Goal: Information Seeking & Learning: Learn about a topic

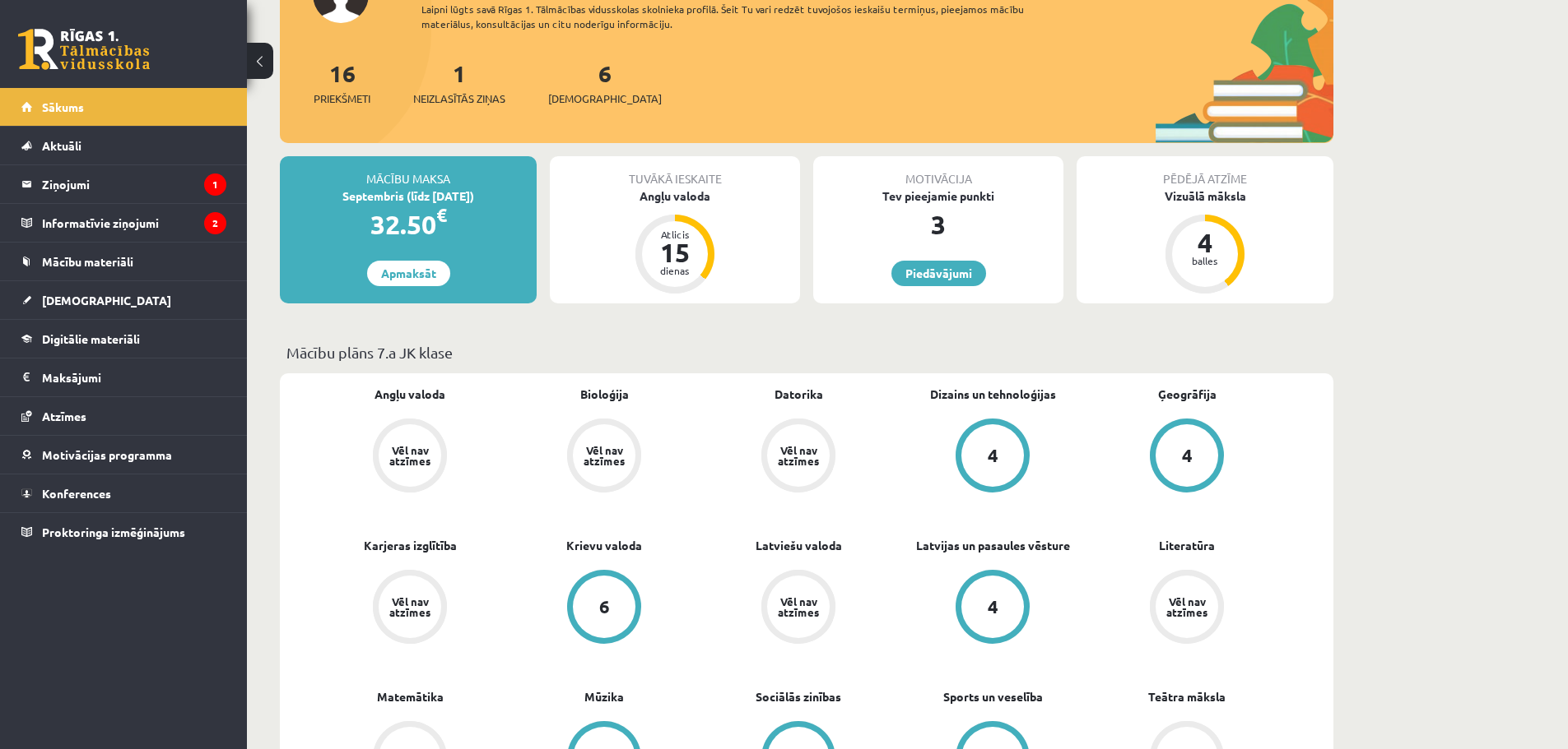
scroll to position [247, 0]
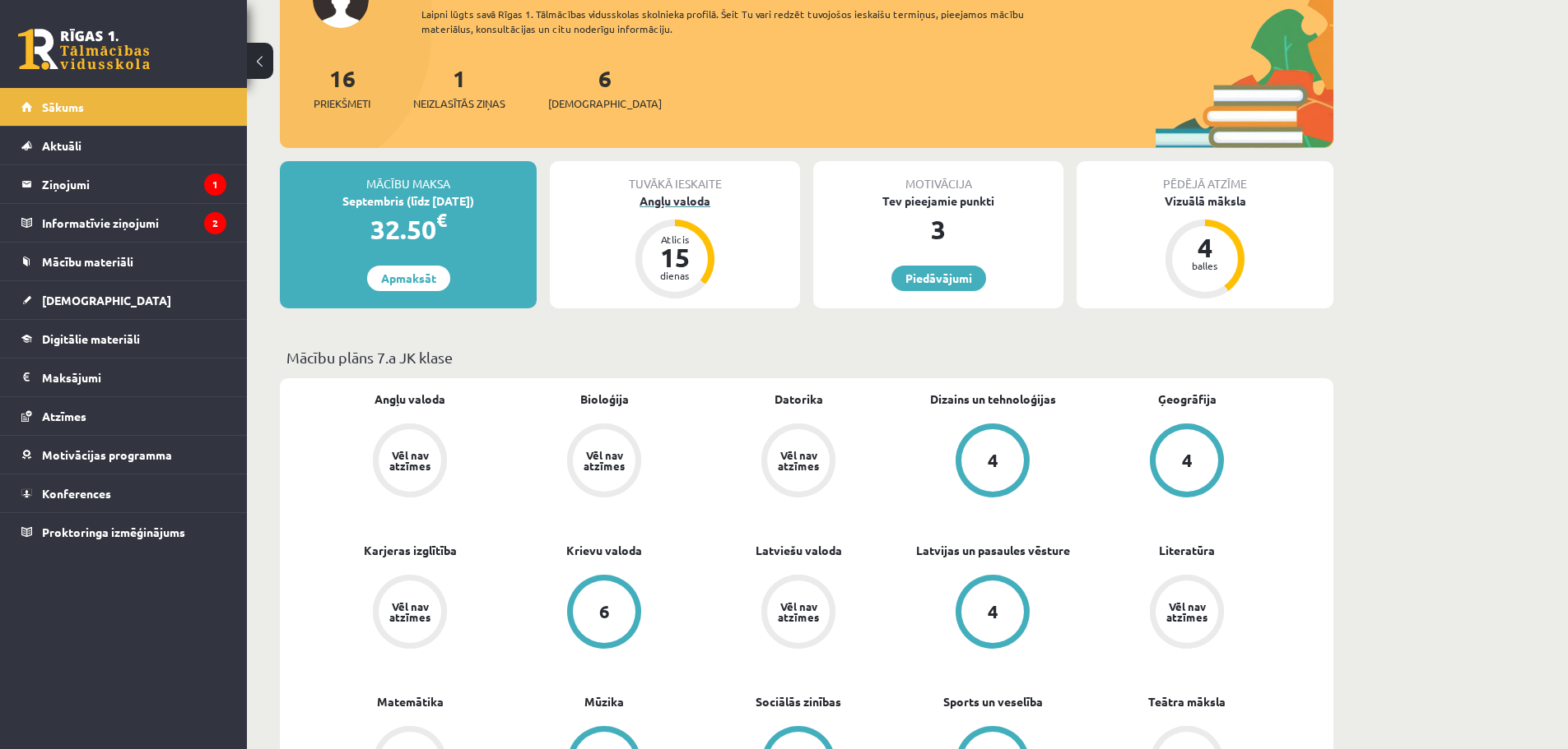
click at [678, 194] on div "Angļu valoda" at bounding box center [675, 201] width 250 height 17
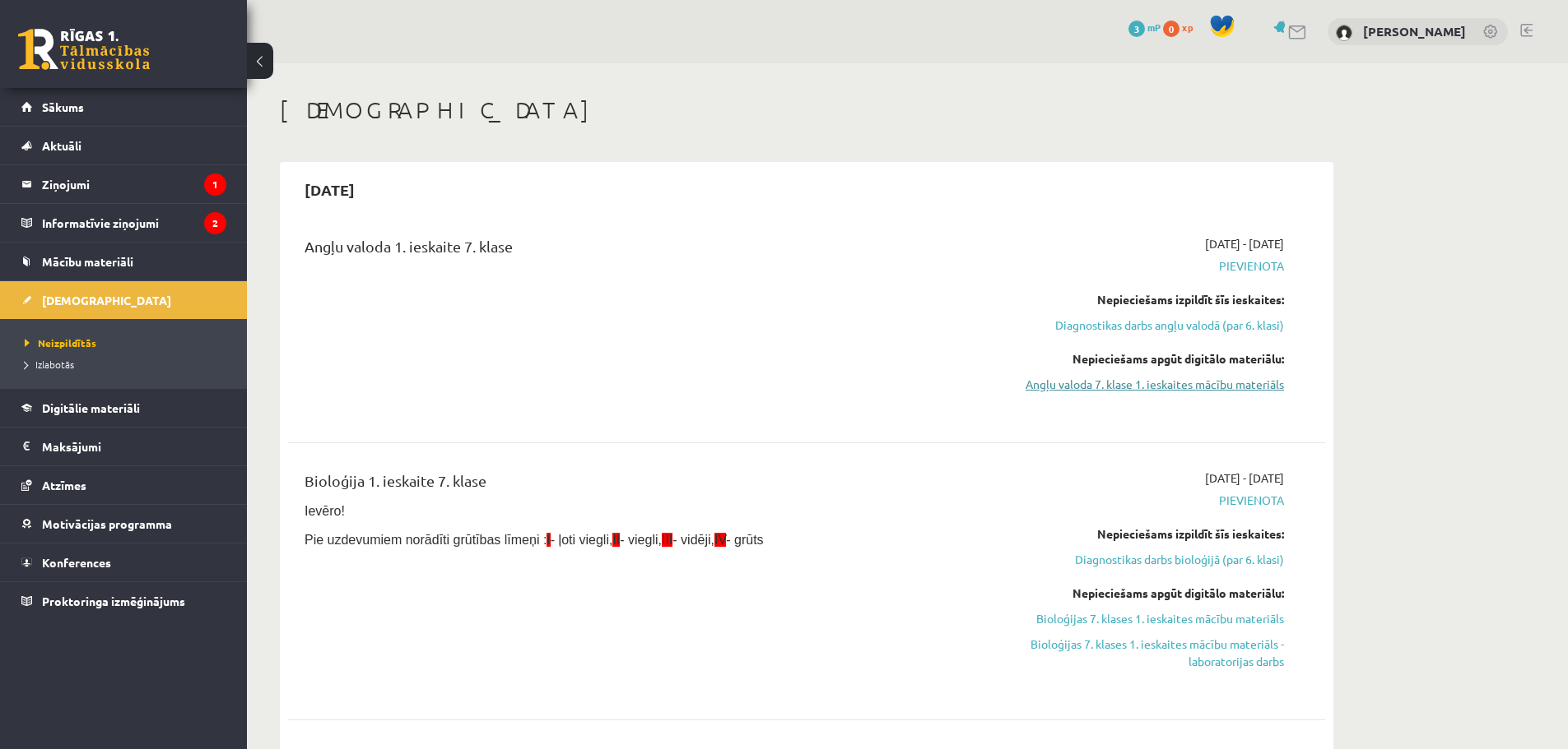
click at [1133, 390] on link "Angļu valoda 7. klase 1. ieskaites mācību materiāls" at bounding box center [1128, 384] width 310 height 17
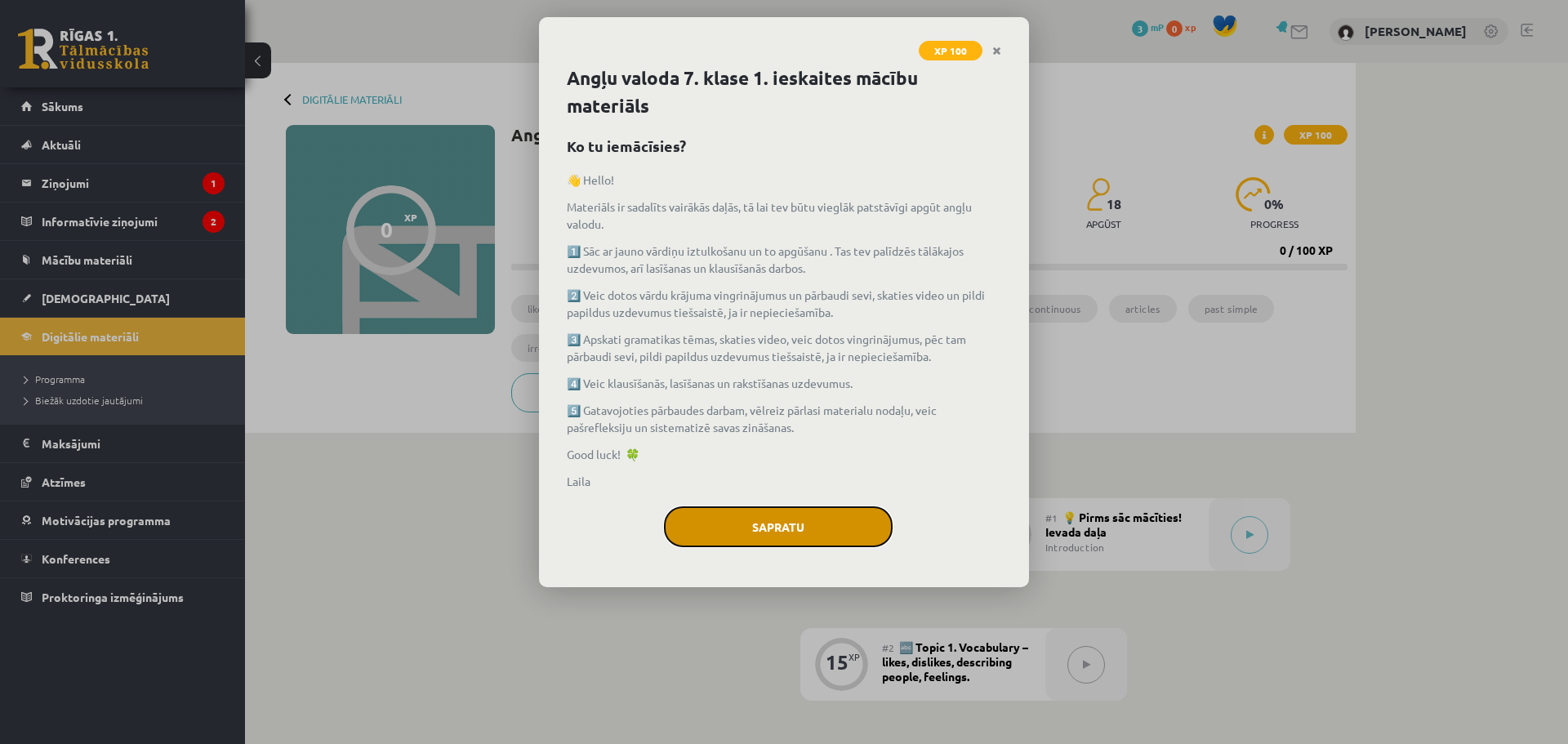
click at [775, 517] on button "Sapratu" at bounding box center [779, 527] width 229 height 41
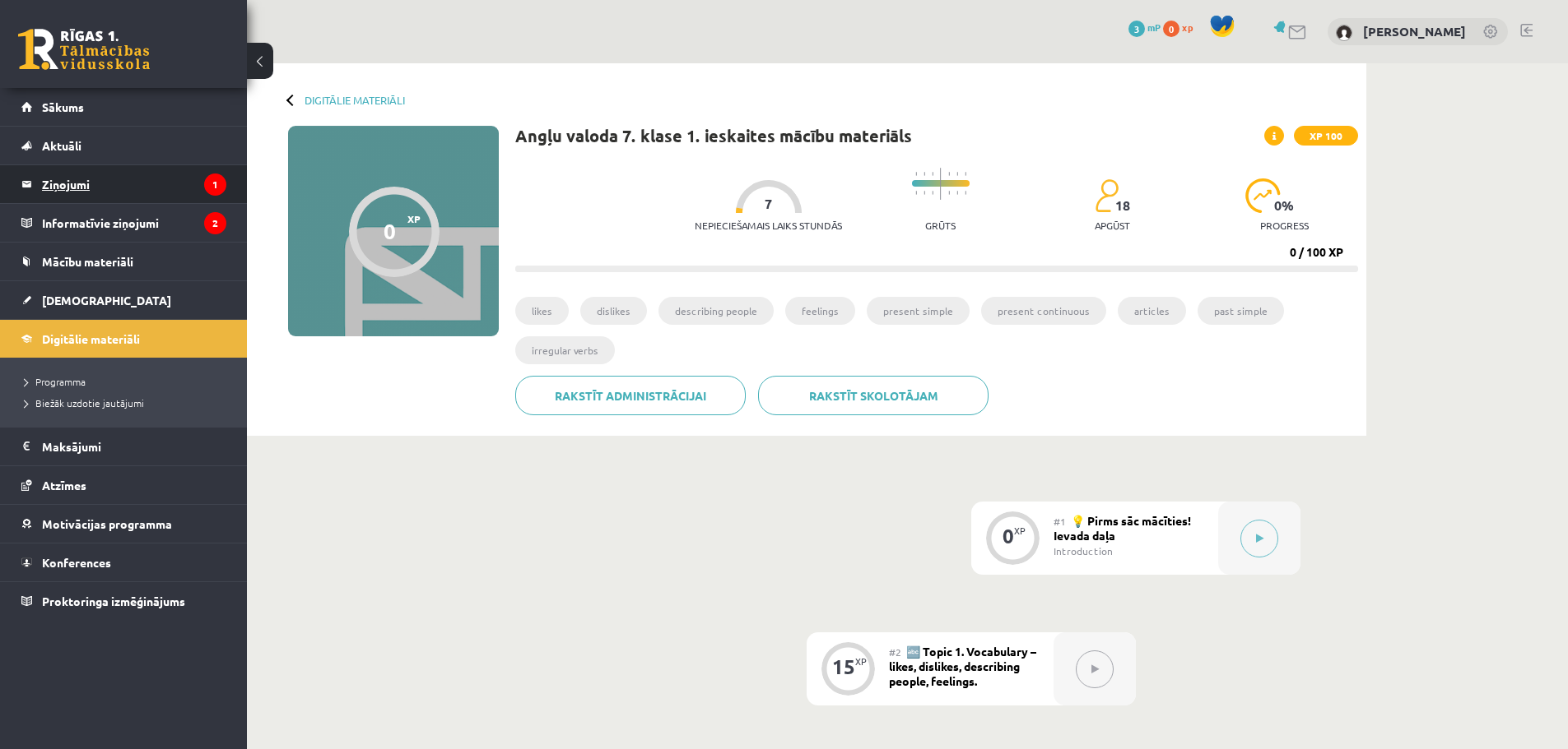
click at [138, 190] on legend "Ziņojumi 1" at bounding box center [134, 184] width 184 height 38
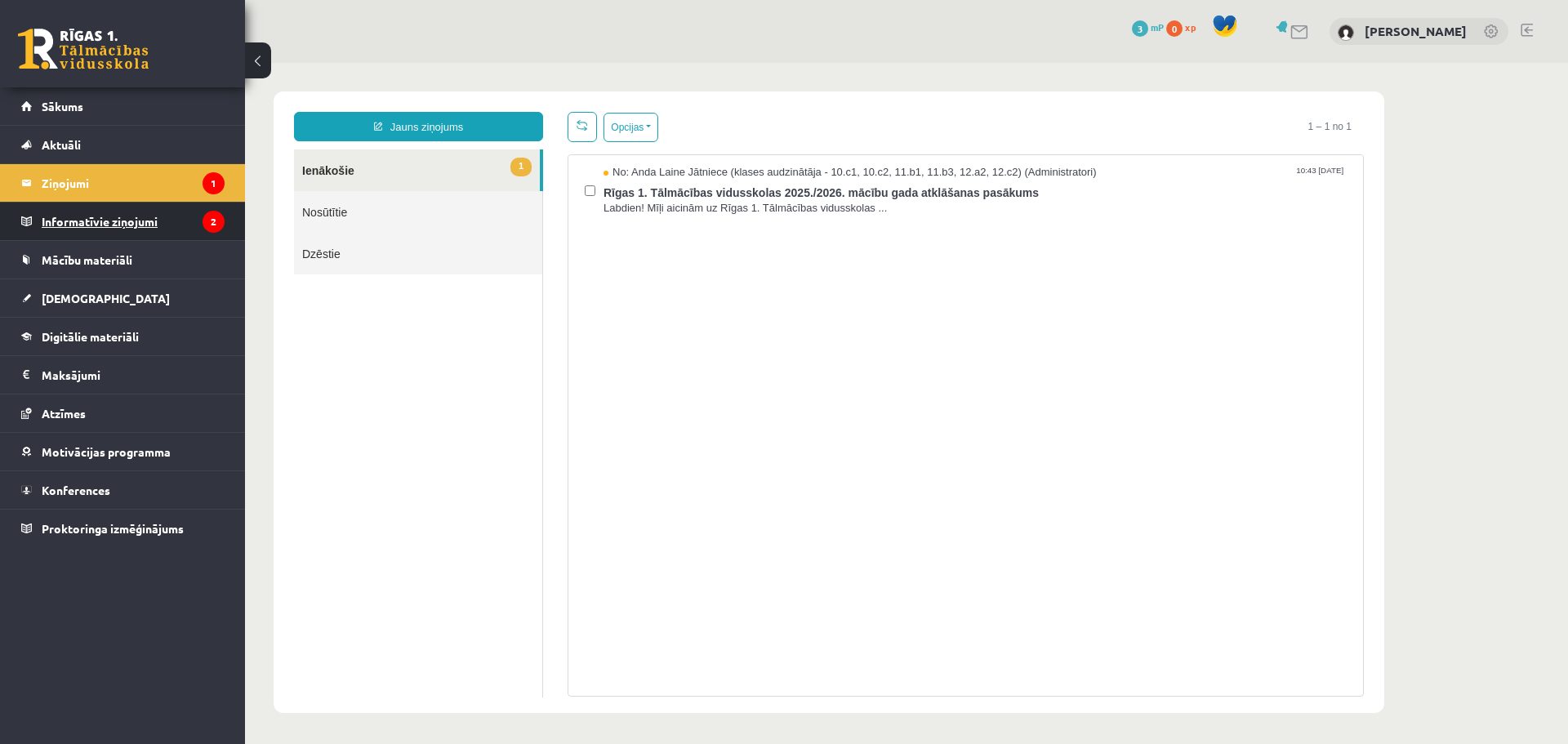
click at [175, 231] on legend "Informatīvie ziņojumi 2" at bounding box center [133, 222] width 183 height 38
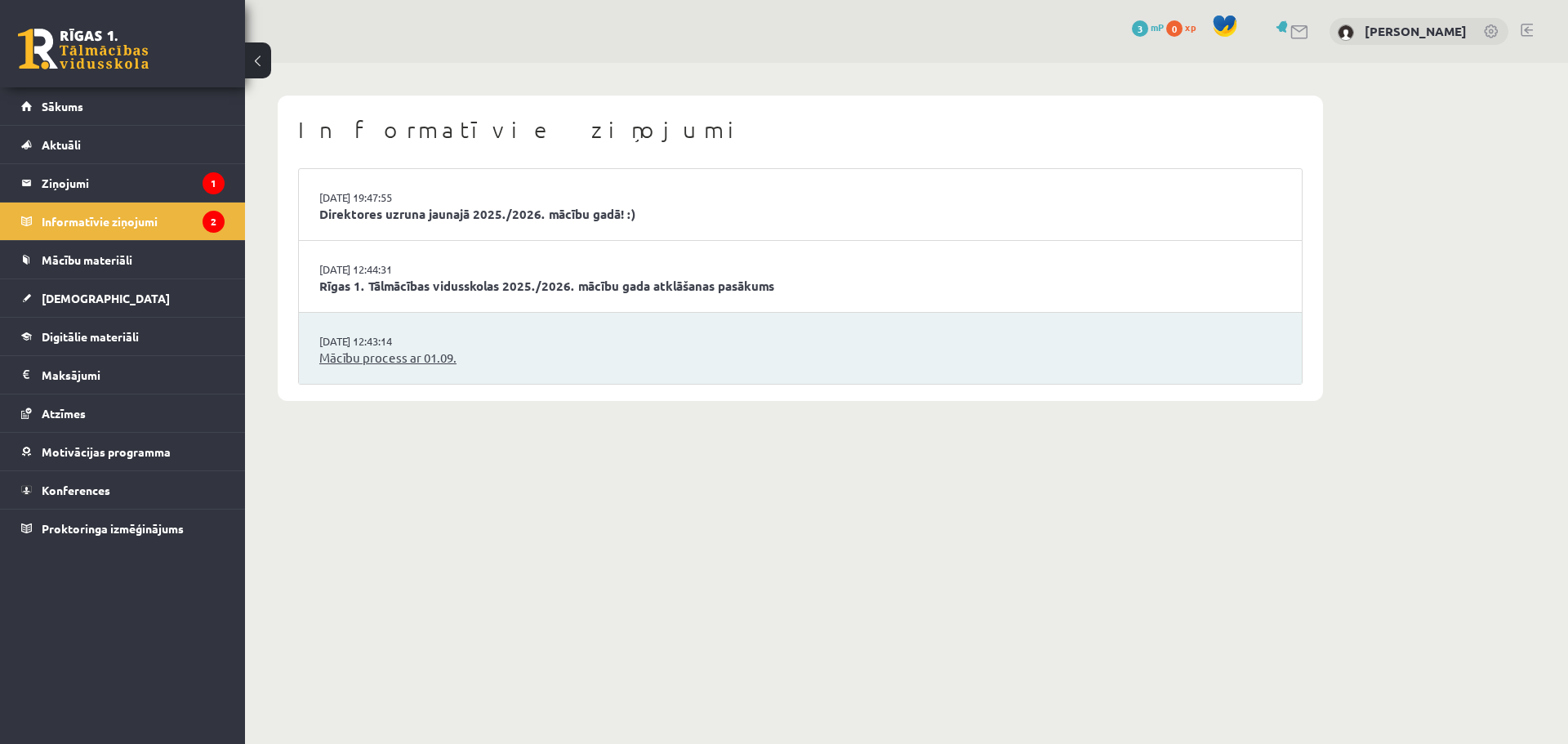
click at [466, 357] on link "Mācību process ar 01.09." at bounding box center [800, 358] width 962 height 19
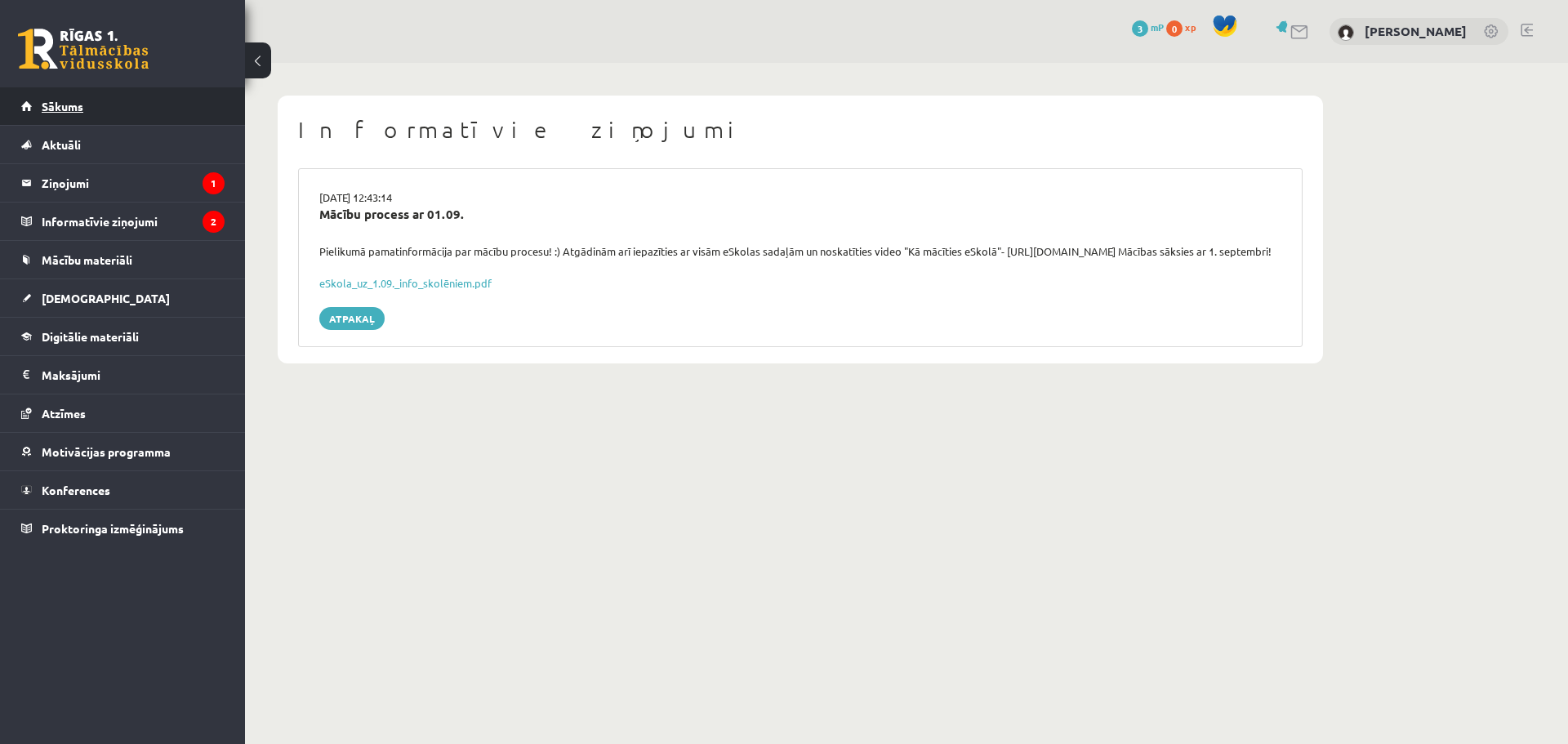
click at [141, 114] on link "Sākums" at bounding box center [123, 106] width 203 height 38
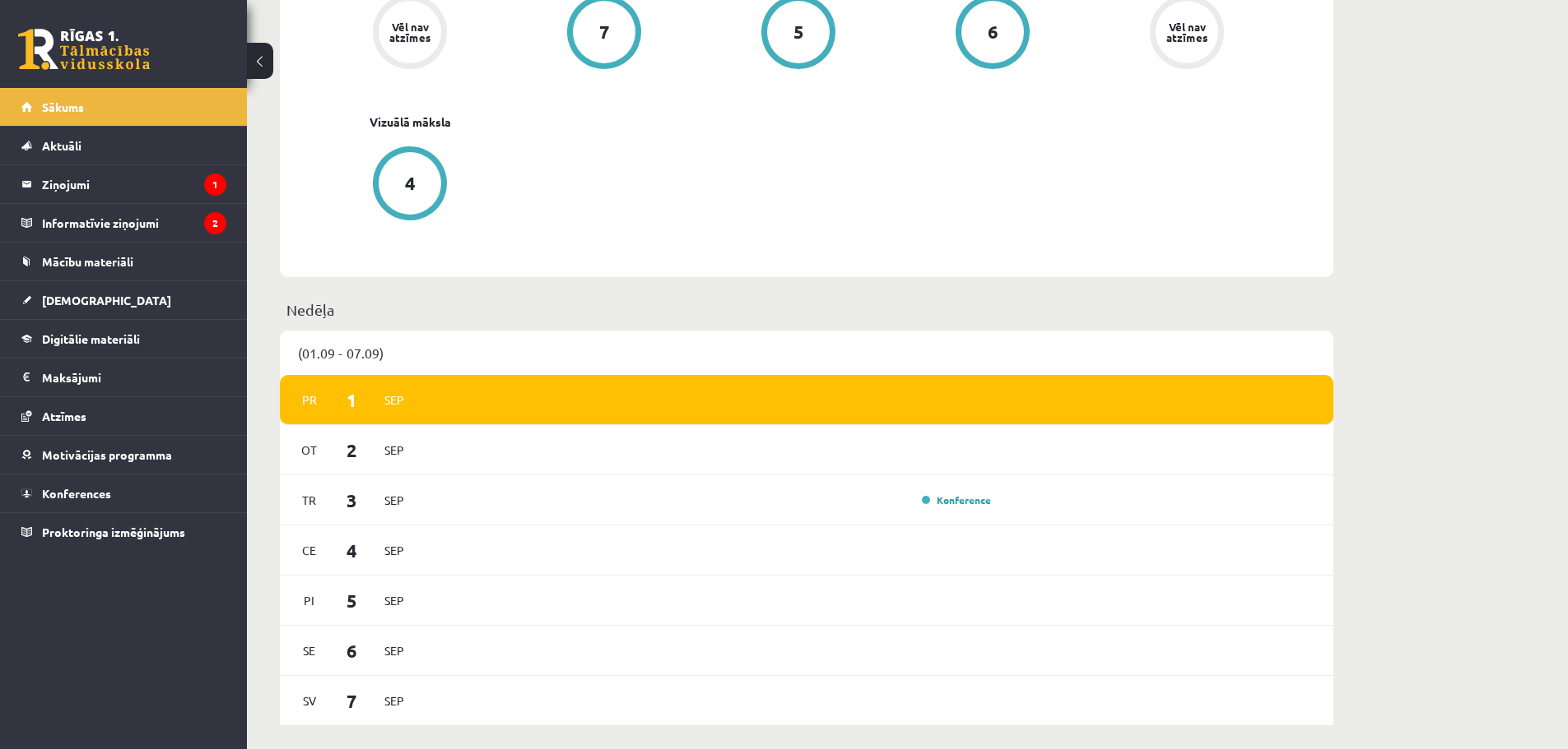
scroll to position [987, 0]
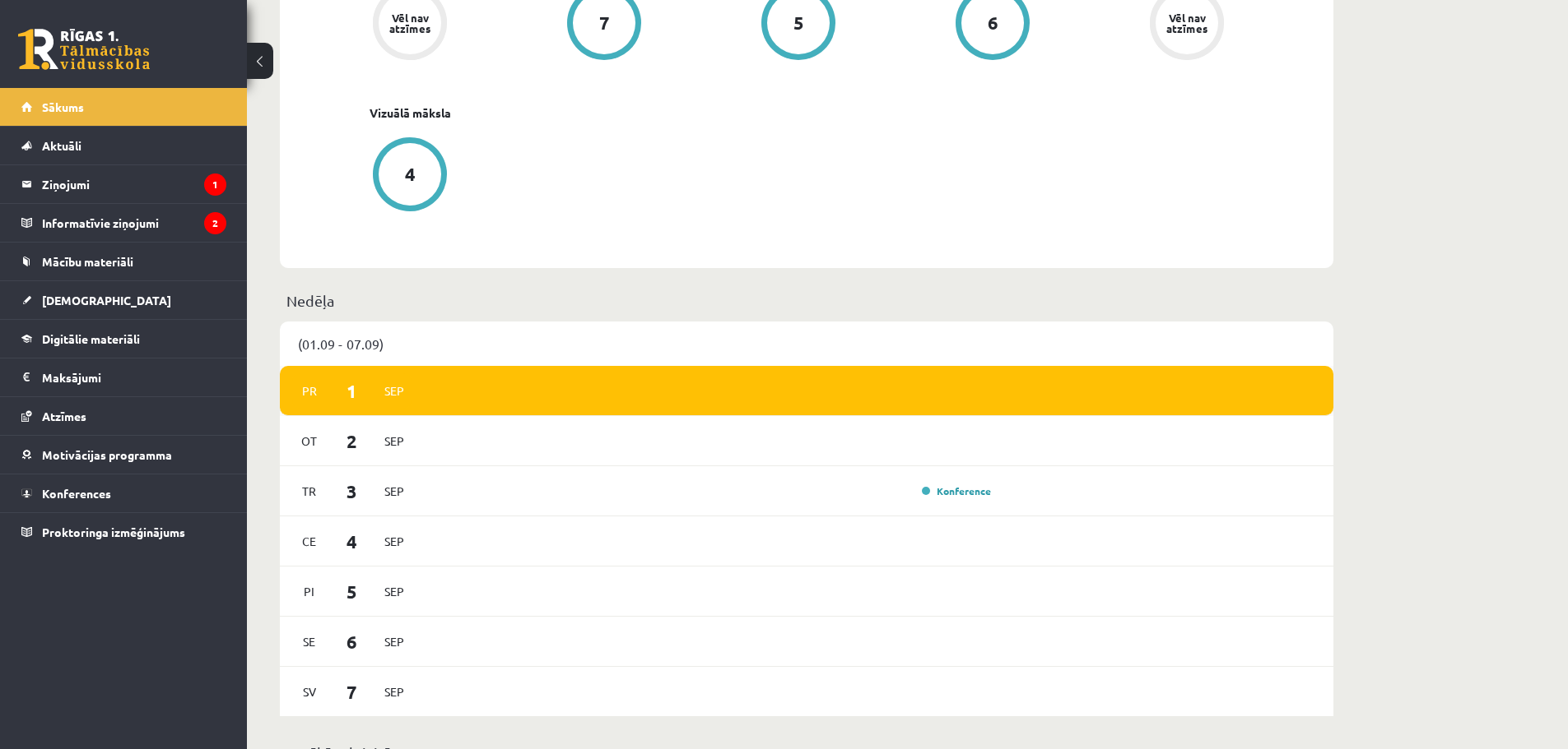
click at [384, 390] on span "Sep" at bounding box center [394, 391] width 35 height 26
click at [324, 393] on span "Pr" at bounding box center [310, 391] width 35 height 26
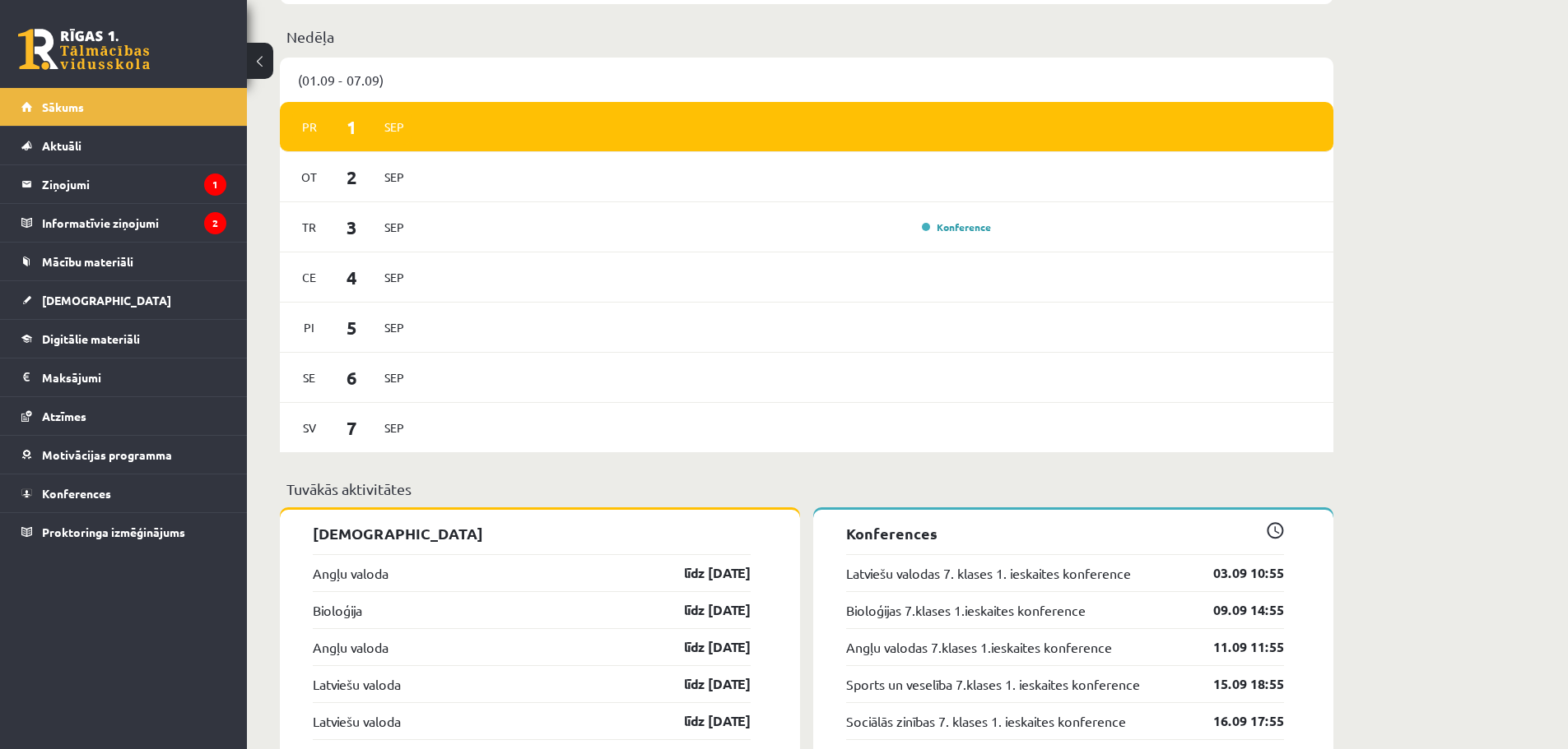
scroll to position [1151, 0]
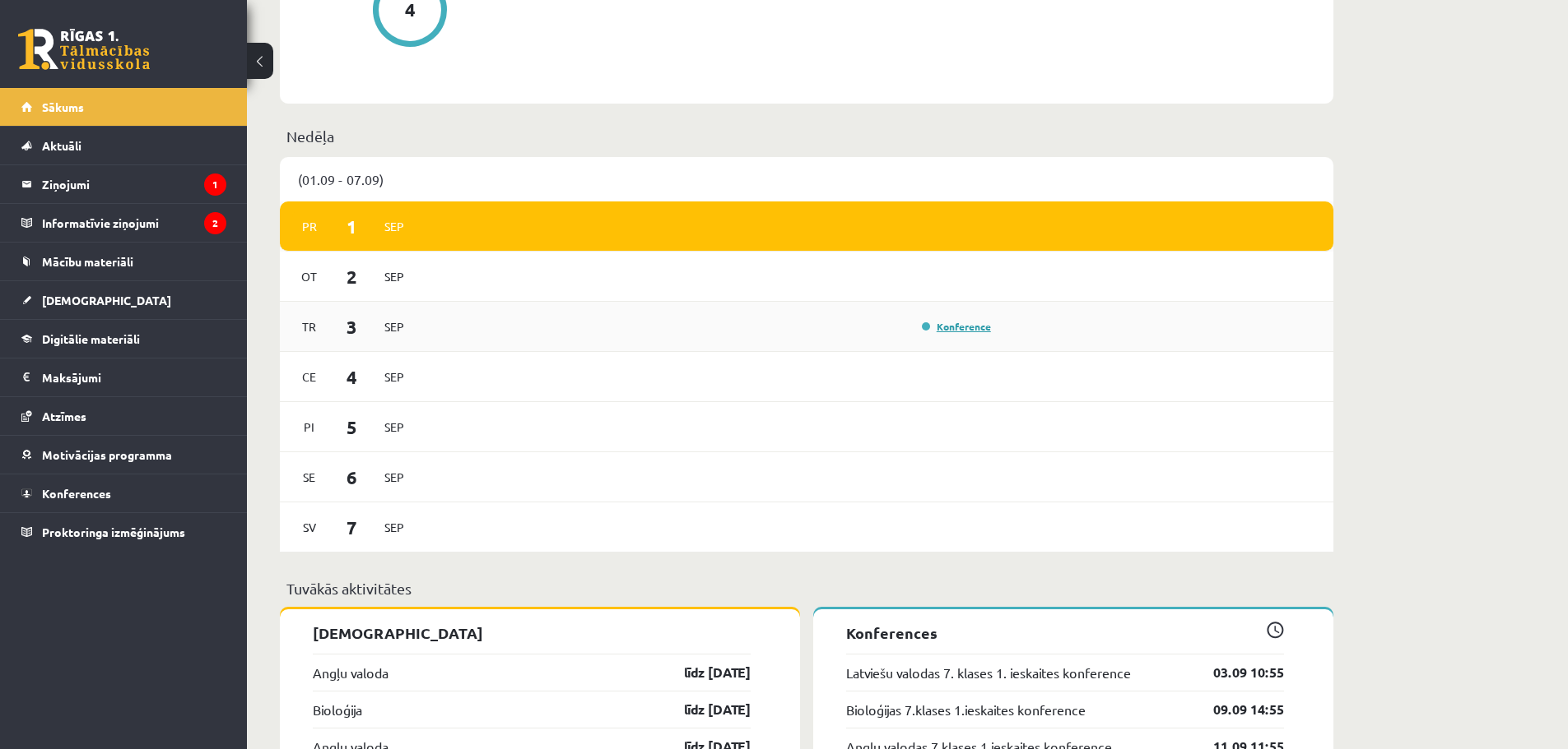
click at [957, 328] on link "Konference" at bounding box center [956, 327] width 69 height 13
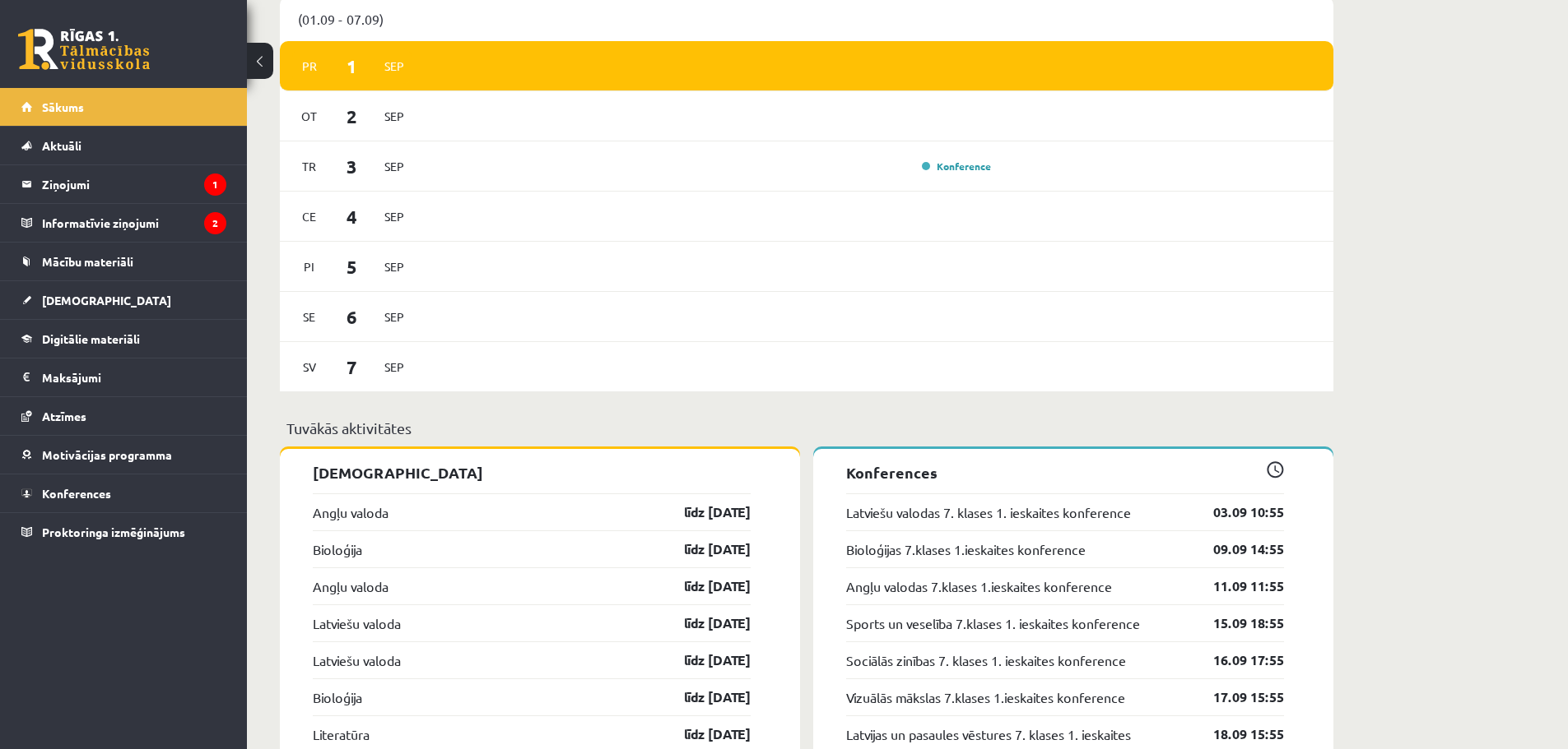
scroll to position [1316, 0]
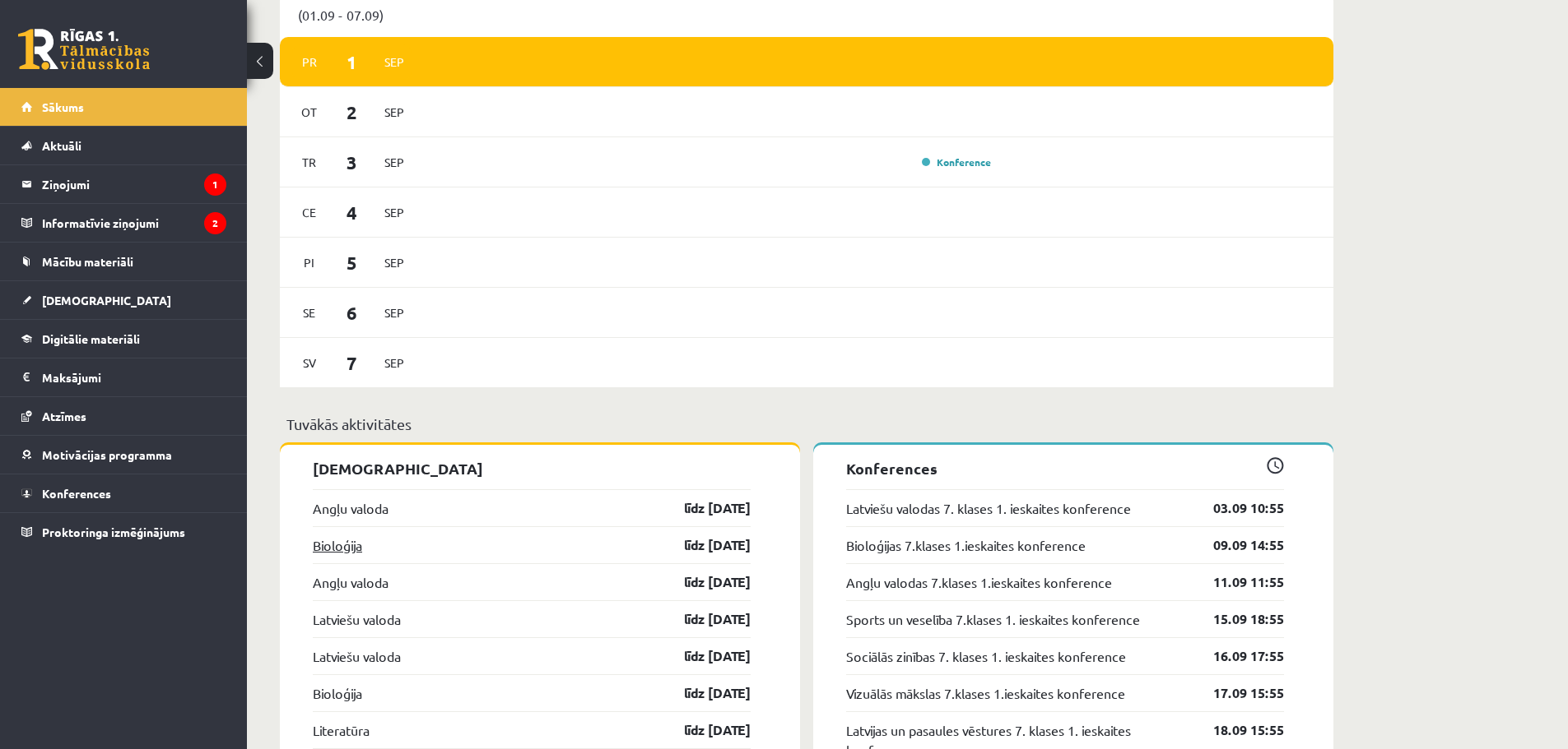
click at [345, 549] on link "Bioloģija" at bounding box center [338, 546] width 49 height 20
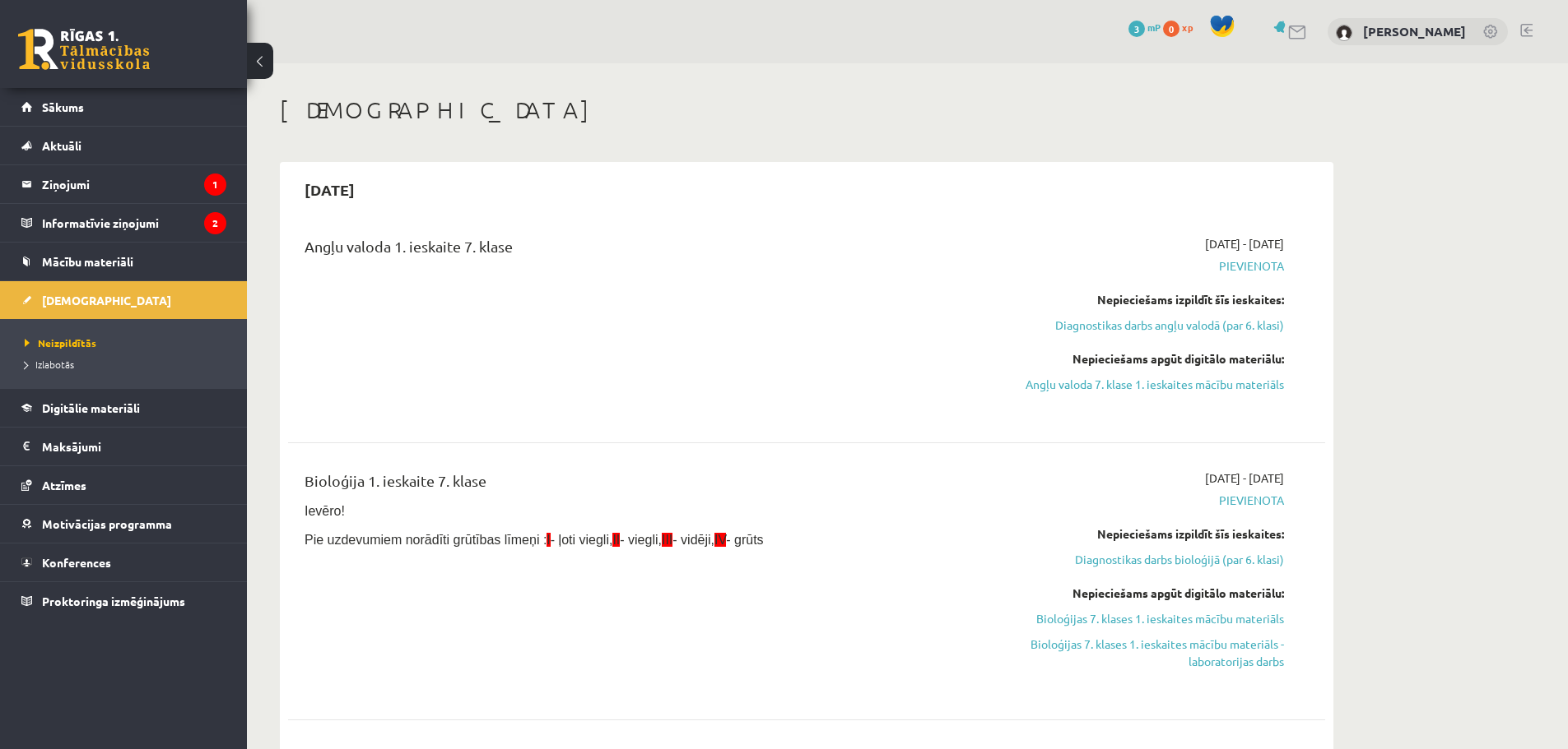
click at [1253, 260] on span "Pievienota" at bounding box center [1128, 266] width 310 height 17
click at [1174, 326] on link "Diagnostikas darbs angļu valodā (par 6. klasi)" at bounding box center [1128, 325] width 310 height 17
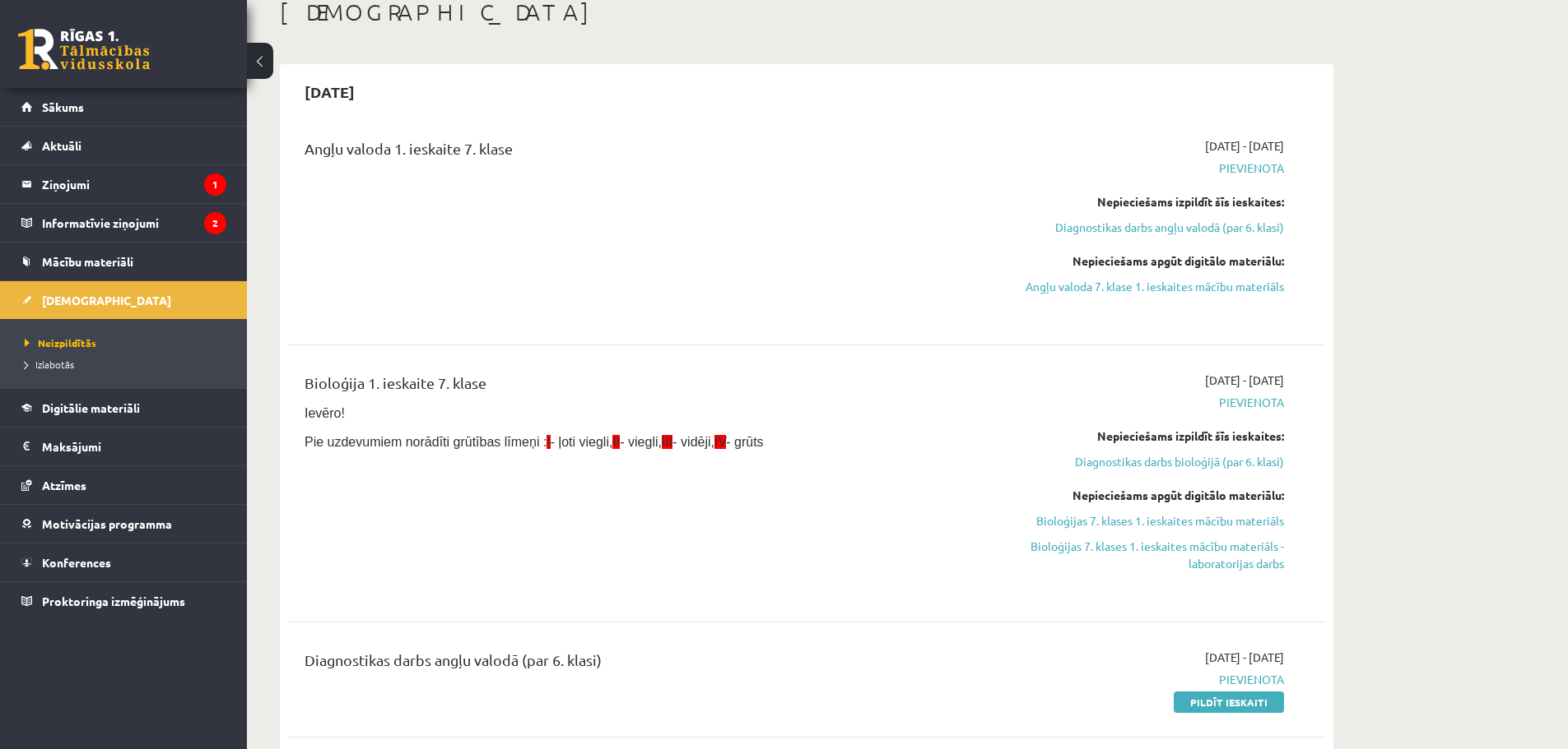
scroll to position [72, 0]
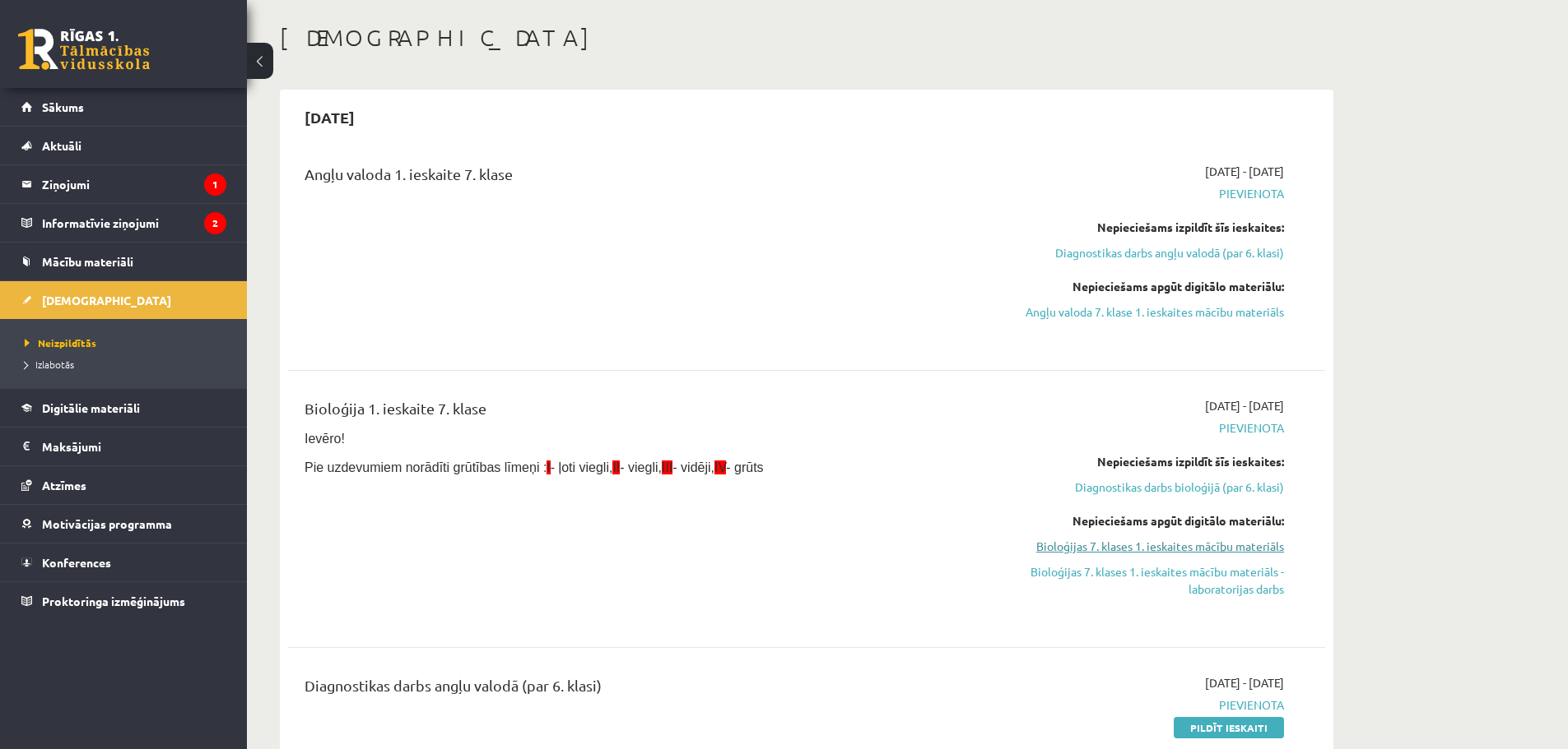
click at [1107, 541] on link "Bioloģijas 7. klases 1. ieskaites mācību materiāls" at bounding box center [1128, 547] width 310 height 17
click at [1054, 551] on link "Bioloģijas 7. klases 1. ieskaites mācību materiāls" at bounding box center [1128, 547] width 310 height 17
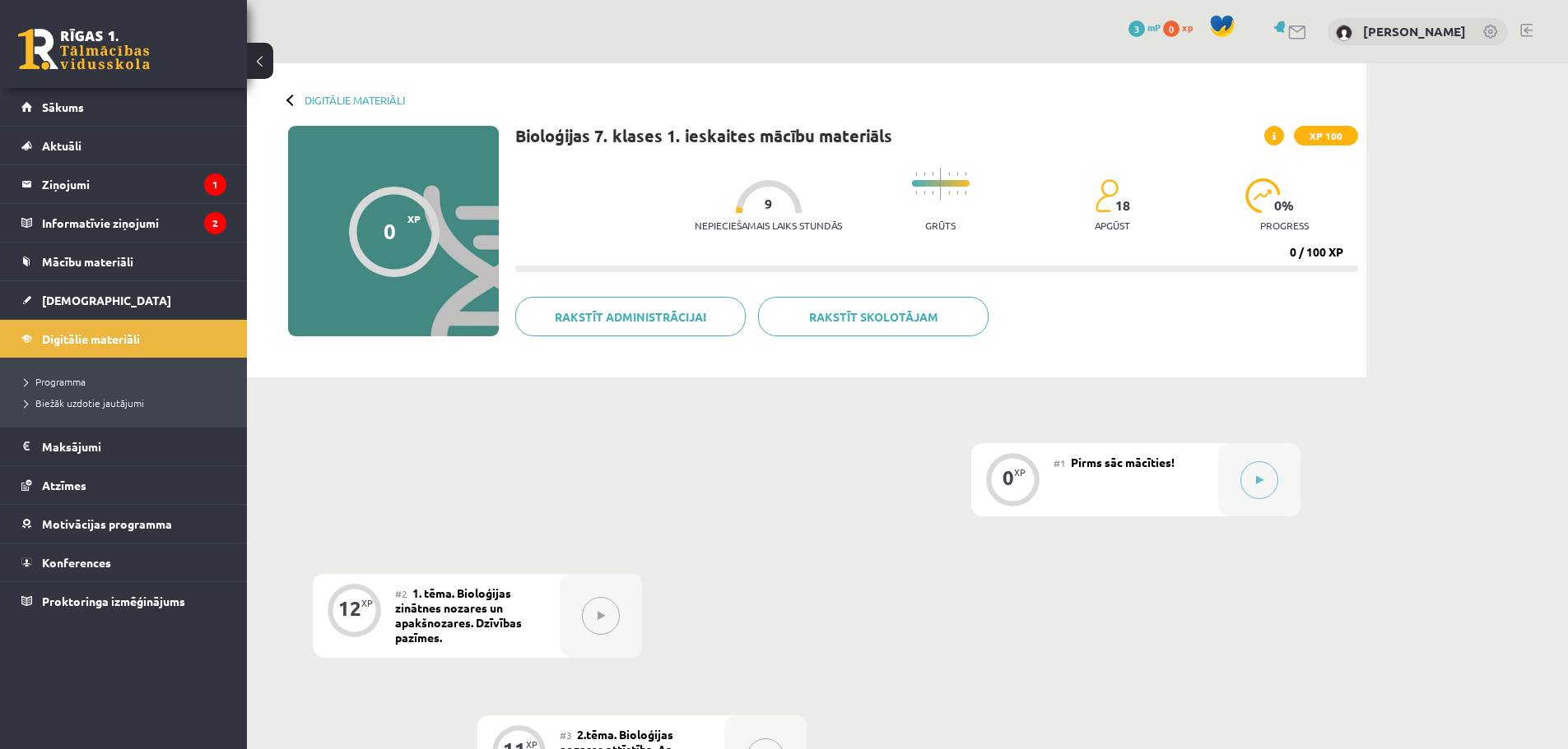
click at [735, 212] on div at bounding box center [768, 197] width 66 height 33
click at [734, 213] on div "Nepieciešamais laiks stundās 9" at bounding box center [768, 211] width 147 height 61
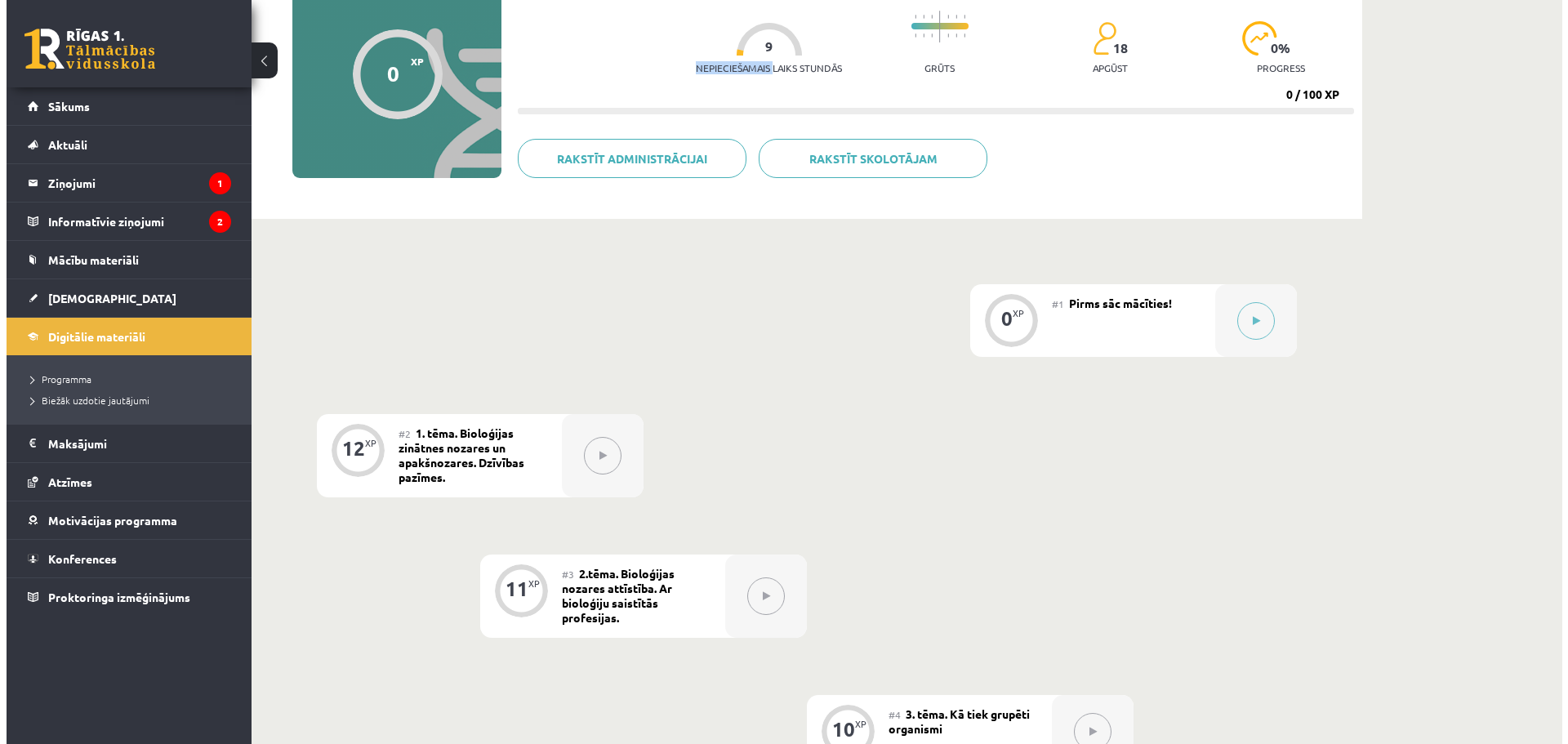
scroll to position [164, 0]
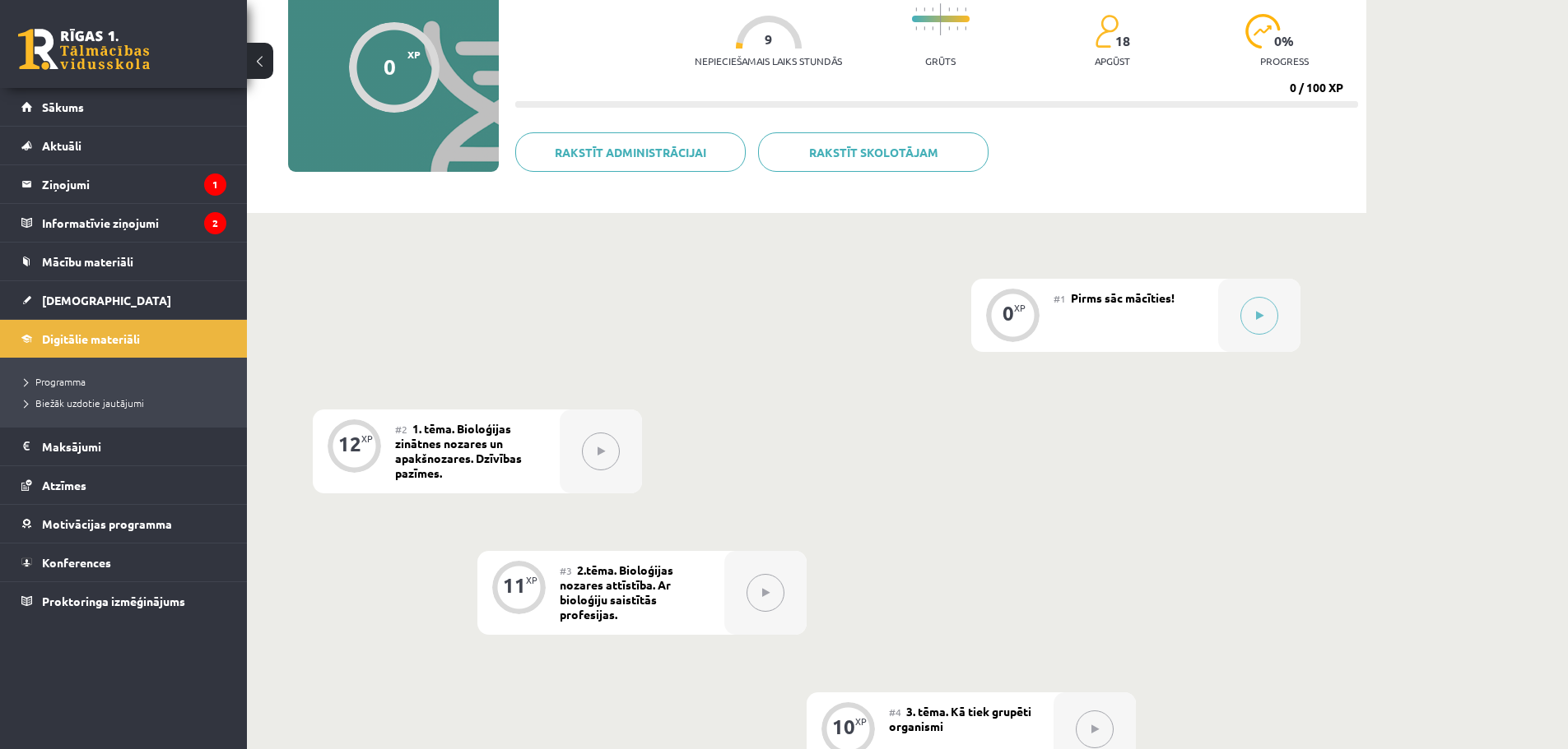
click at [1106, 293] on span "Pirms sāc mācīties!" at bounding box center [1122, 298] width 104 height 15
click at [1104, 293] on span "Pirms sāc mācīties!" at bounding box center [1122, 298] width 104 height 15
click at [1158, 300] on span "Pirms sāc mācīties!" at bounding box center [1122, 298] width 104 height 15
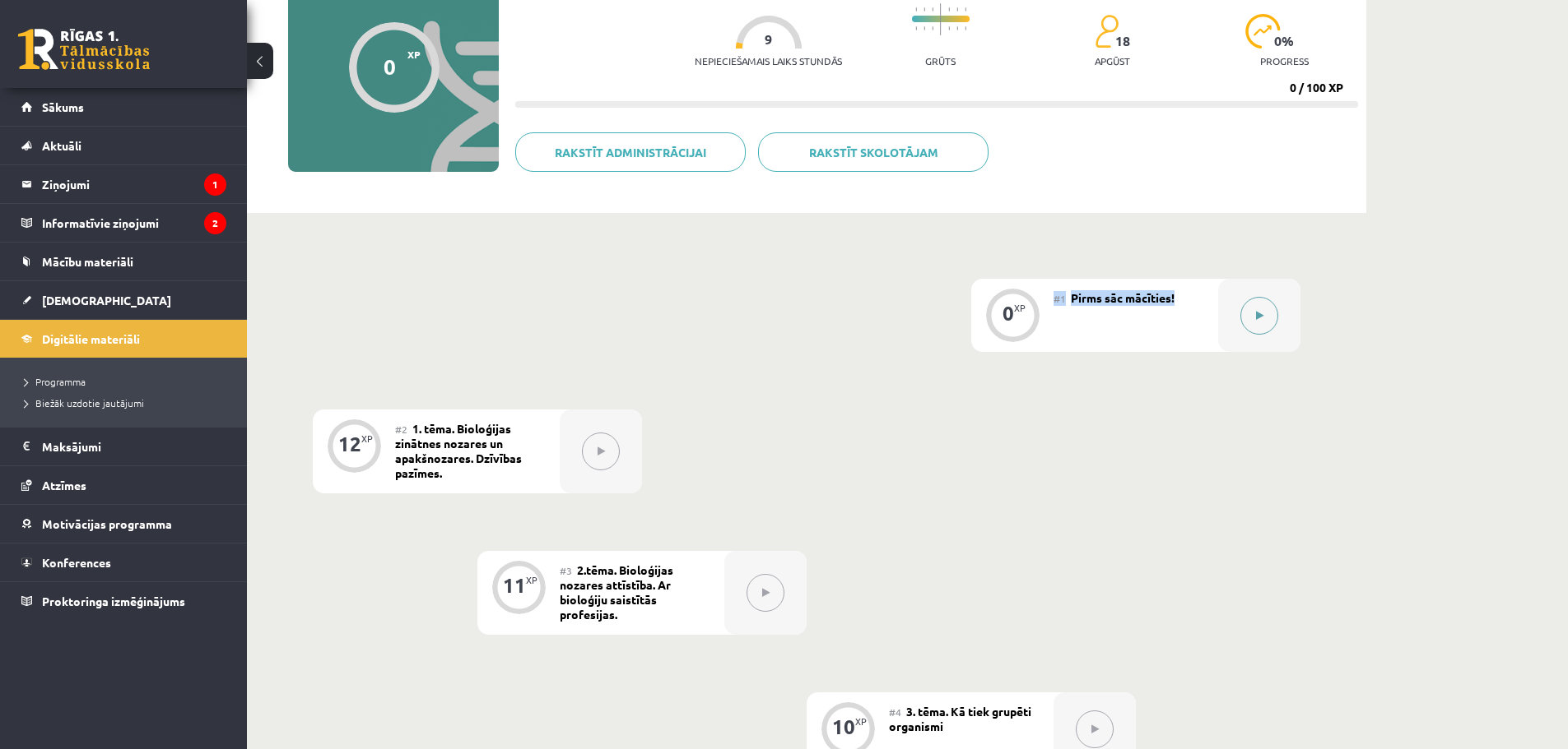
click at [1247, 313] on button at bounding box center [1259, 316] width 38 height 38
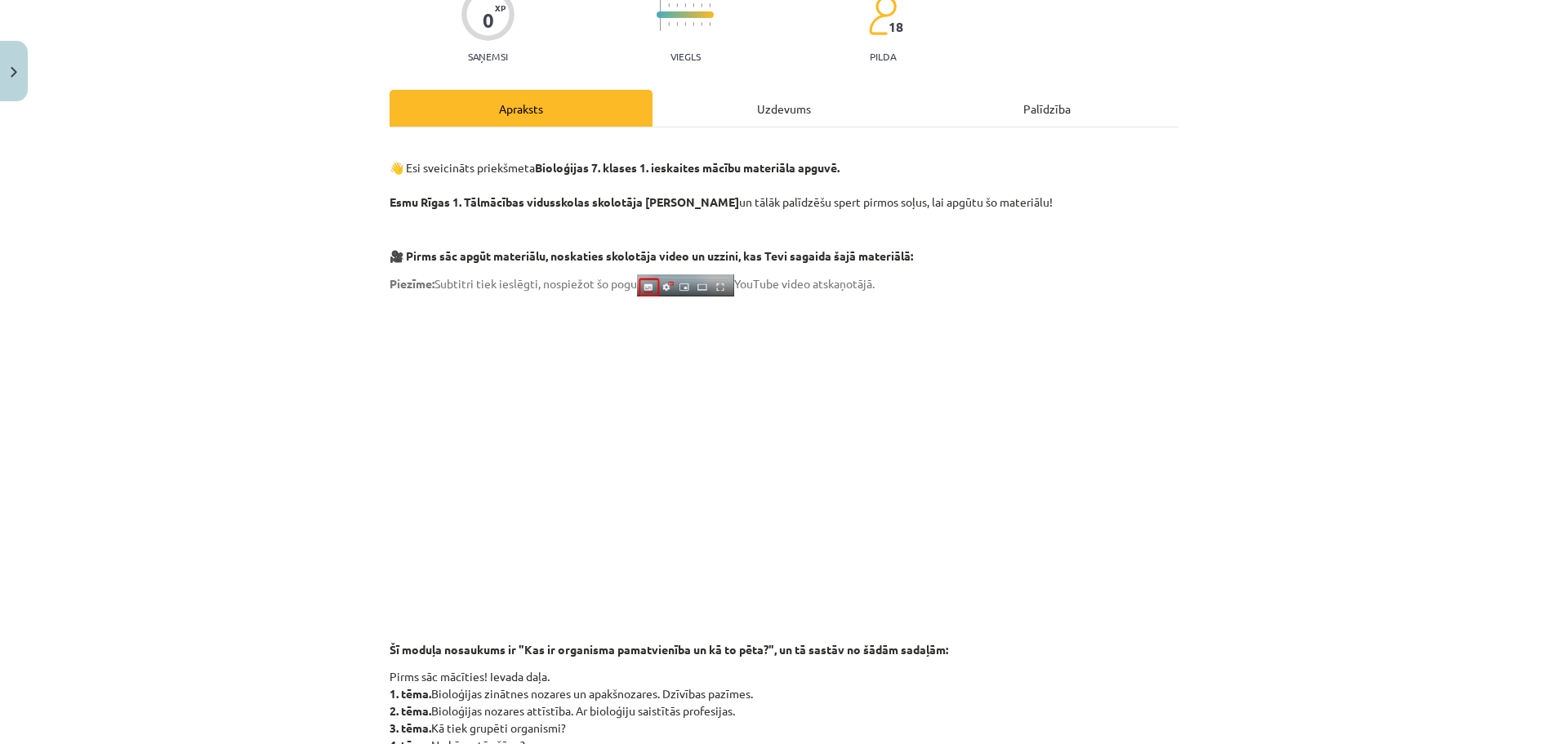
scroll to position [245, 0]
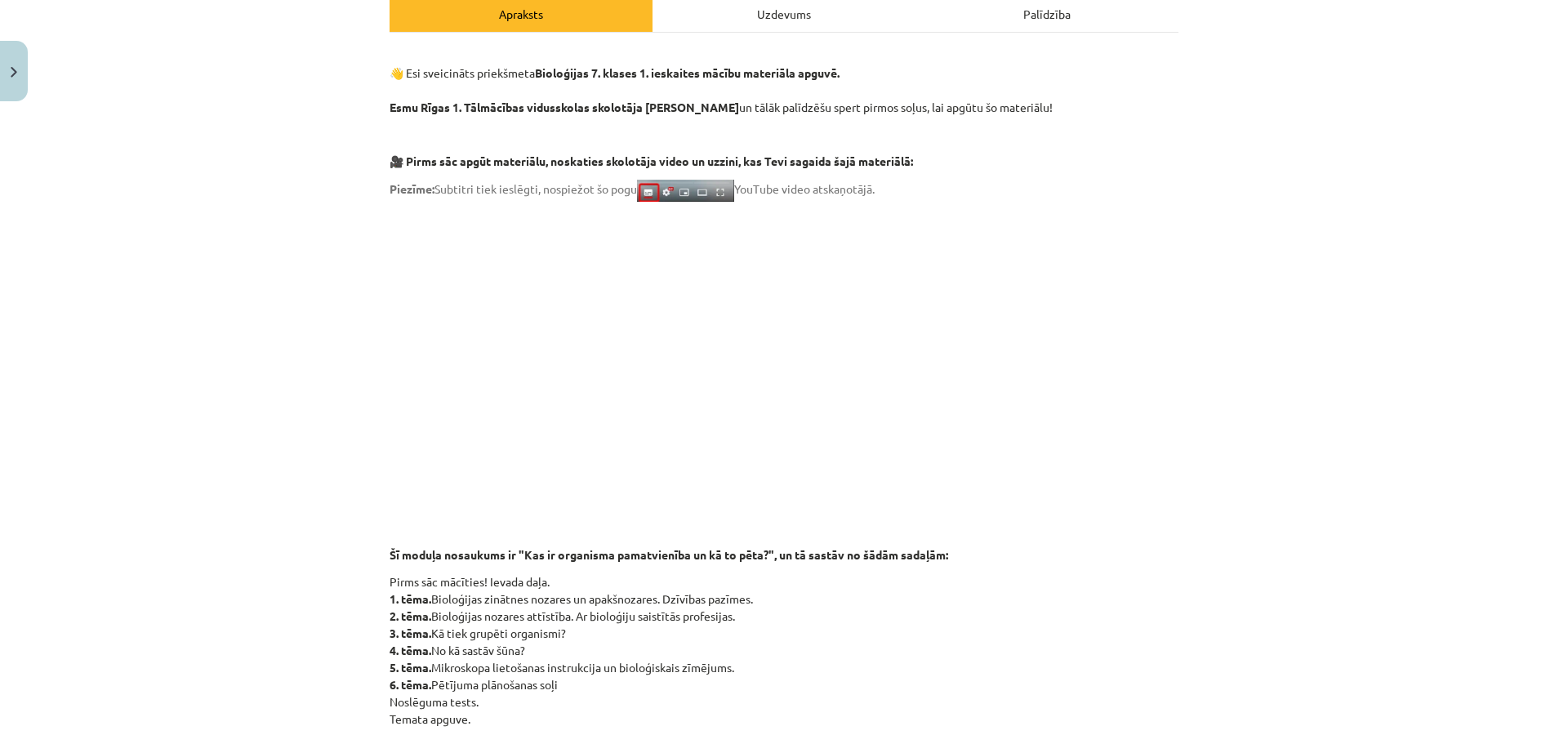
click at [830, 107] on p "👋 Esi sveicināts priekšmeta Bioloģijas 7. klases 1. ieskaites mācību materiāla …" at bounding box center [784, 82] width 788 height 69
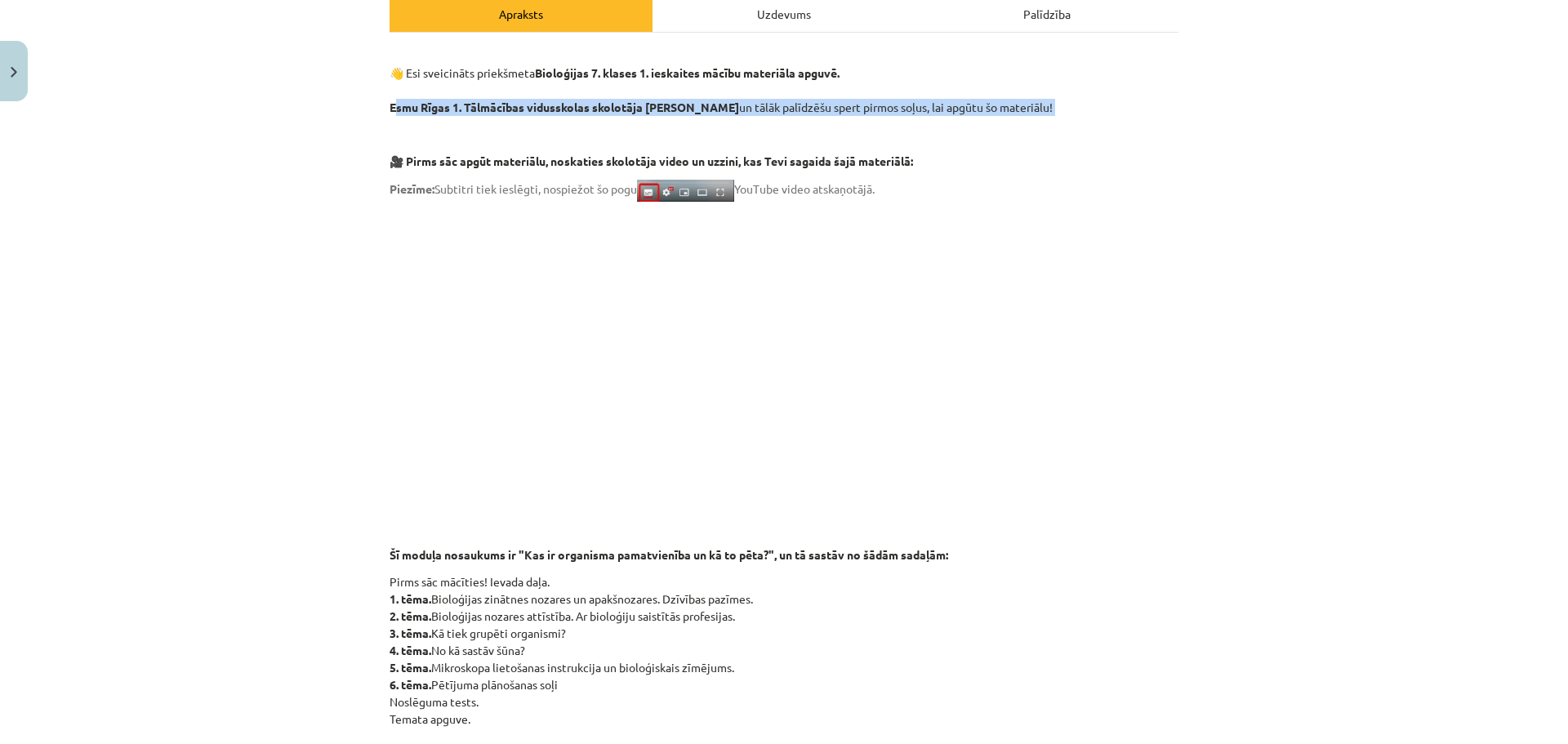
click at [830, 107] on p "👋 Esi sveicināts priekšmeta Bioloģijas 7. klases 1. ieskaites mācību materiāla …" at bounding box center [784, 82] width 788 height 69
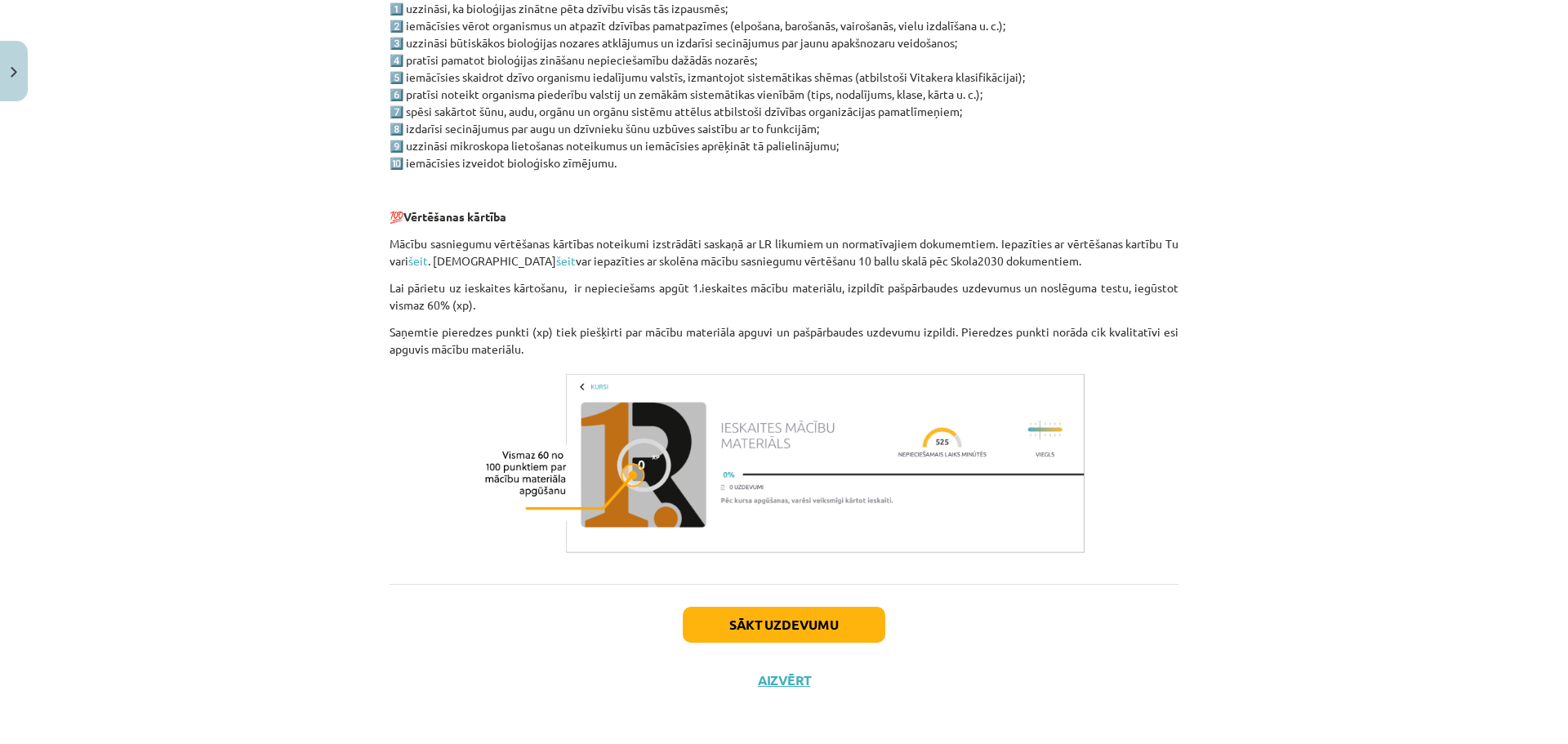
scroll to position [1042, 0]
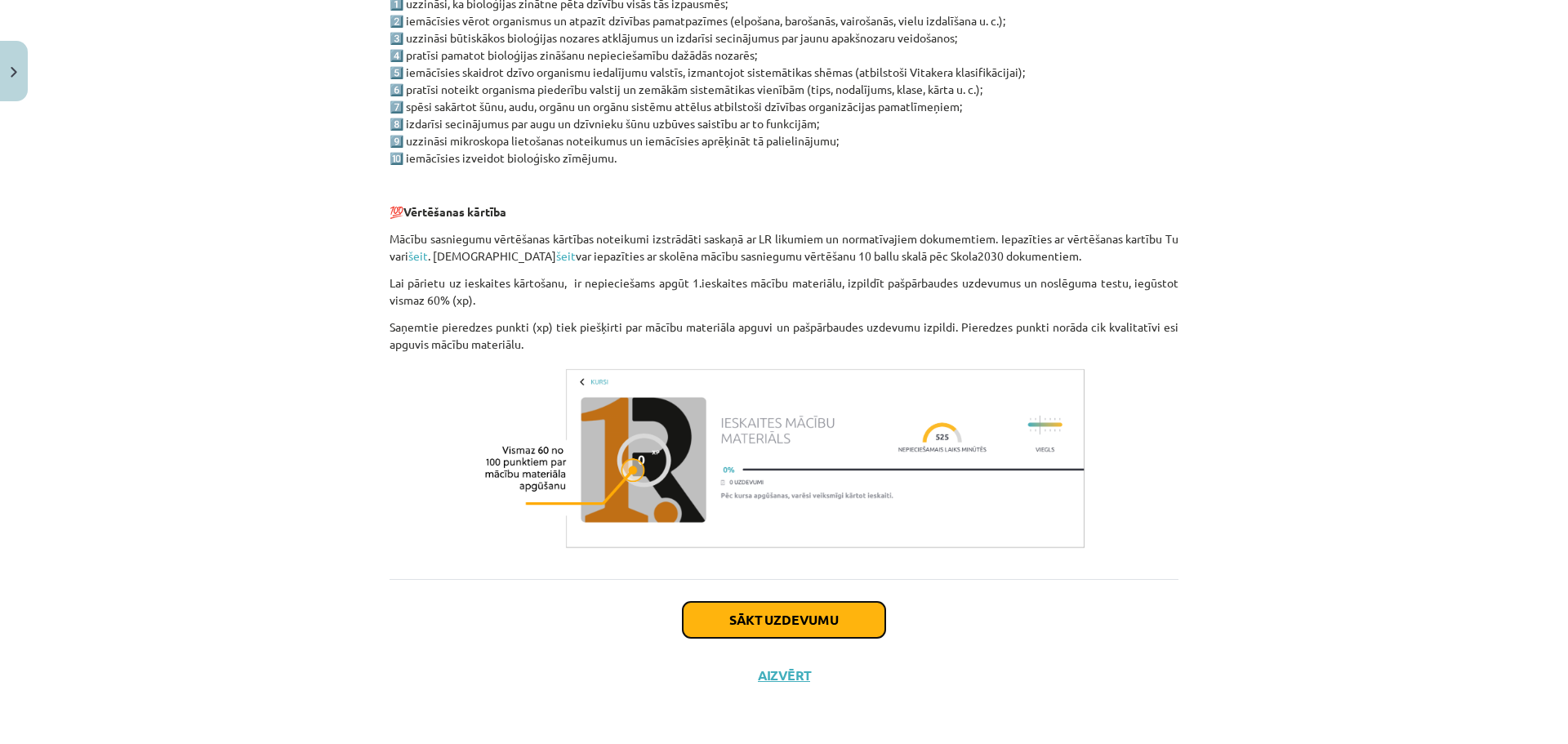
click at [786, 612] on button "Sākt uzdevumu" at bounding box center [784, 621] width 203 height 36
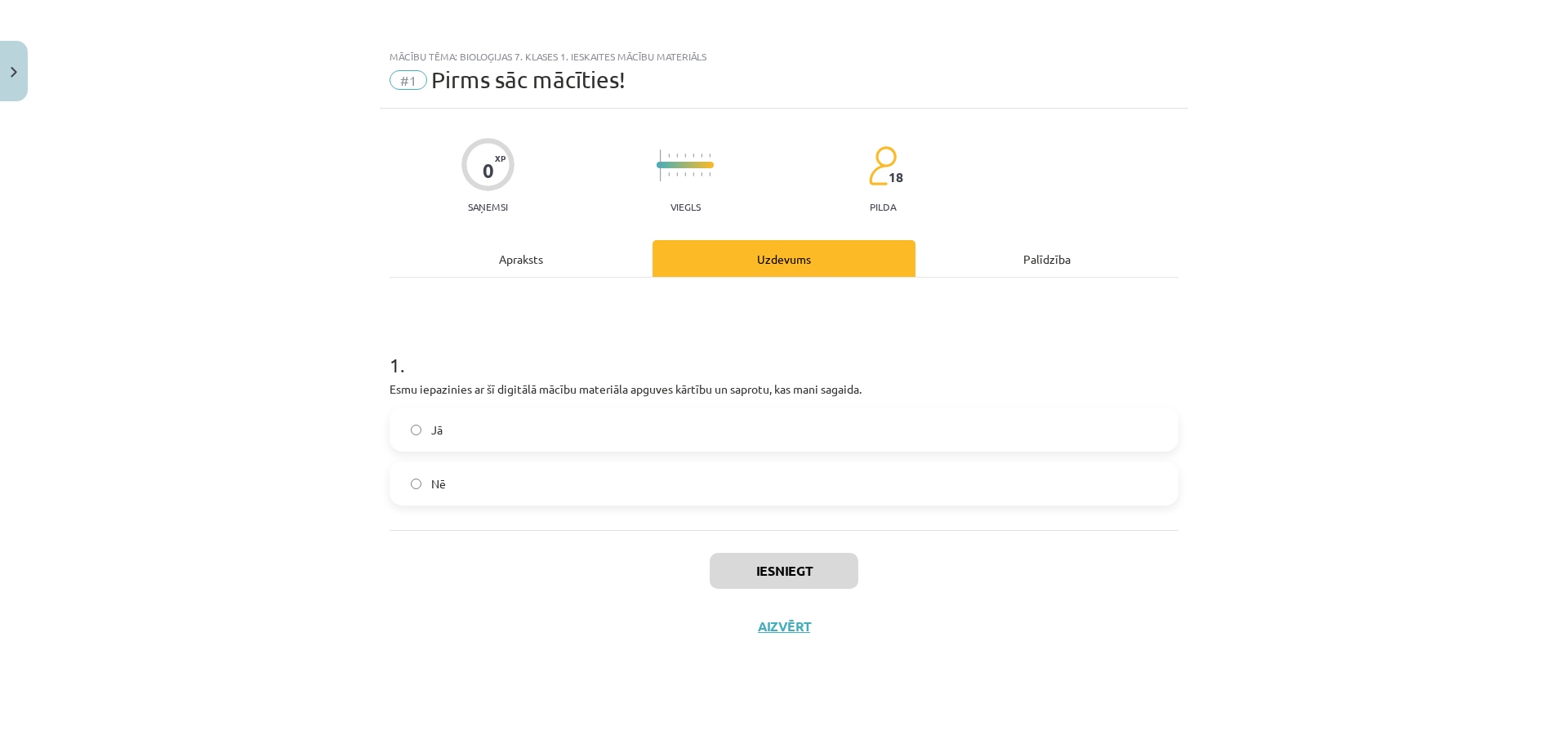
click at [542, 390] on p "Esmu iepazinies ar šī digitālā mācību materiāla apguves kārtību un saprotu, kas…" at bounding box center [784, 389] width 788 height 17
click at [579, 445] on label "Jā" at bounding box center [784, 430] width 785 height 41
click at [813, 566] on button "Iesniegt" at bounding box center [784, 571] width 149 height 36
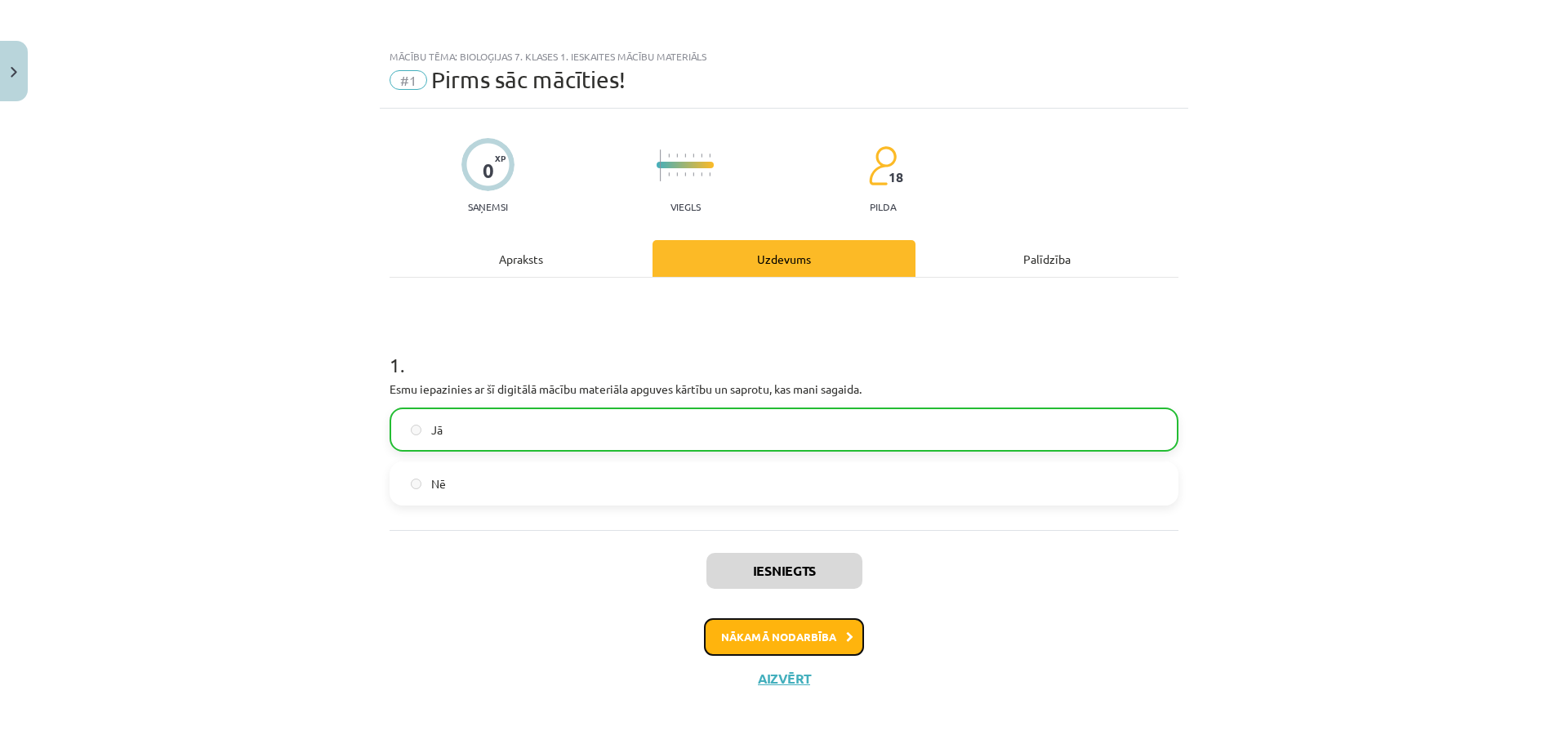
click at [802, 634] on button "Nākamā nodarbība" at bounding box center [784, 638] width 160 height 38
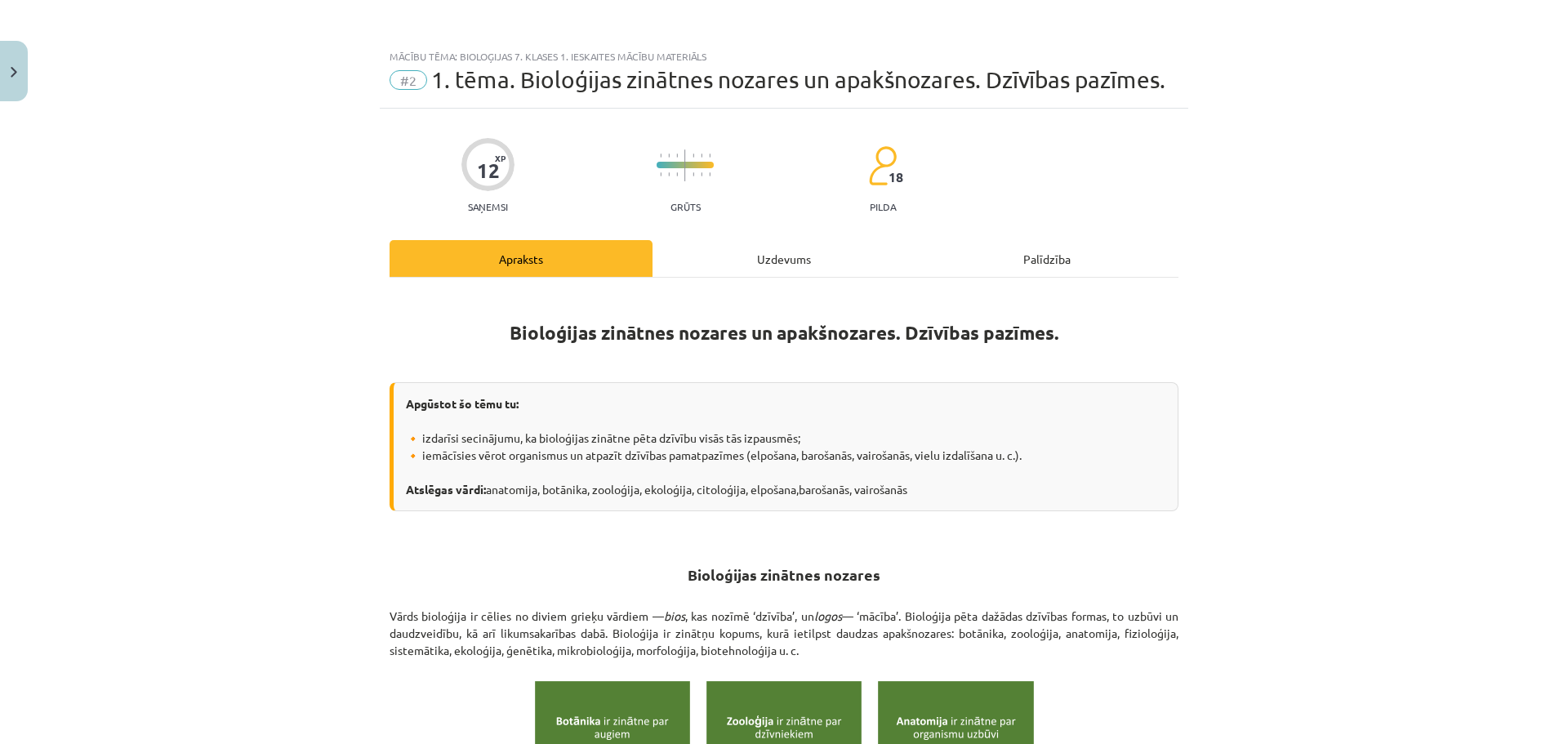
click at [878, 329] on strong "Bioloģijas zinātnes nozares un apakšnozares. Dzīvības pazīmes." at bounding box center [784, 333] width 550 height 24
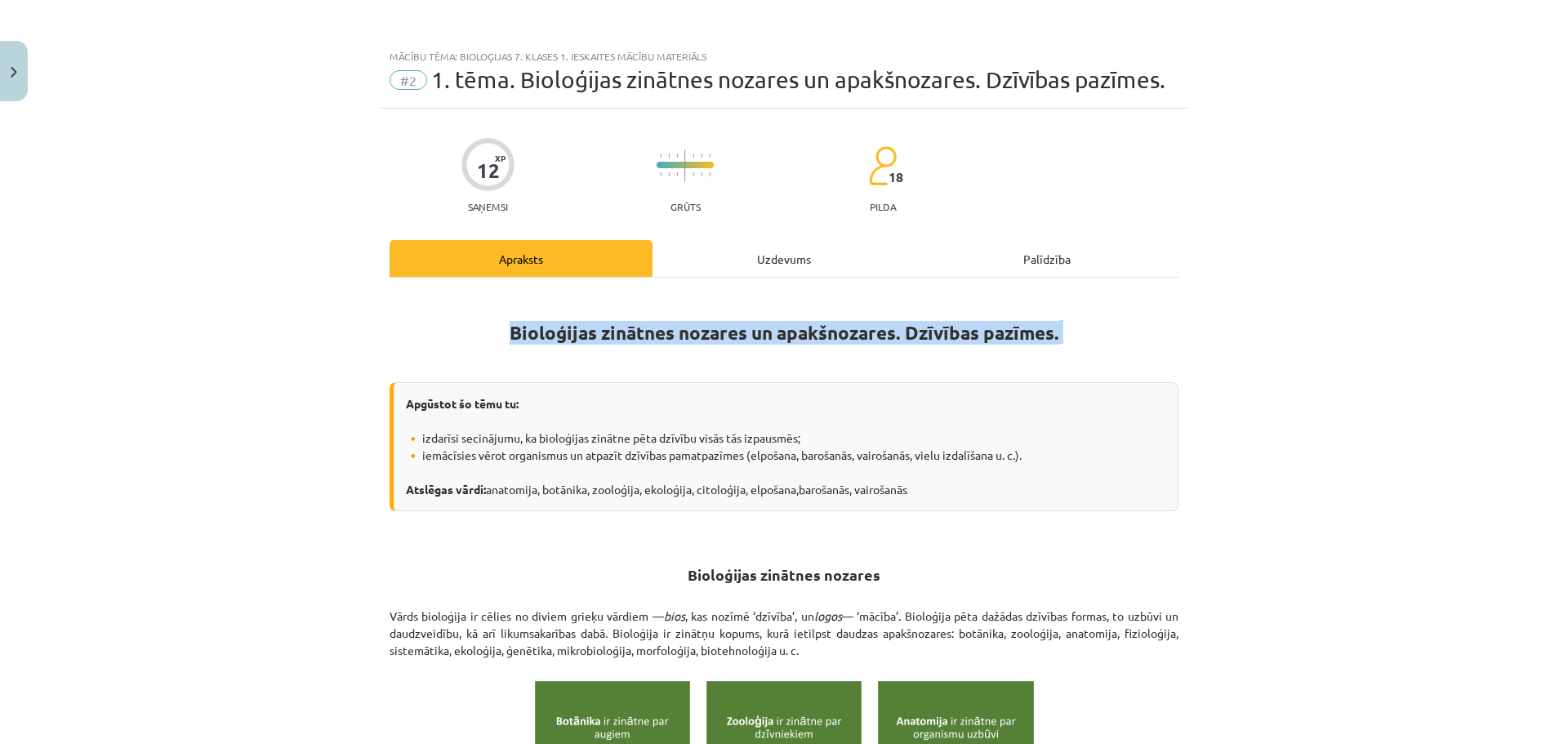
click at [878, 329] on strong "Bioloģijas zinātnes nozares un apakšnozares. Dzīvības pazīmes." at bounding box center [784, 333] width 550 height 24
drag, startPoint x: 918, startPoint y: 486, endPoint x: 481, endPoint y: 485, distance: 437.0
click at [481, 485] on div "Apgūstot šo tēmu tu: 🔸 izdarīsi secinājumu, ka bioloģijas zinātne pēta dzīvību …" at bounding box center [784, 447] width 788 height 129
copy div "anatomija, botānika, zooloģija, ekoloģija, citoloģija, elpošana,barošanās, vair…"
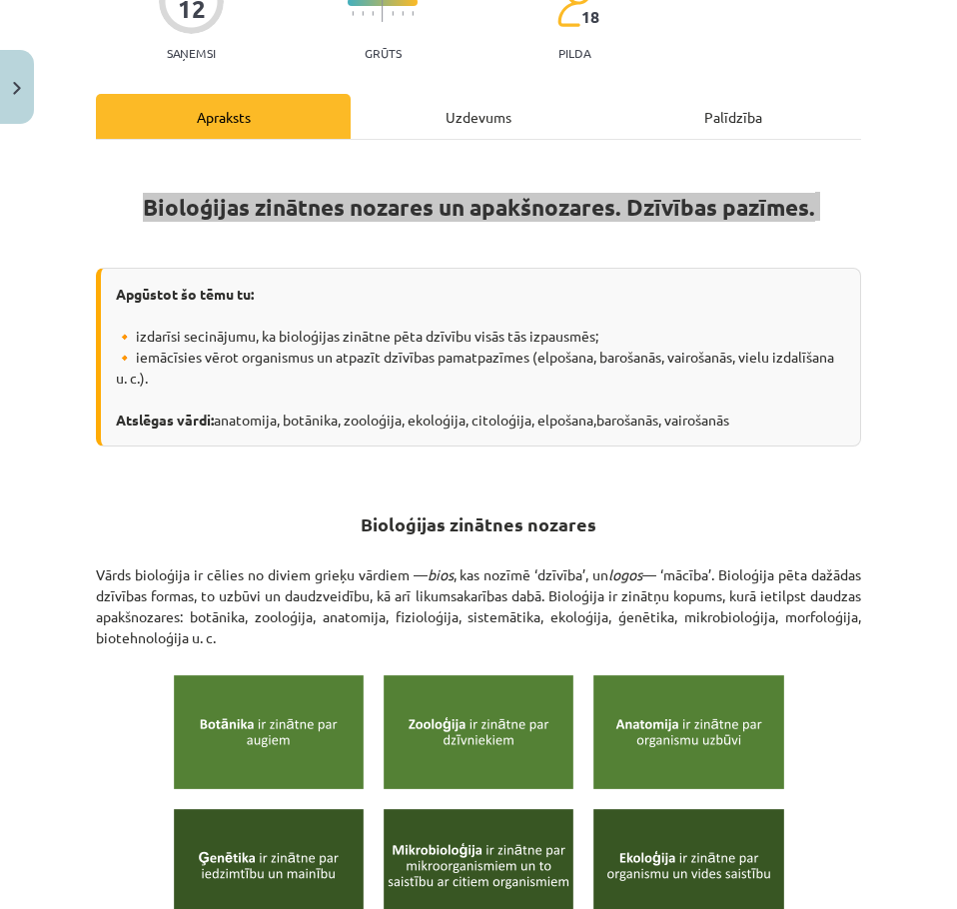
scroll to position [200, 0]
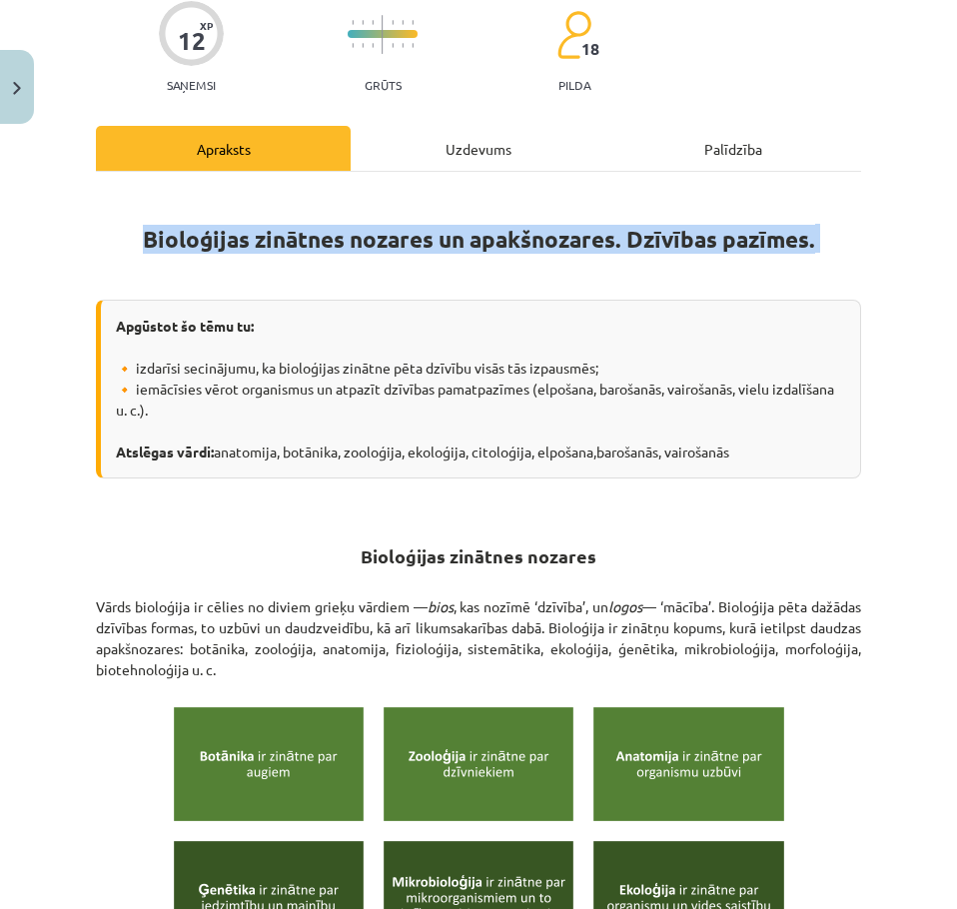
click at [353, 454] on div "Apgūstot šo tēmu tu: 🔸 izdarīsi secinājumu, ka bioloģijas zinātne pēta dzīvību …" at bounding box center [479, 389] width 766 height 179
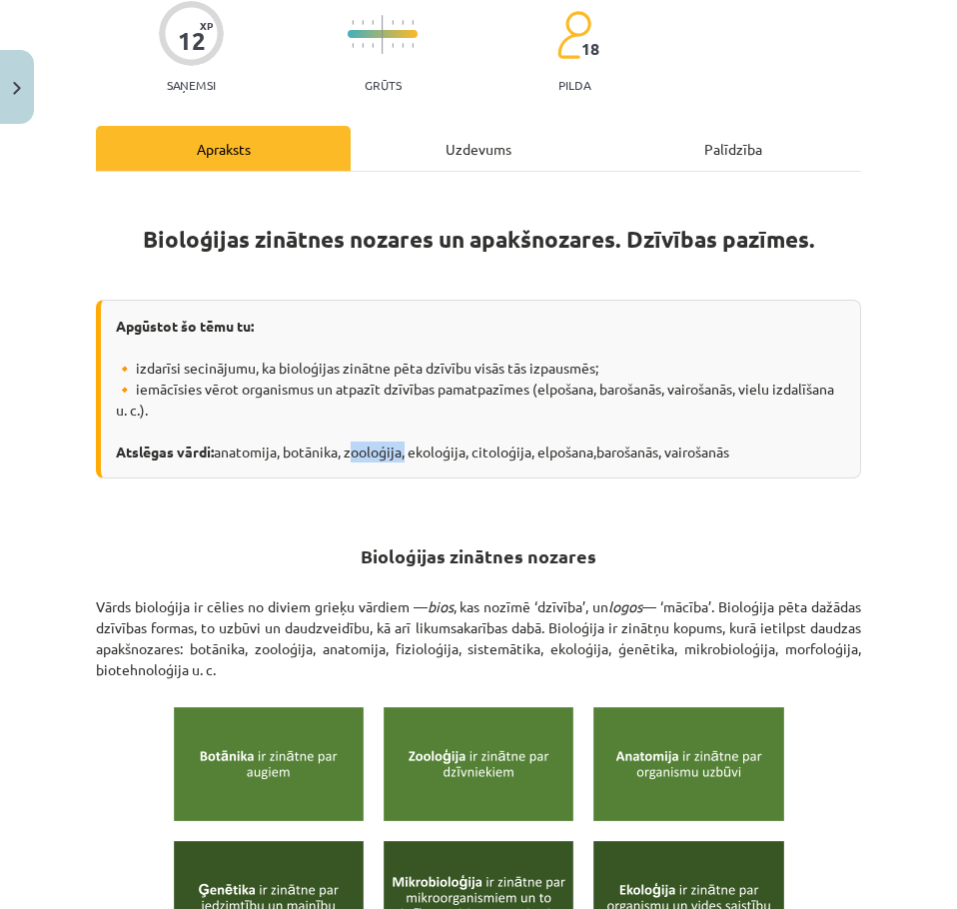
click at [353, 454] on div "Apgūstot šo tēmu tu: 🔸 izdarīsi secinājumu, ka bioloģijas zinātne pēta dzīvību …" at bounding box center [479, 389] width 766 height 179
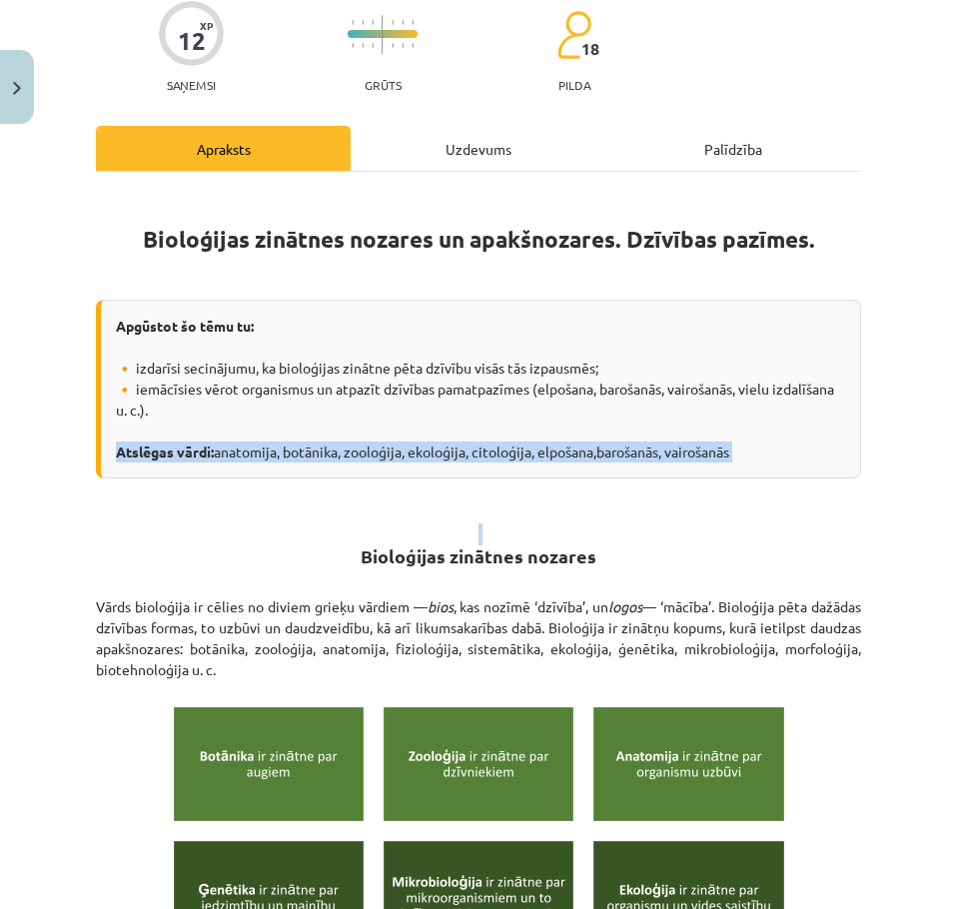
click at [353, 454] on div "Apgūstot šo tēmu tu: 🔸 izdarīsi secinājumu, ka bioloģijas zinātne pēta dzīvību …" at bounding box center [479, 389] width 766 height 179
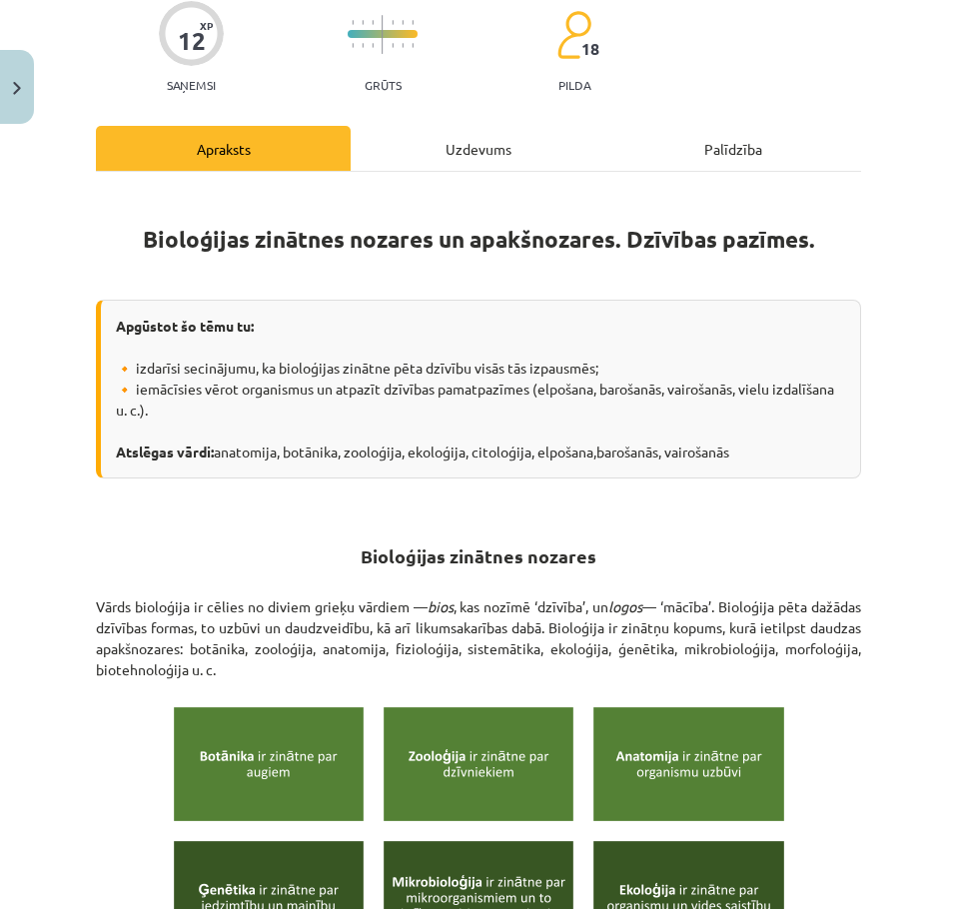
drag, startPoint x: 745, startPoint y: 447, endPoint x: 221, endPoint y: 448, distance: 523.7
click at [221, 448] on div "Apgūstot šo tēmu tu: 🔸 izdarīsi secinājumu, ka bioloģijas zinātne pēta dzīvību …" at bounding box center [479, 389] width 766 height 179
copy div "anatomija, botānika, zooloģija, ekoloģija, citoloģija, elpošana,barošanās, vair…"
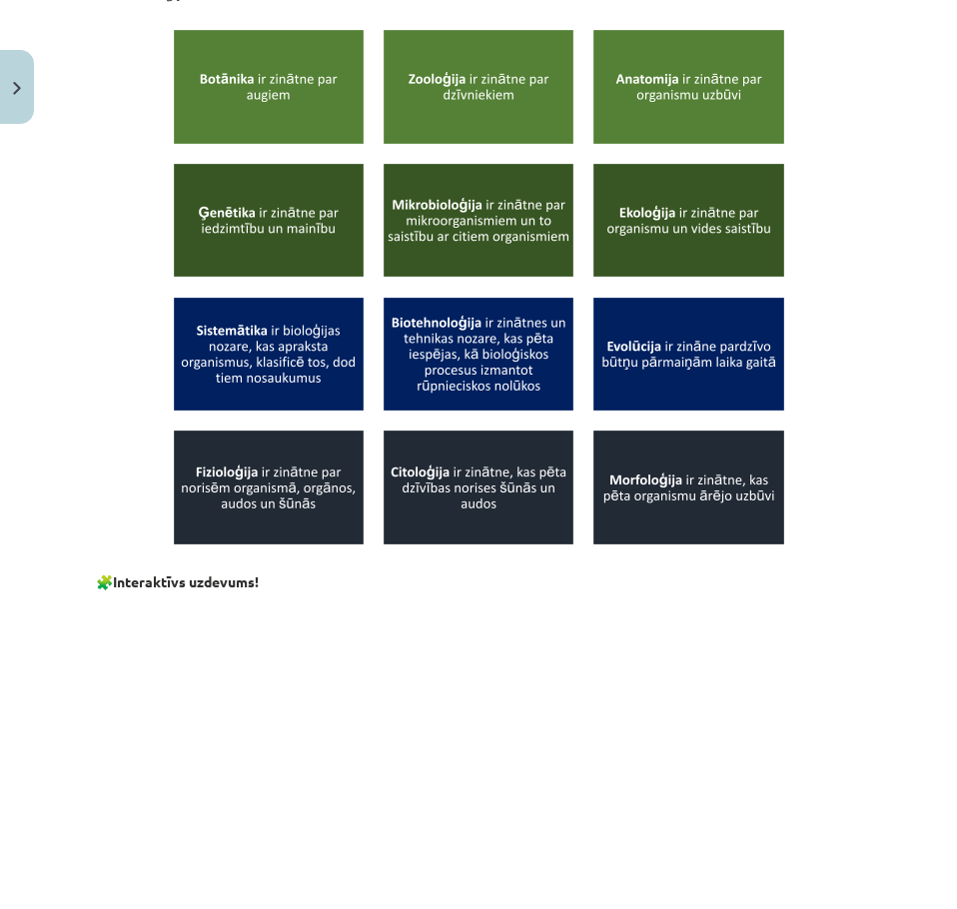
scroll to position [1091, 0]
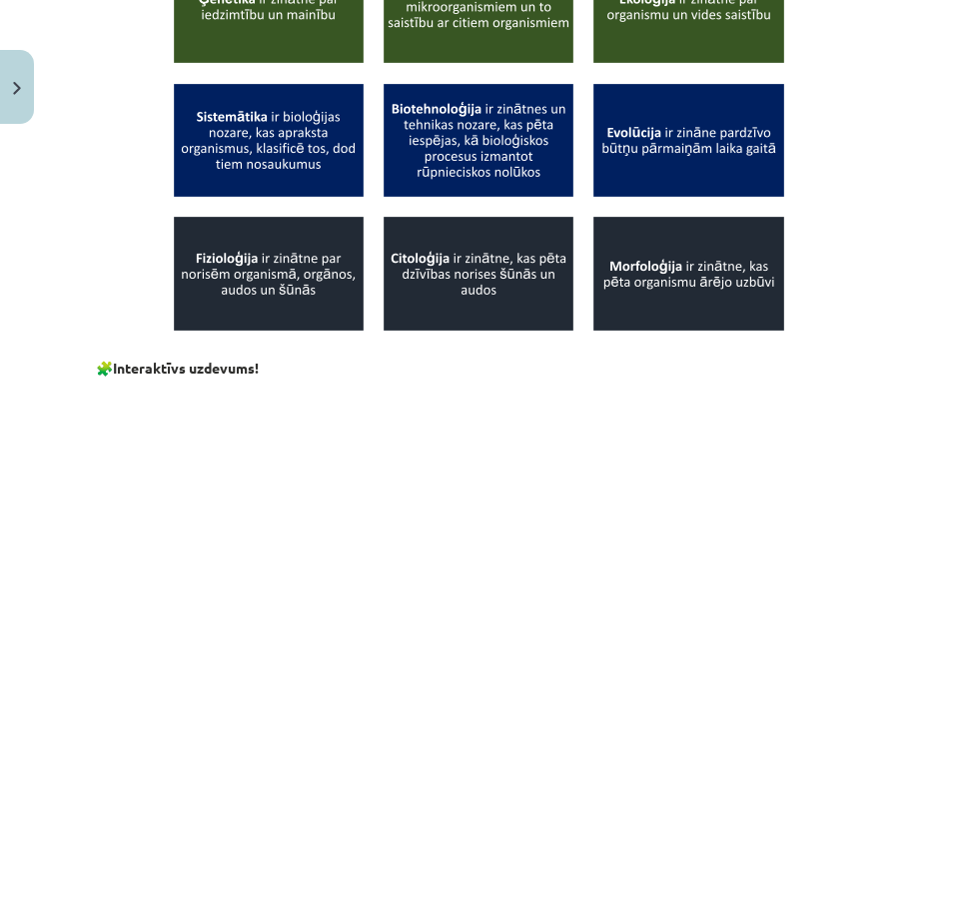
click at [767, 311] on img at bounding box center [479, 73] width 613 height 545
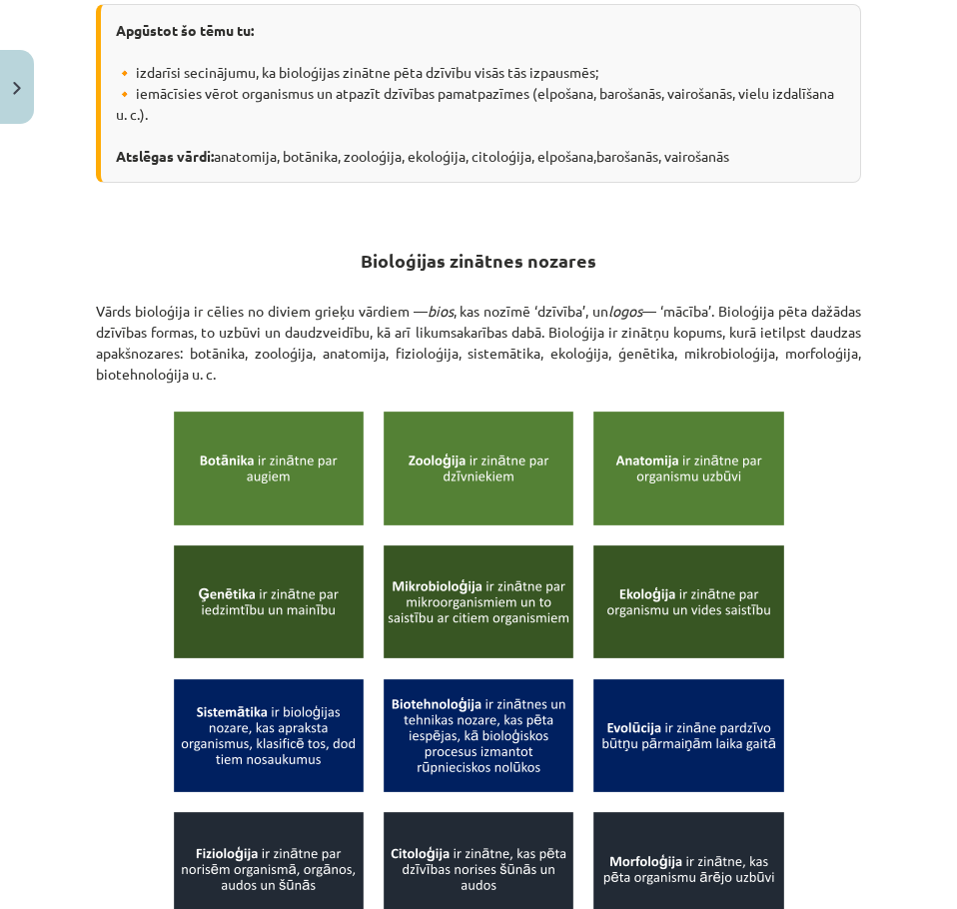
scroll to position [92, 0]
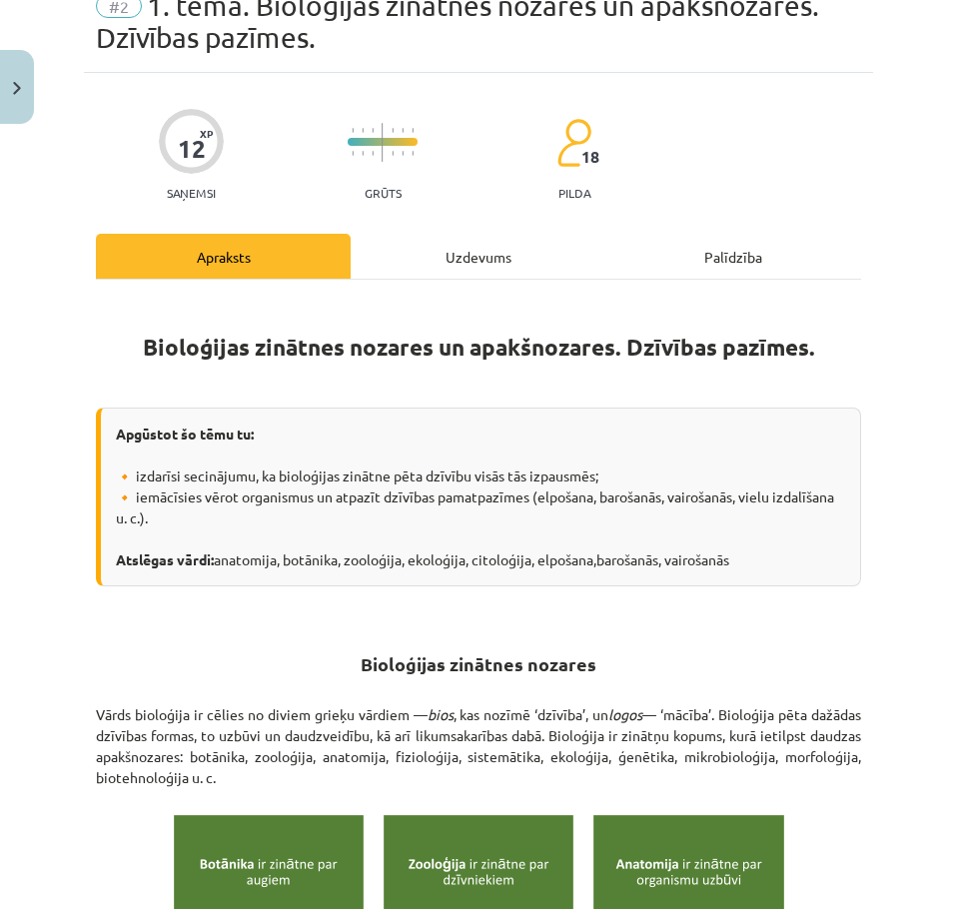
click at [729, 453] on div "Apgūstot šo tēmu tu: 🔸 izdarīsi secinājumu, ka bioloģijas zinātne pēta dzīvību …" at bounding box center [479, 497] width 766 height 179
drag, startPoint x: 538, startPoint y: 557, endPoint x: 294, endPoint y: 551, distance: 243.9
click at [294, 551] on div "Apgūstot šo tēmu tu: 🔸 izdarīsi secinājumu, ka bioloģijas zinātne pēta dzīvību …" at bounding box center [479, 497] width 766 height 179
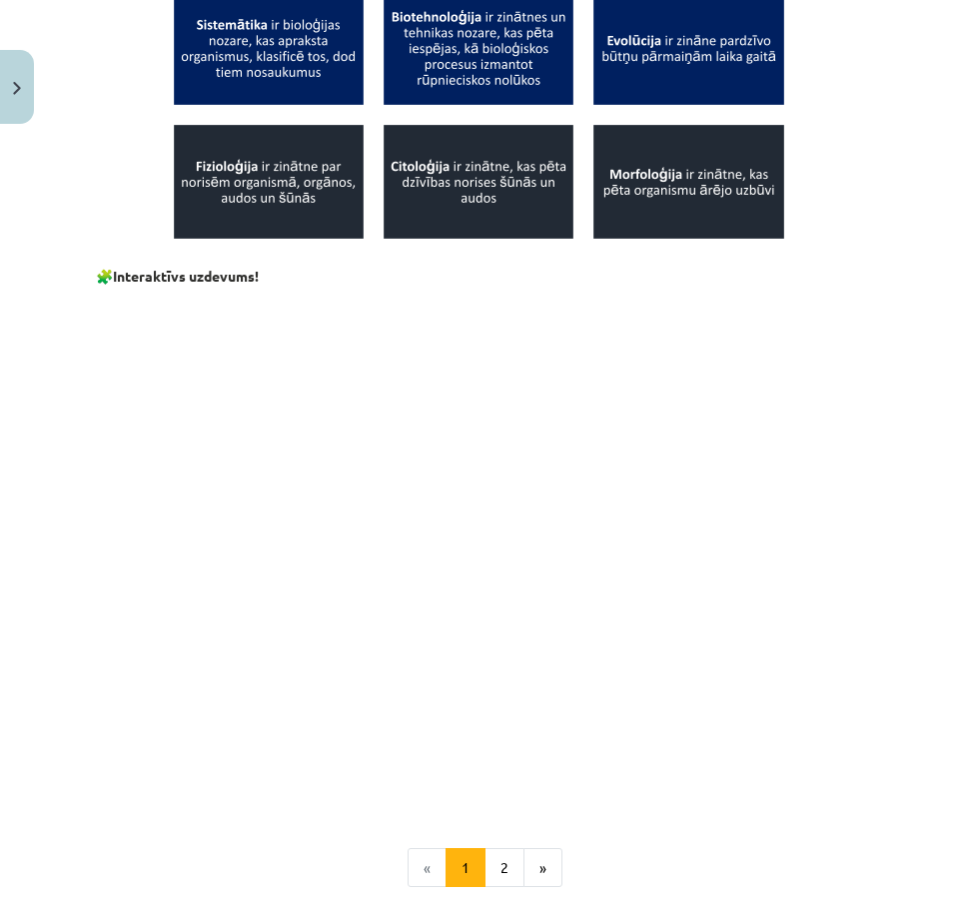
scroll to position [1191, 0]
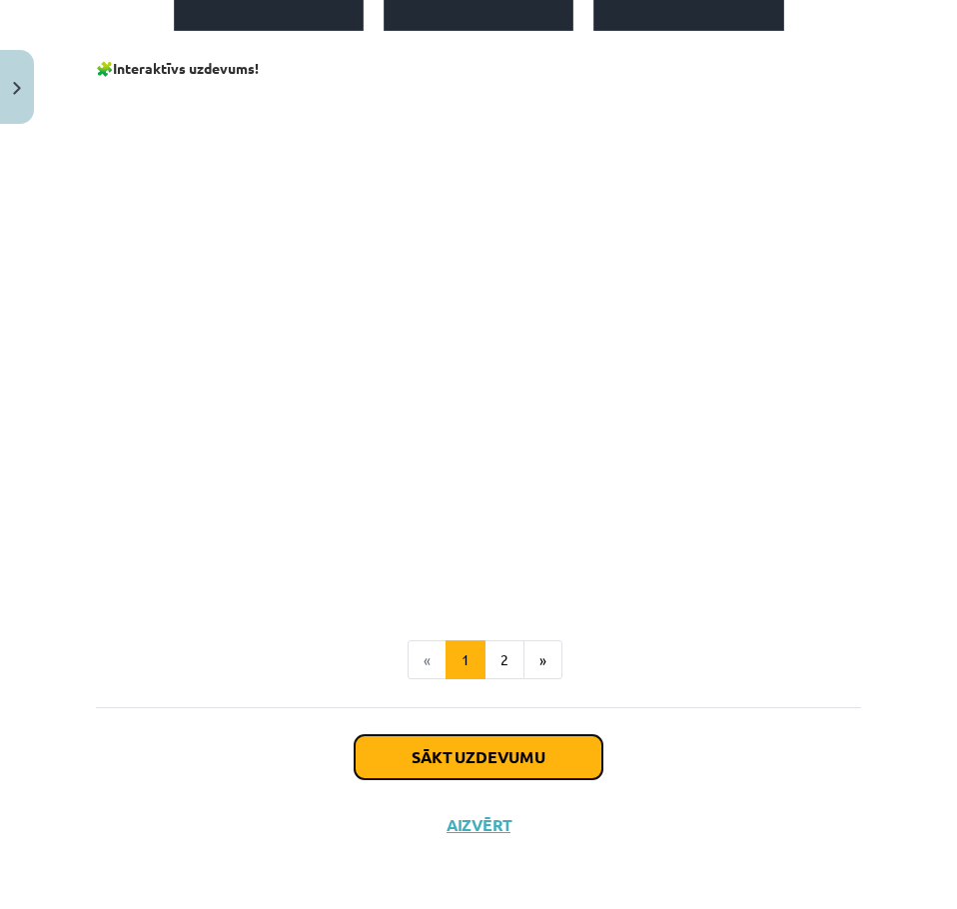
click at [531, 759] on button "Sākt uzdevumu" at bounding box center [479, 758] width 248 height 44
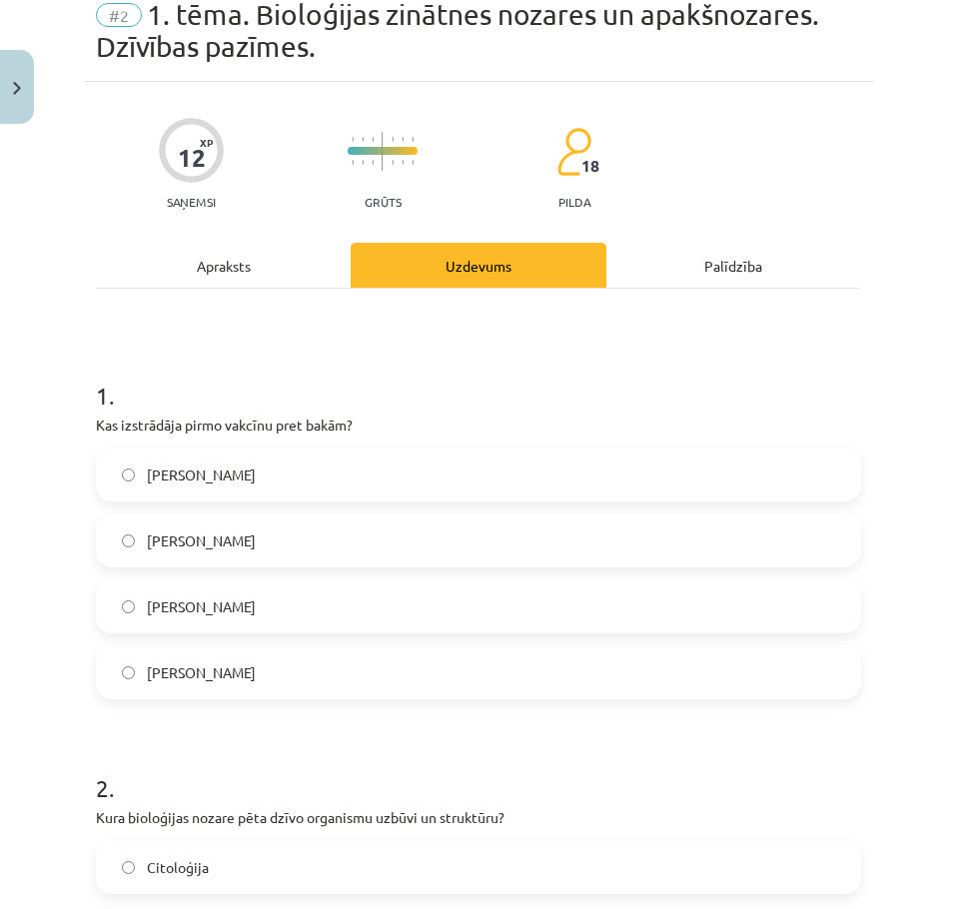
scroll to position [50, 0]
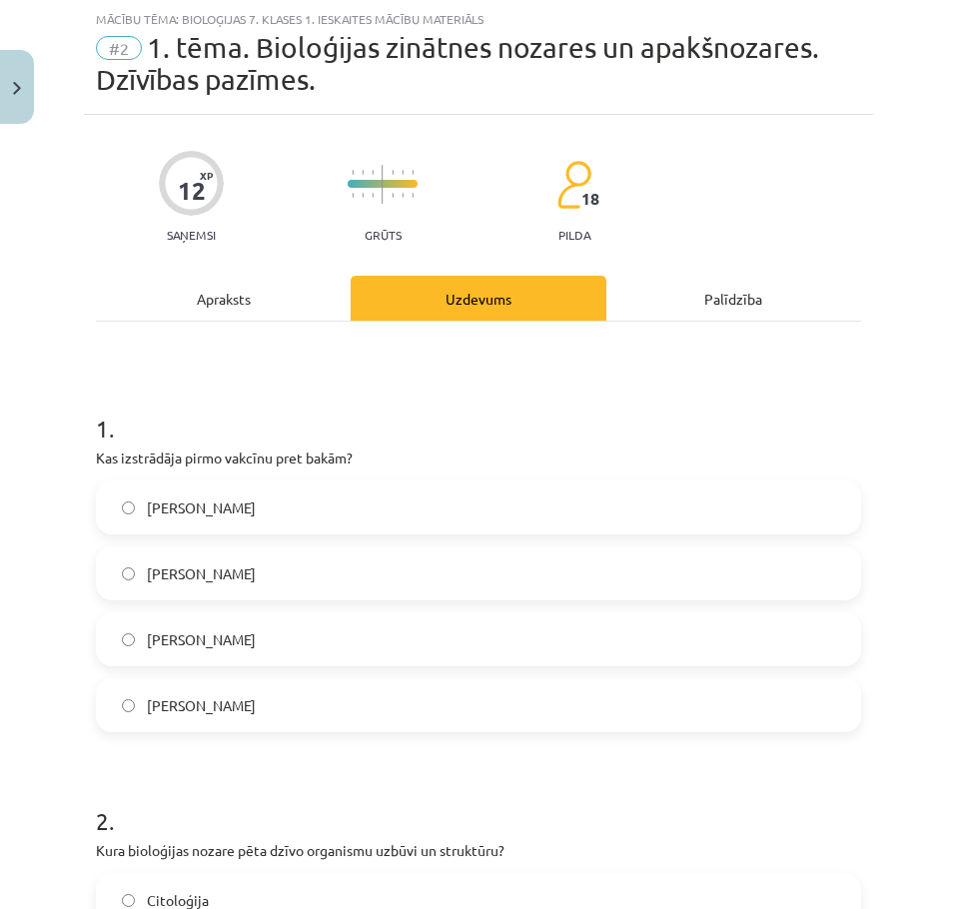
click at [182, 459] on p "Kas izstrādāja pirmo vakcīnu pret bakām?" at bounding box center [479, 458] width 766 height 21
click at [575, 239] on p "pilda" at bounding box center [575, 235] width 32 height 14
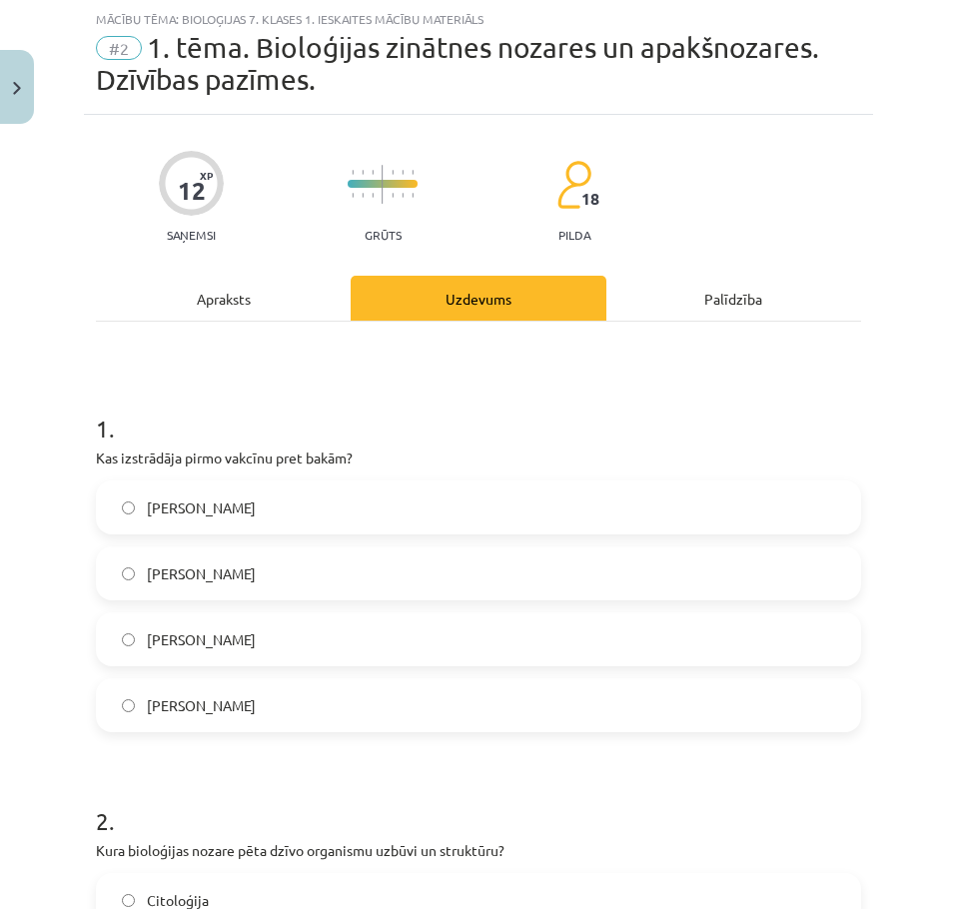
click at [685, 408] on h1 "1 ." at bounding box center [479, 411] width 766 height 62
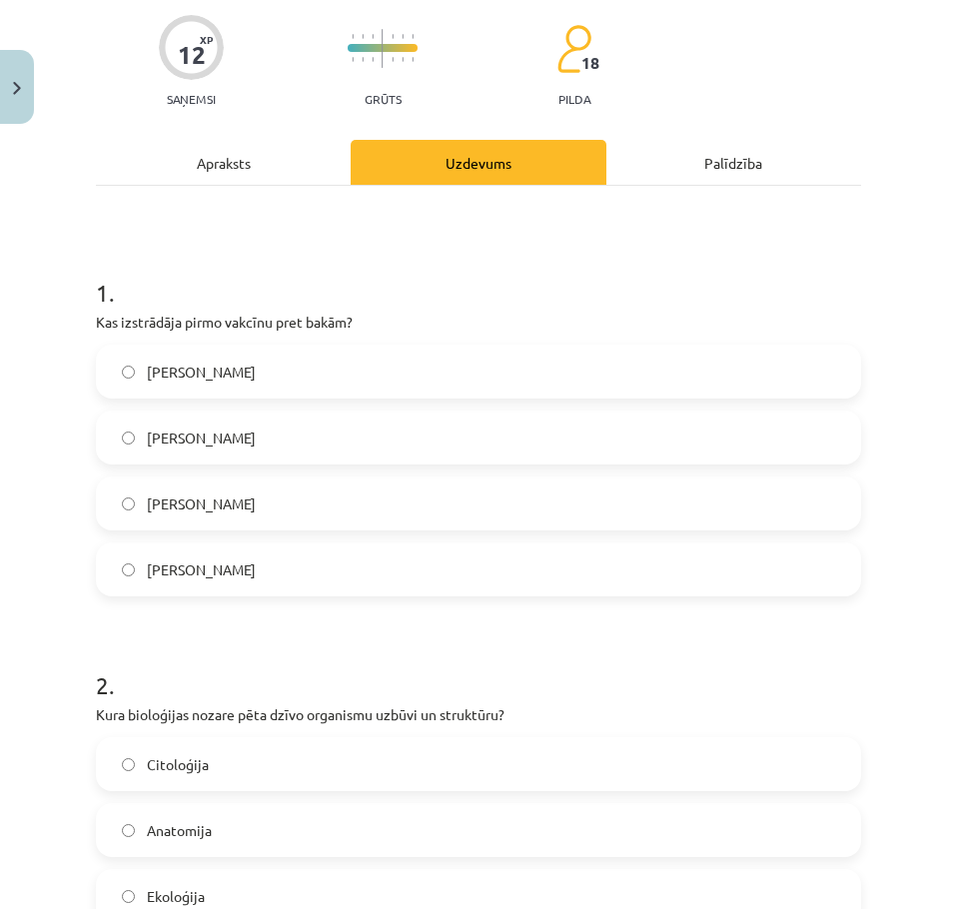
scroll to position [250, 0]
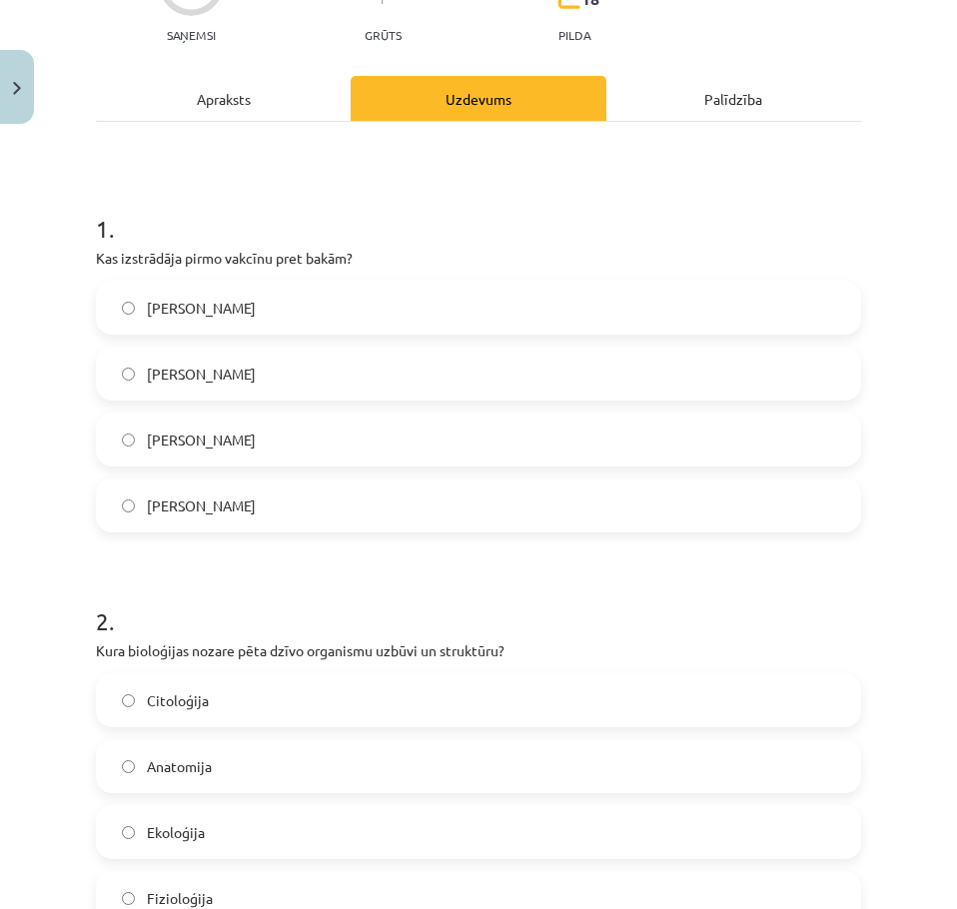
click at [269, 248] on p "Kas izstrādāja pirmo vakcīnu pret bakām?" at bounding box center [479, 258] width 766 height 21
click at [150, 238] on h1 "1 ." at bounding box center [479, 211] width 766 height 62
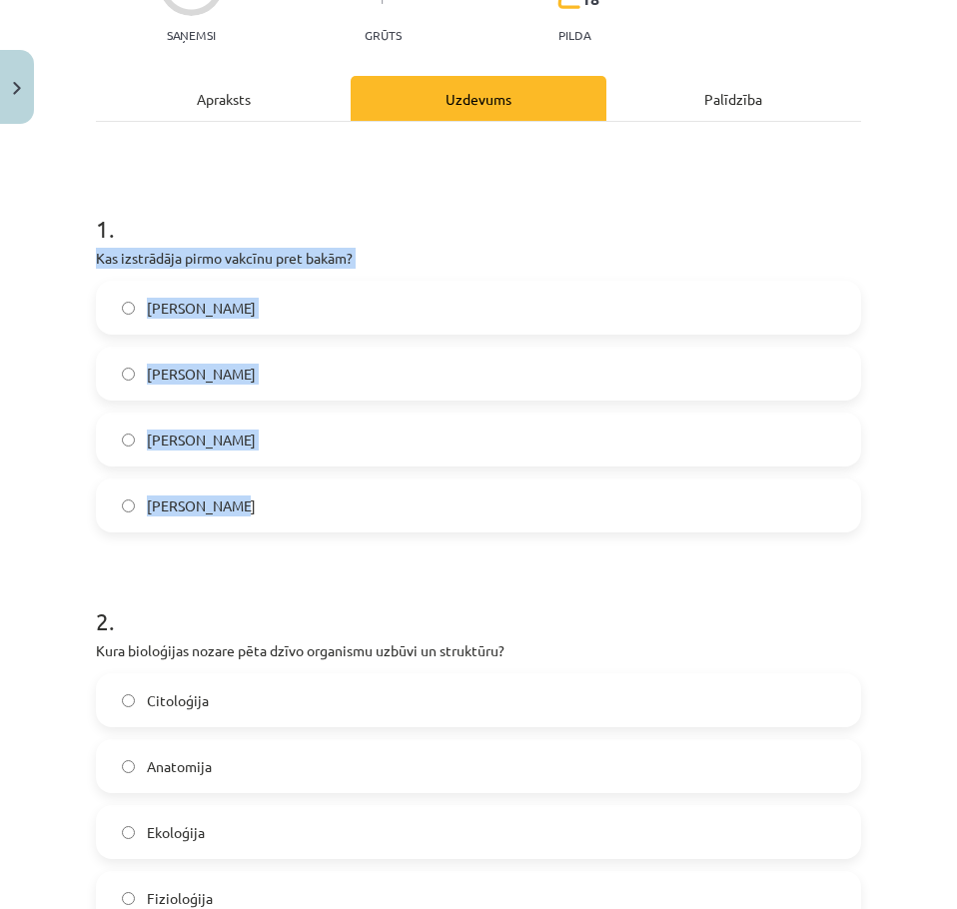
copy div "Kas izstrādāja pirmo vakcīnu pret bakām? [PERSON_NAME] [PERSON_NAME] [PERSON_NA…"
drag, startPoint x: 57, startPoint y: 257, endPoint x: 412, endPoint y: 512, distance: 436.8
click at [297, 502] on div "Mācību tēma: Bioloģijas 7. klases 1. ieskaites mācību materiāls #2 1. tēma. Bio…" at bounding box center [478, 454] width 957 height 909
click at [64, 454] on div "Mācību tēma: Bioloģijas 7. klases 1. ieskaites mācību materiāls #2 1. tēma. Bio…" at bounding box center [478, 454] width 957 height 909
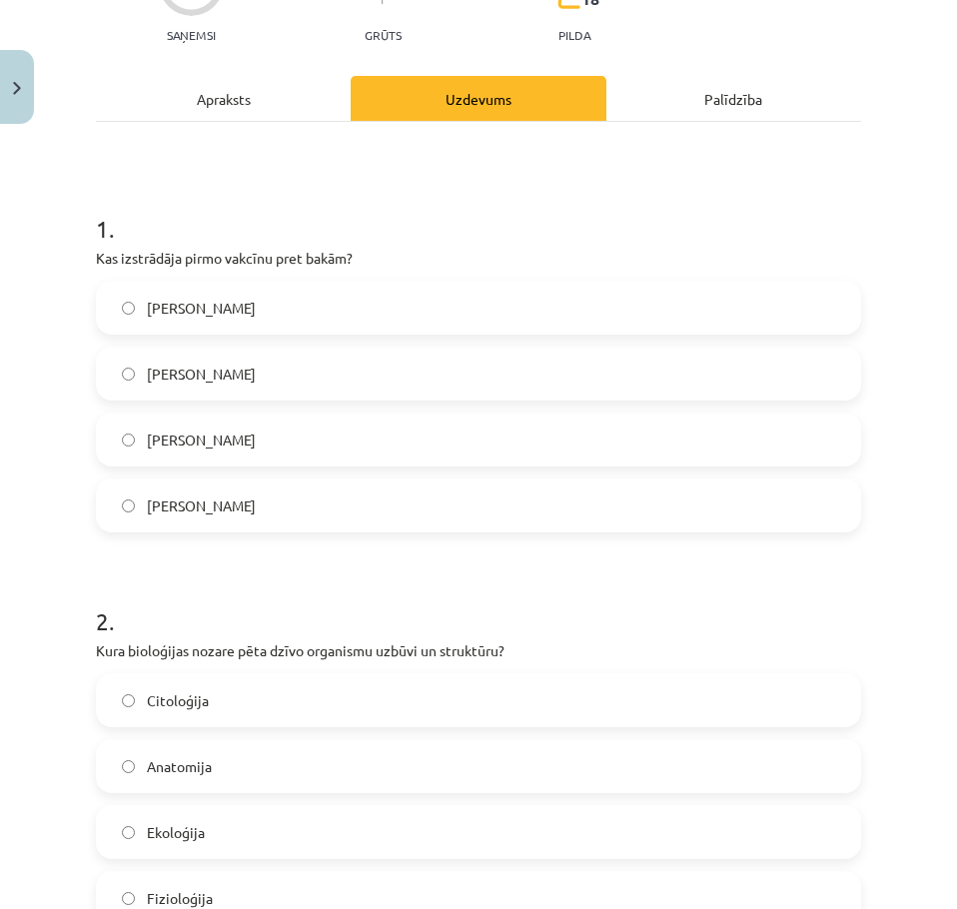
click at [152, 575] on h1 "2 ." at bounding box center [479, 604] width 766 height 62
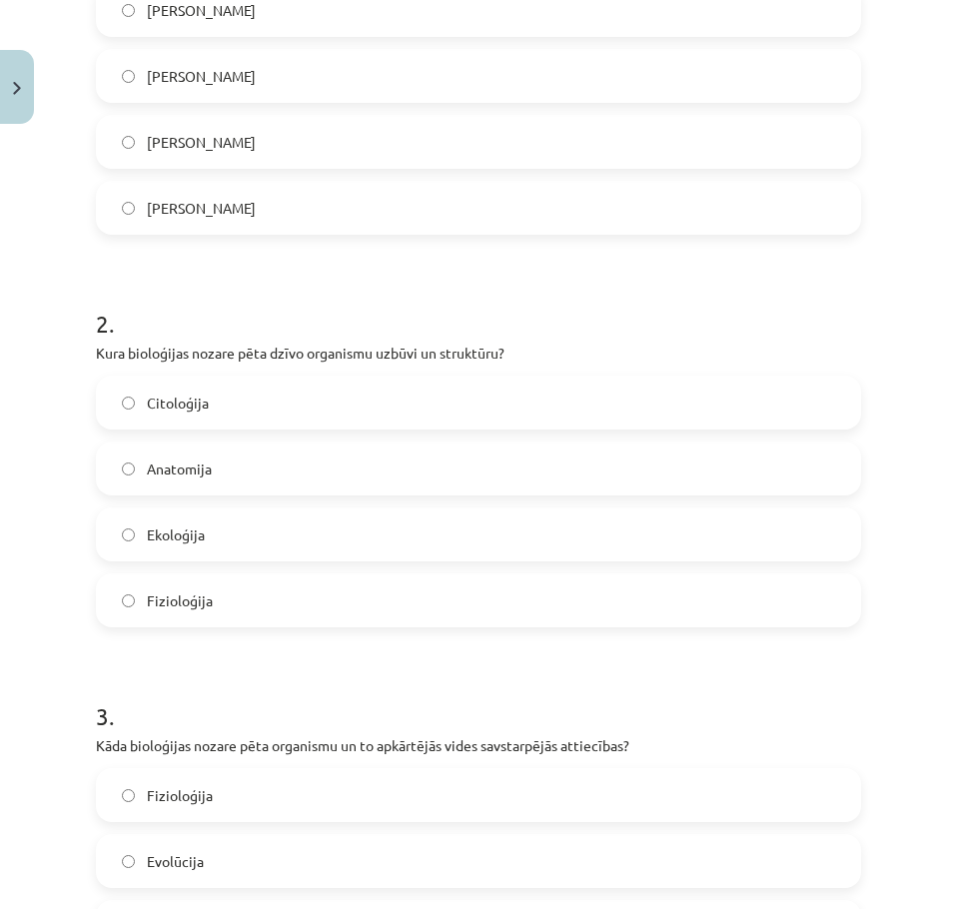
scroll to position [550, 0]
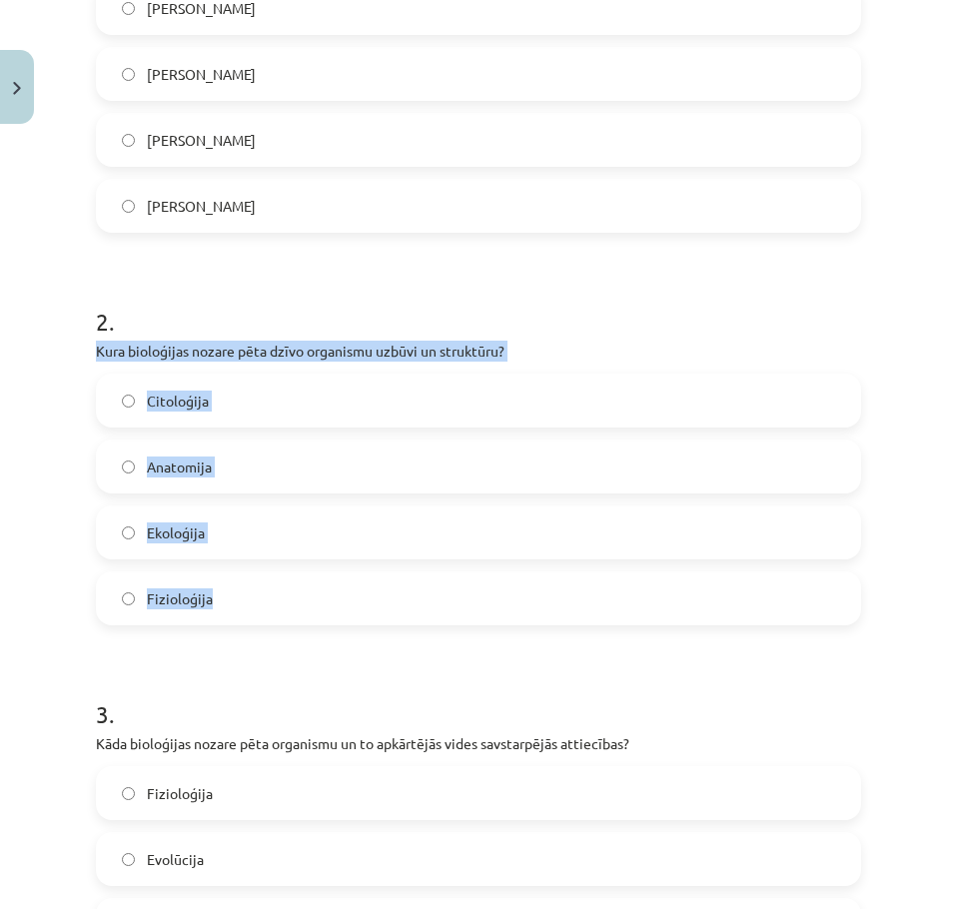
drag, startPoint x: 80, startPoint y: 346, endPoint x: 532, endPoint y: 601, distance: 518.7
click at [525, 603] on div "Mācību tēma: Bioloģijas 7. klases 1. ieskaites mācību materiāls #2 1. tēma. Bio…" at bounding box center [478, 454] width 957 height 909
copy div "Kura bioloģijas nozare pēta dzīvo organismu uzbūvi un struktūru? Citoloģija Ana…"
click at [135, 477] on label "Anatomija" at bounding box center [479, 467] width 762 height 50
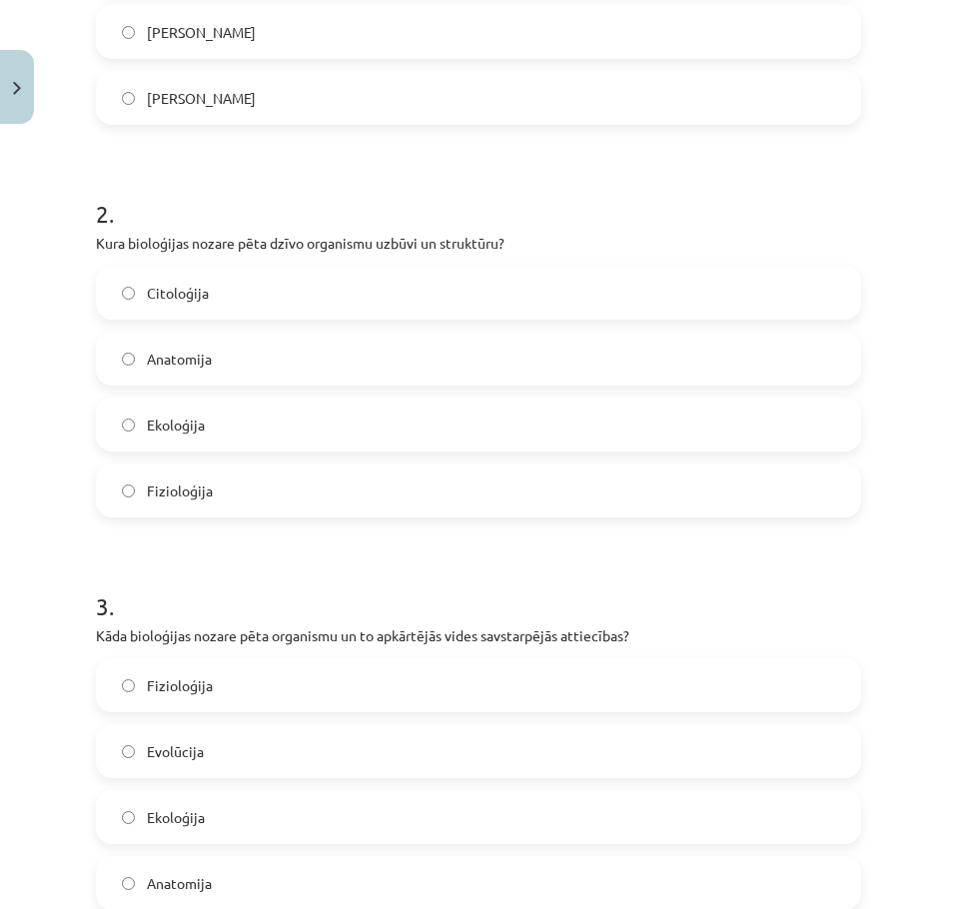
scroll to position [750, 0]
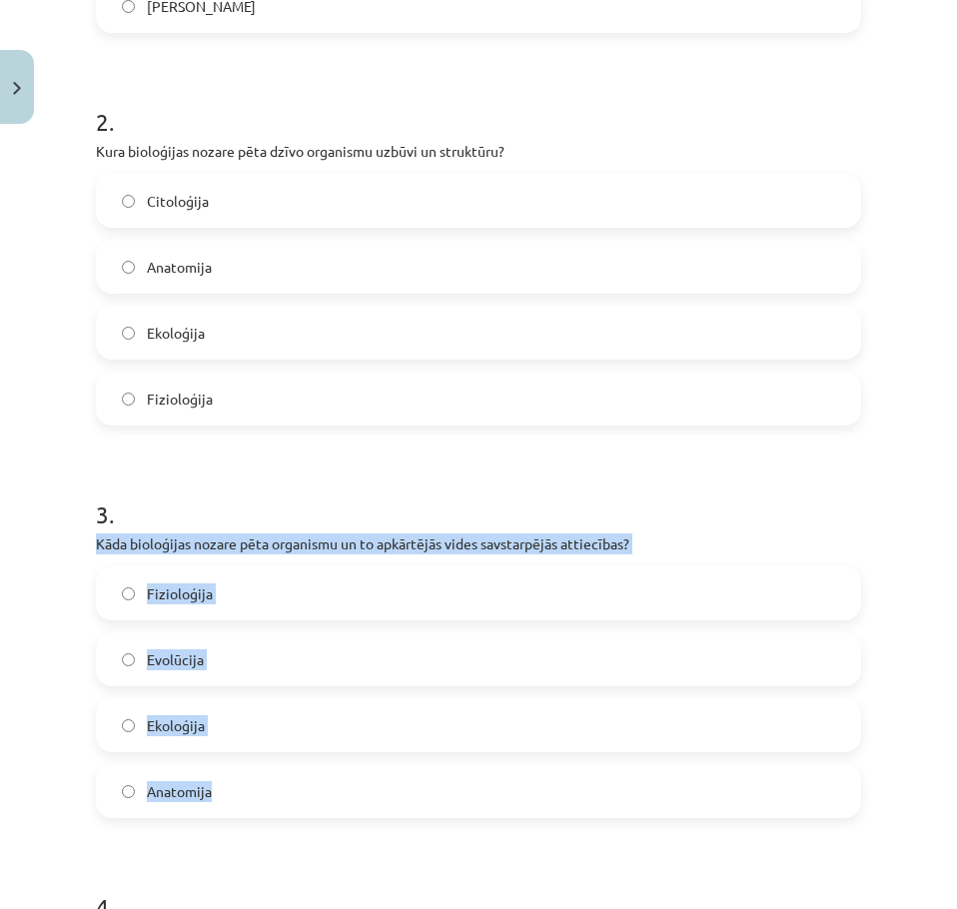
drag, startPoint x: 67, startPoint y: 542, endPoint x: 274, endPoint y: 805, distance: 334.5
click at [271, 806] on div "Mācību tēma: Bioloģijas 7. klases 1. ieskaites mācību materiāls #2 1. tēma. Bio…" at bounding box center [478, 454] width 957 height 909
copy div "Kāda bioloģijas nozare pēta organismu un to apkārtējās vides savstarpējās attie…"
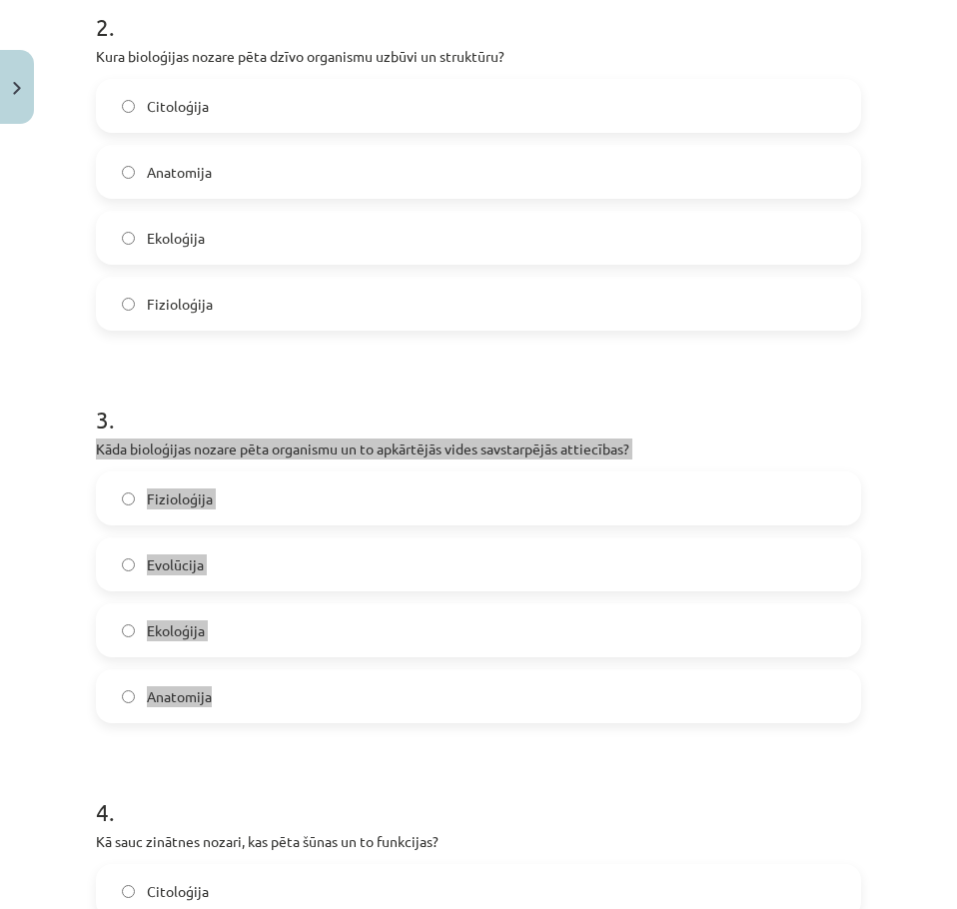
scroll to position [849, 0]
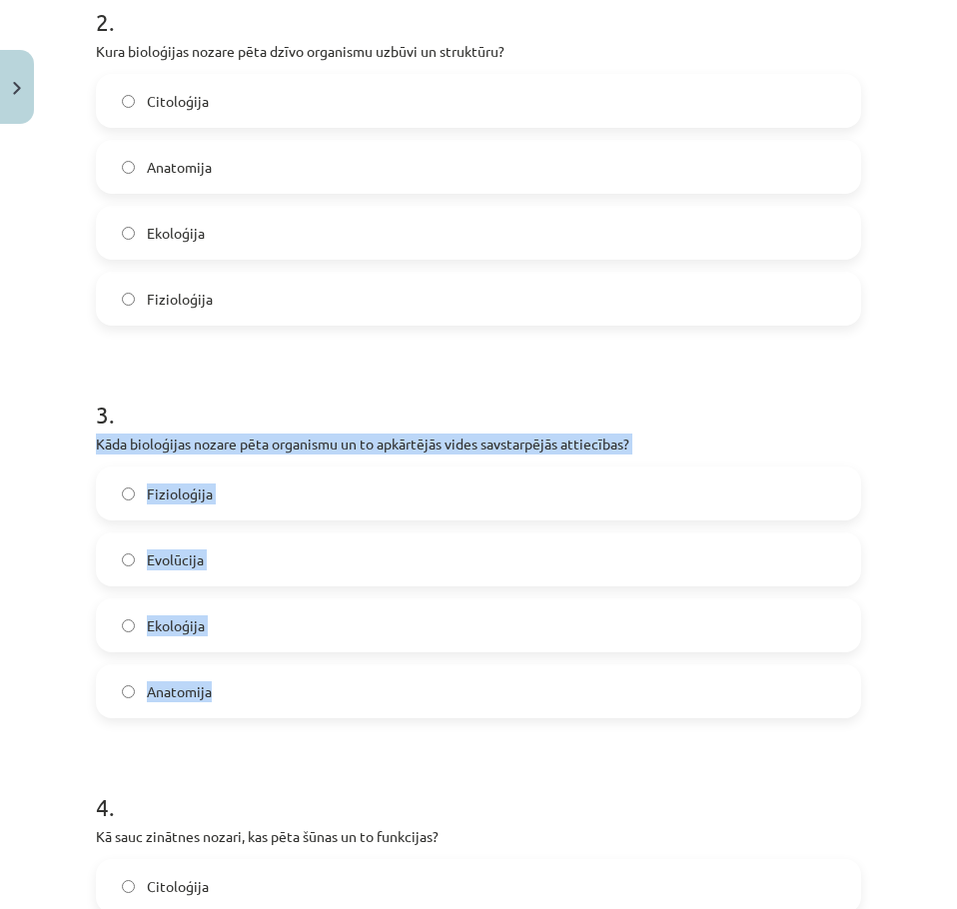
click at [627, 447] on p "Kāda bioloģijas nozare pēta organismu un to apkārtējās vides savstarpējās attie…" at bounding box center [479, 444] width 766 height 21
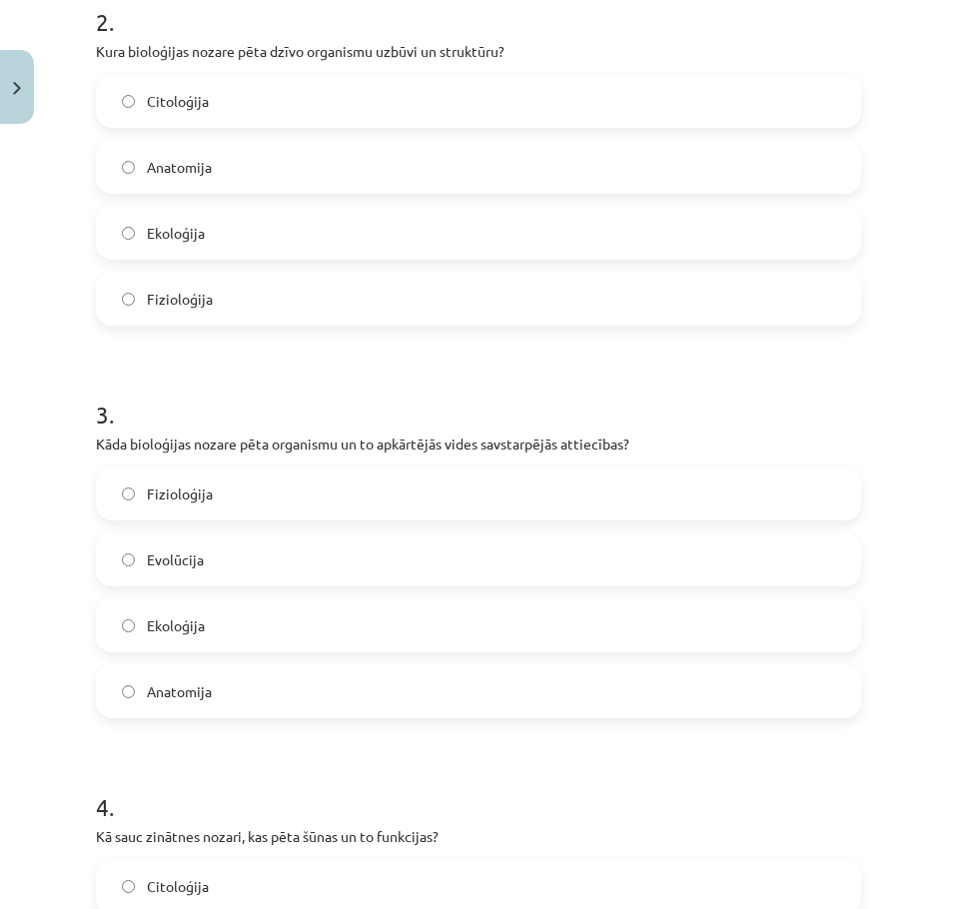
click at [812, 372] on h1 "3 ." at bounding box center [479, 397] width 766 height 62
click at [525, 486] on label "Fizioloģija" at bounding box center [479, 494] width 762 height 50
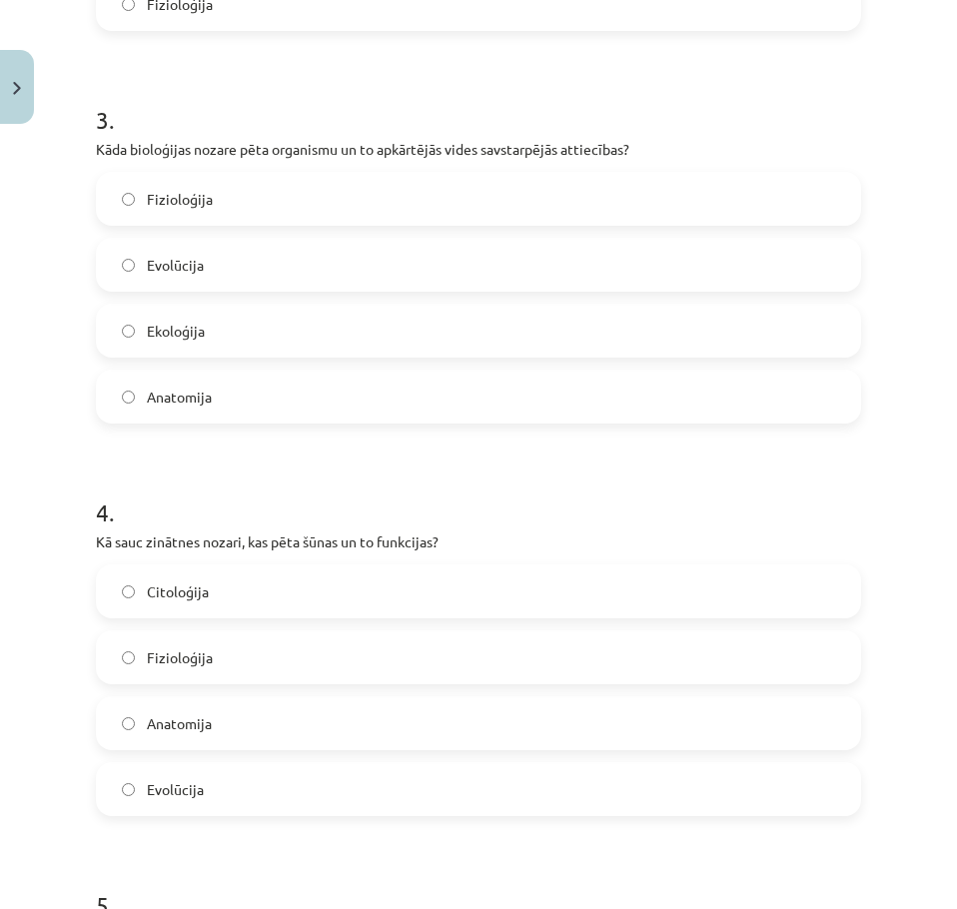
scroll to position [1149, 0]
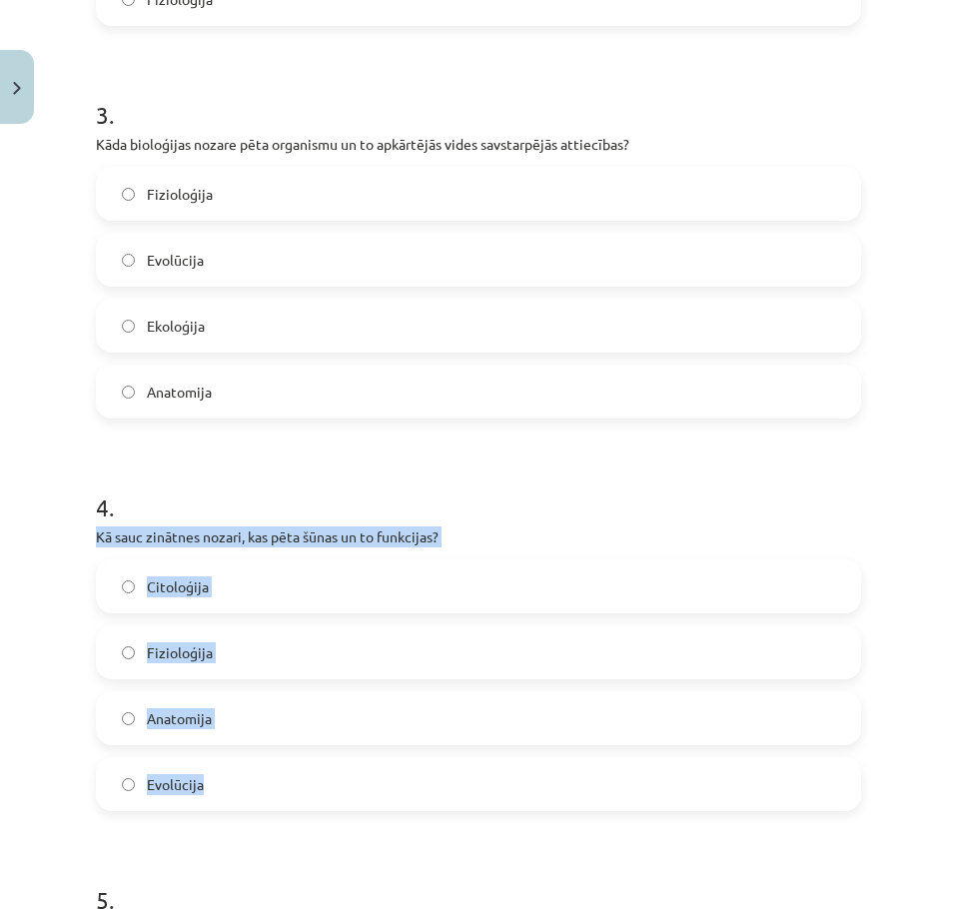
drag, startPoint x: 86, startPoint y: 535, endPoint x: 263, endPoint y: 751, distance: 279.1
click at [263, 751] on div "12 XP Saņemsi Grūts 18 pilda Apraksts Uzdevums Palīdzība 1 . Kas izstrādāja pir…" at bounding box center [479, 790] width 790 height 3549
copy div "Kā sauc zinātnes nozari, kas pēta šūnas un to funkcijas? Citoloģija Fizioloģija…"
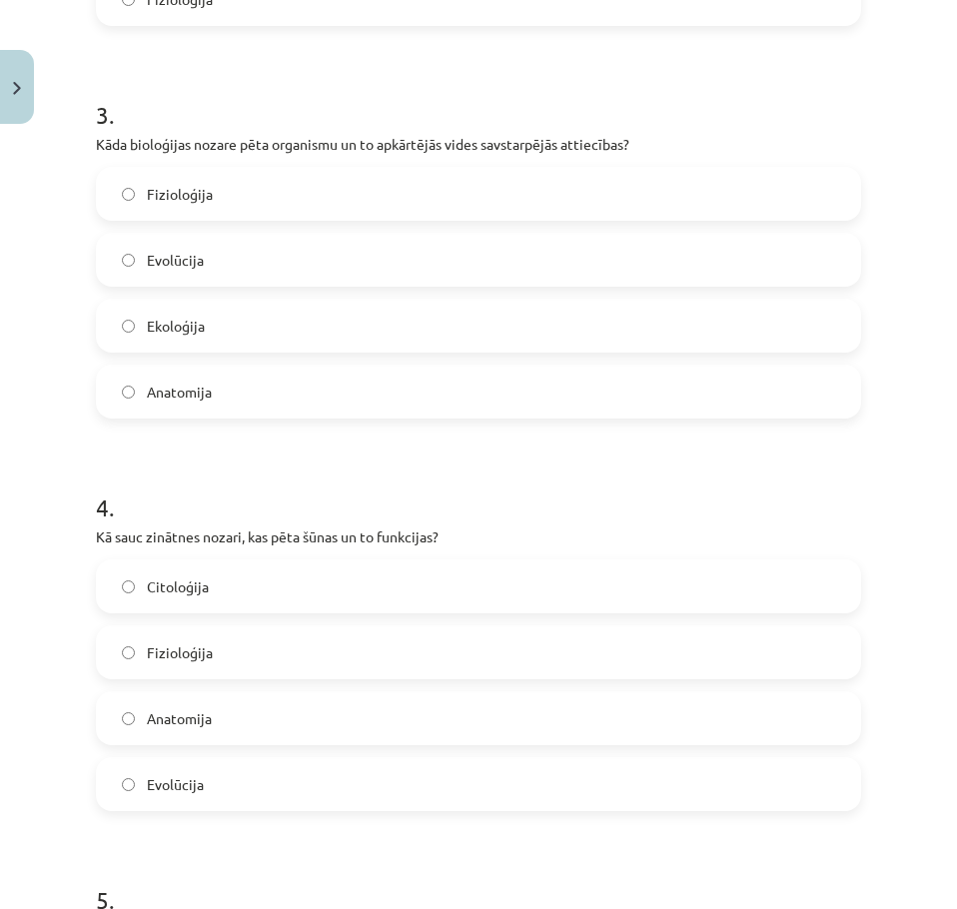
click at [641, 400] on label "Anatomija" at bounding box center [479, 392] width 762 height 50
click at [557, 651] on label "Fizioloģija" at bounding box center [479, 653] width 762 height 50
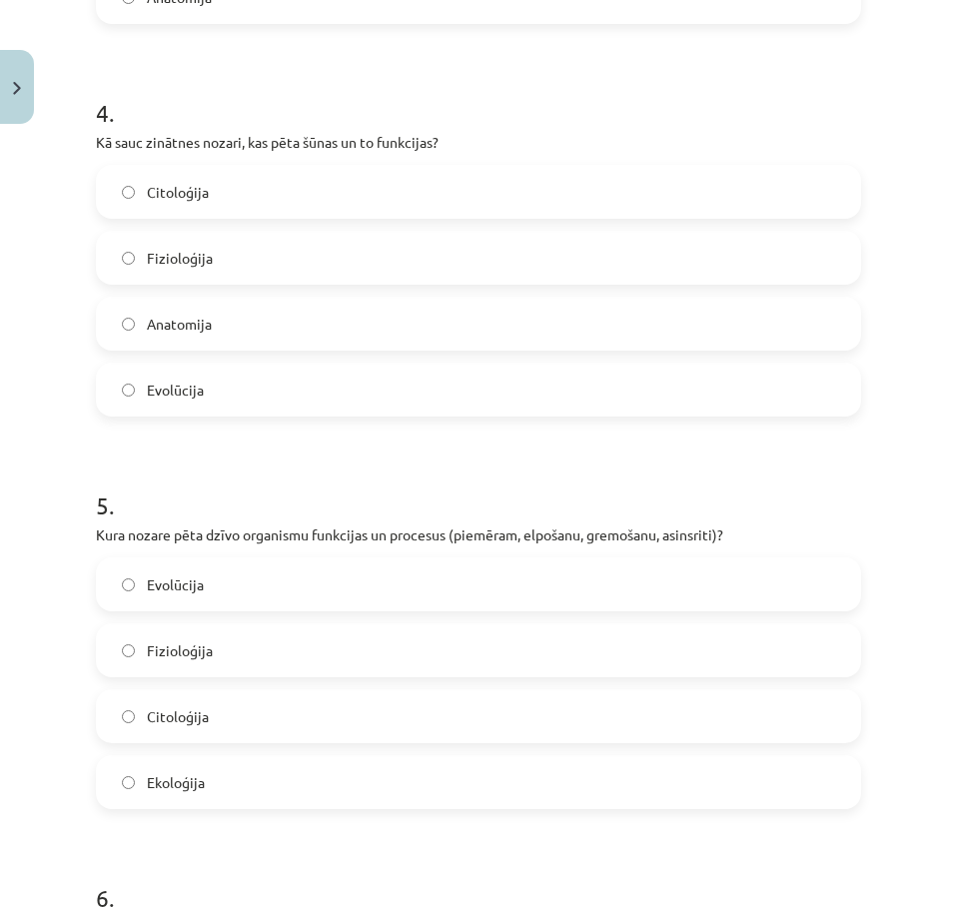
scroll to position [1549, 0]
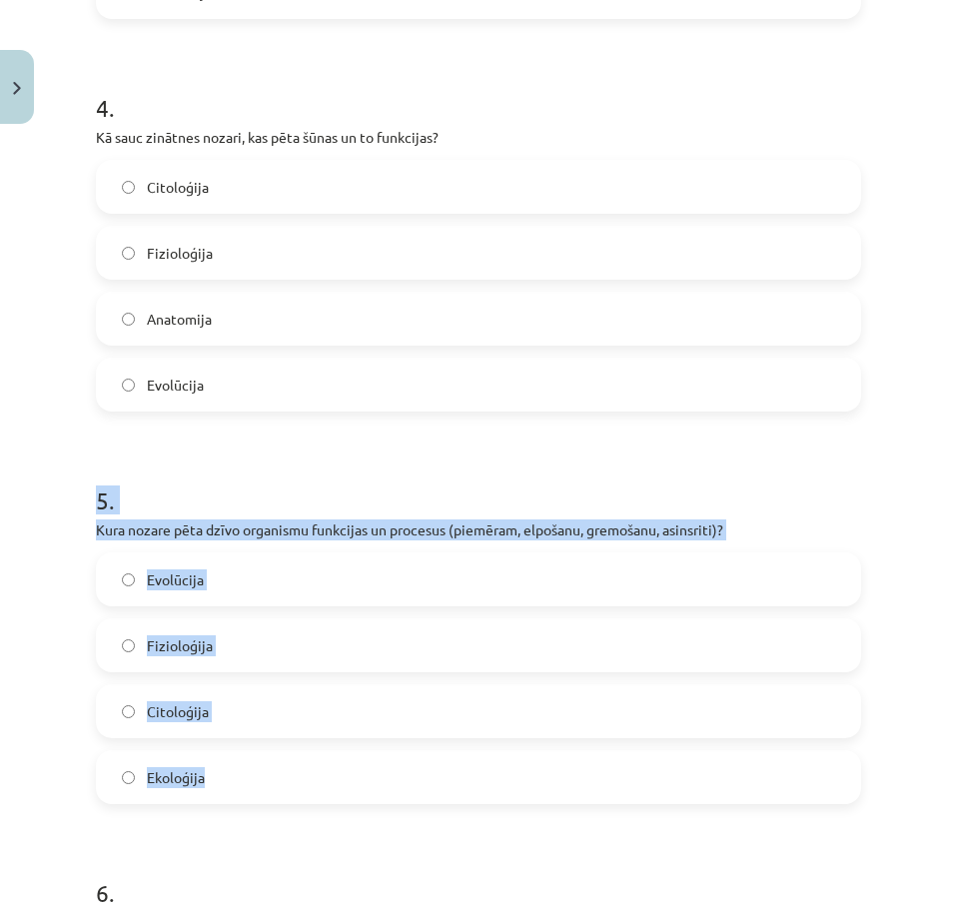
drag, startPoint x: 40, startPoint y: 506, endPoint x: 257, endPoint y: 770, distance: 341.5
click at [257, 770] on div "Mācību tēma: Bioloģijas 7. klases 1. ieskaites mācību materiāls #2 1. tēma. Bio…" at bounding box center [478, 454] width 957 height 909
copy div "5 . Kura nozare pēta dzīvo organismu funkcijas un procesus (piemēram, elpošanu,…"
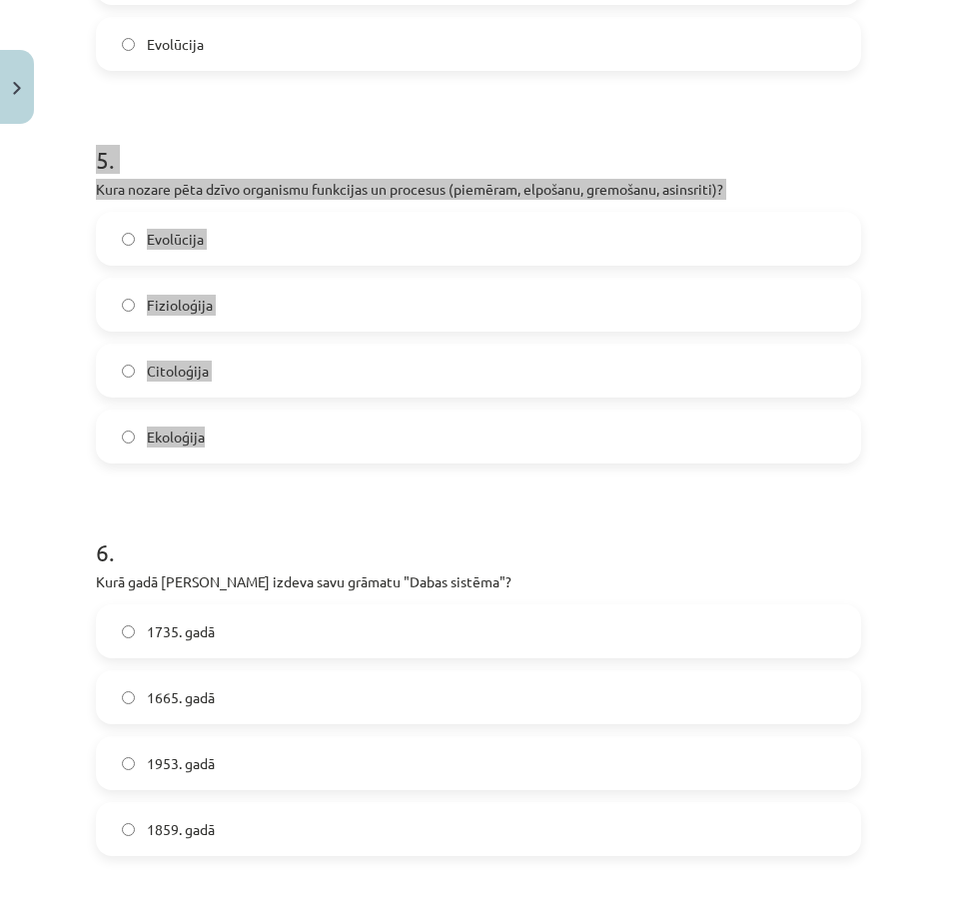
scroll to position [1949, 0]
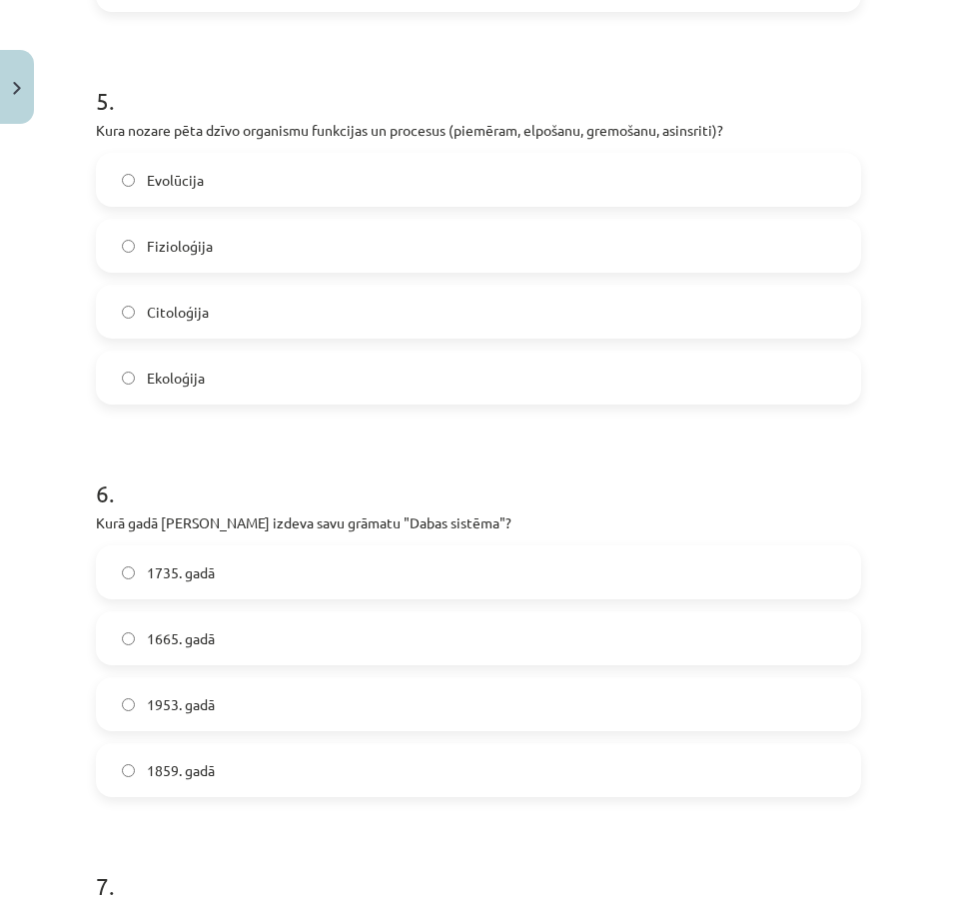
click at [755, 466] on h1 "6 ." at bounding box center [479, 476] width 766 height 62
click at [315, 256] on label "Fizioloģija" at bounding box center [479, 246] width 762 height 50
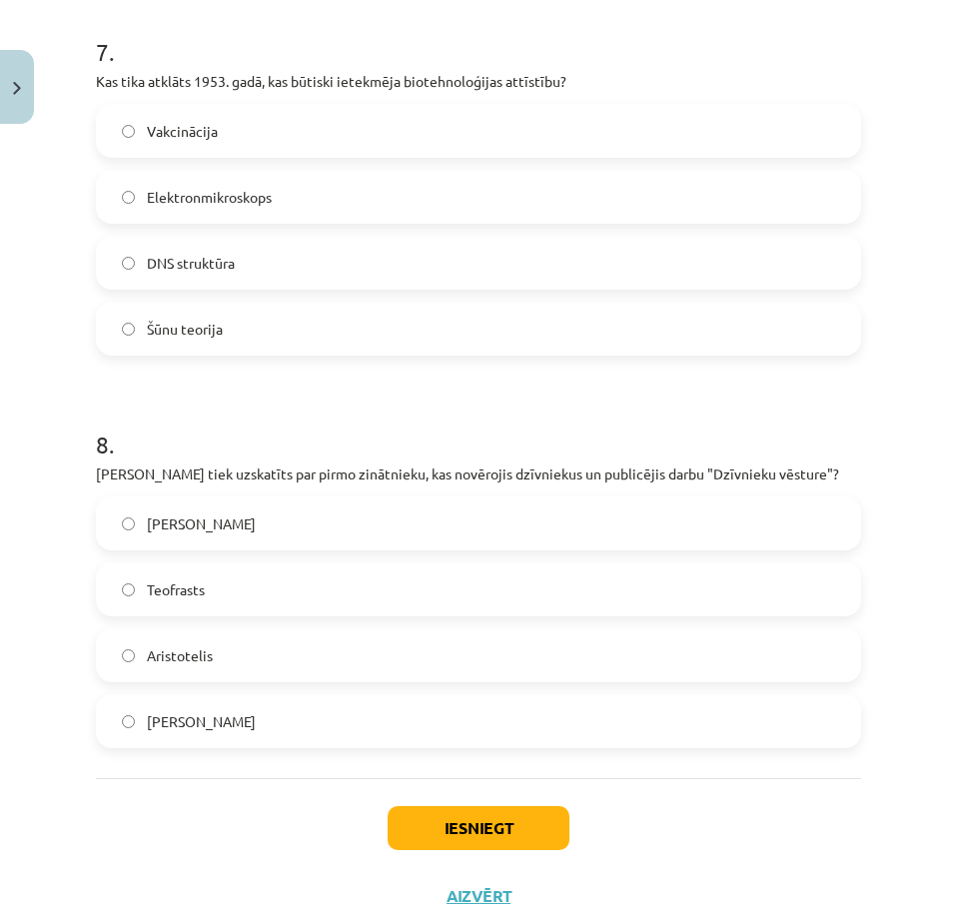
scroll to position [2854, 0]
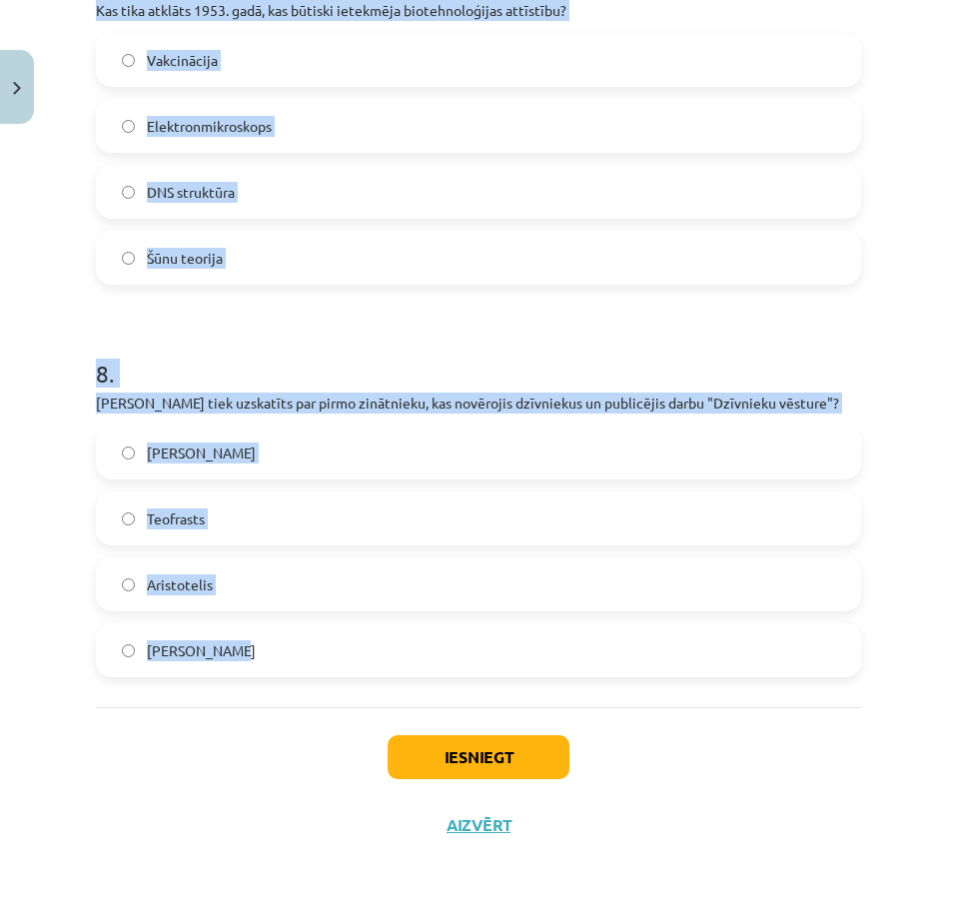
drag, startPoint x: 88, startPoint y: 185, endPoint x: 276, endPoint y: 670, distance: 519.9
copy form "6 . Kurā gadā [PERSON_NAME] izdeva savu grāmatu "Dabas sistēma"? 1735. gadā 166…"
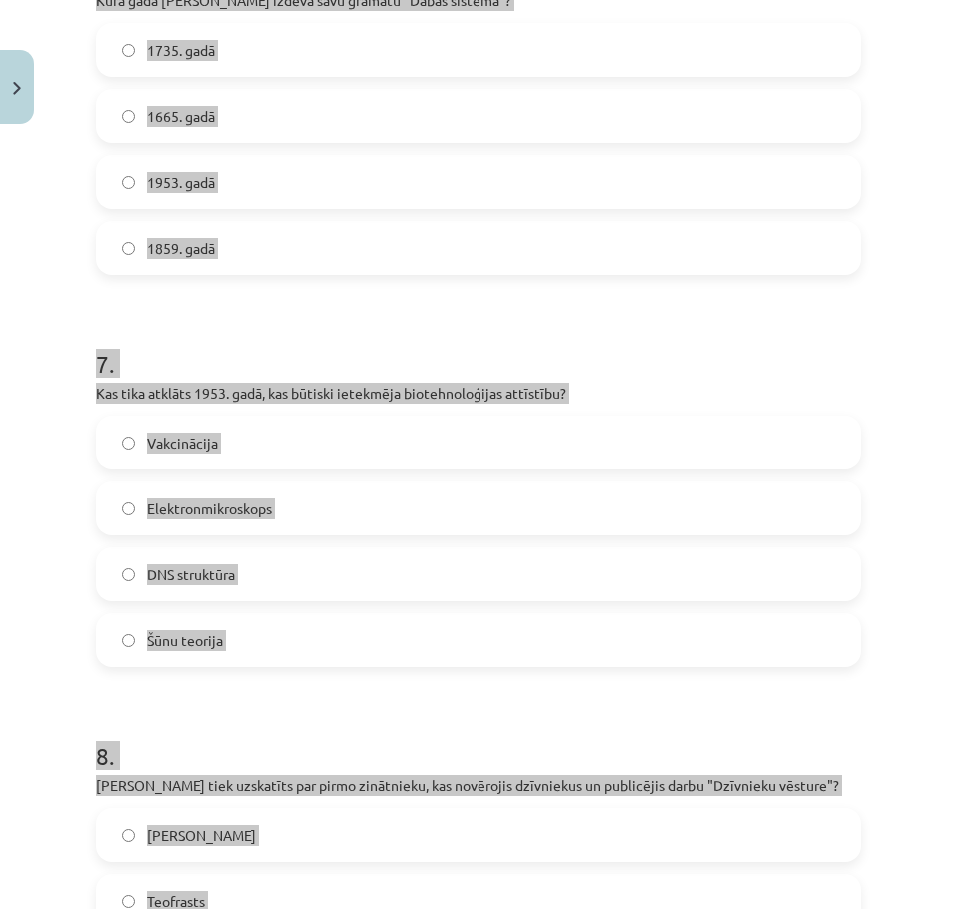
scroll to position [2355, 0]
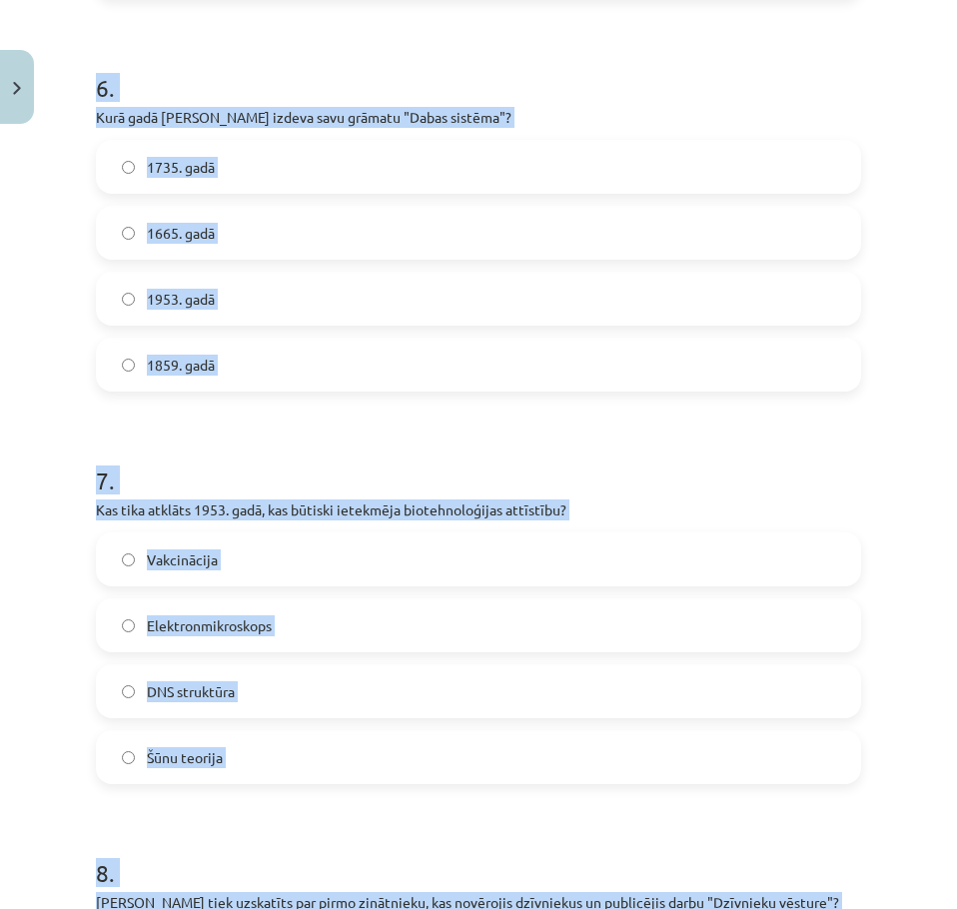
click at [275, 162] on label "1735. gadā" at bounding box center [479, 167] width 762 height 50
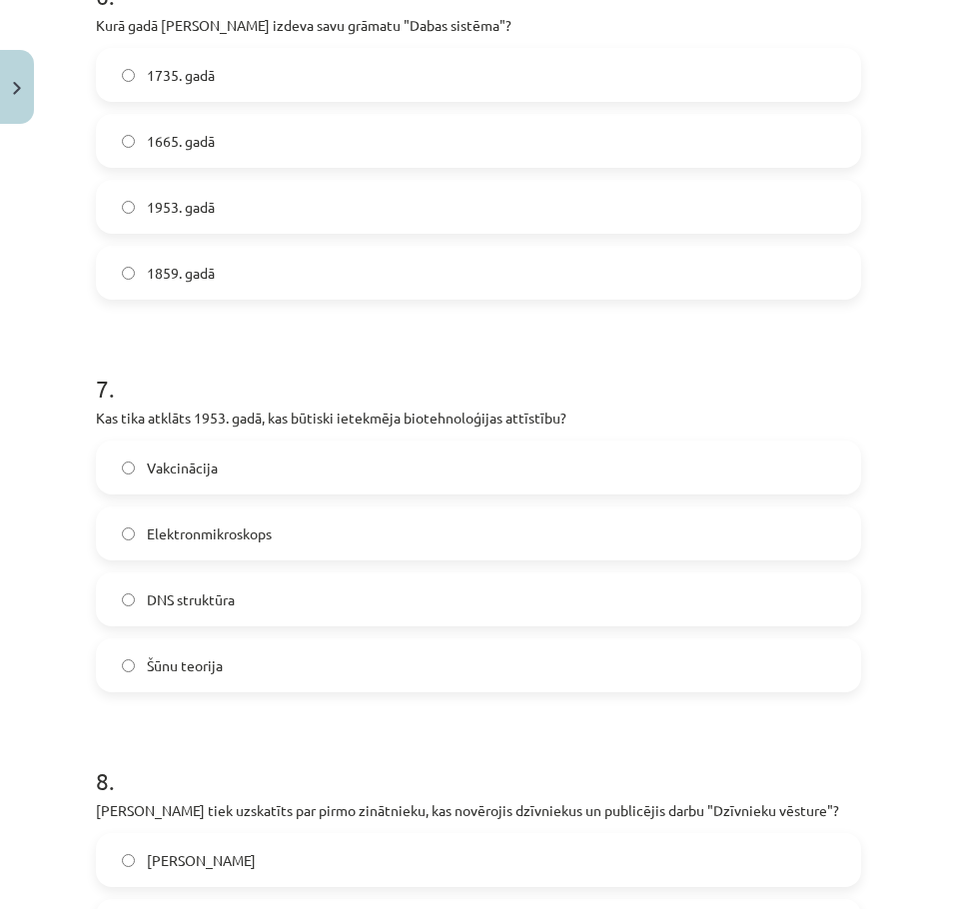
scroll to position [2455, 0]
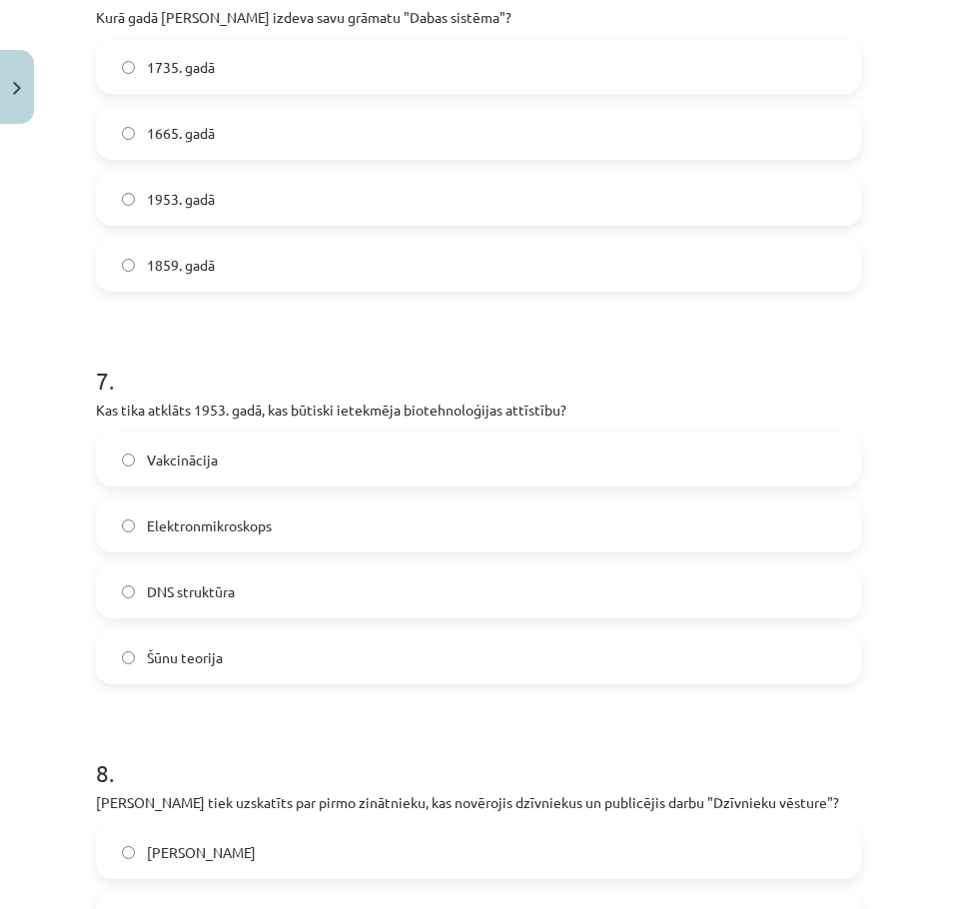
click at [371, 603] on label "DNS struktūra" at bounding box center [479, 592] width 762 height 50
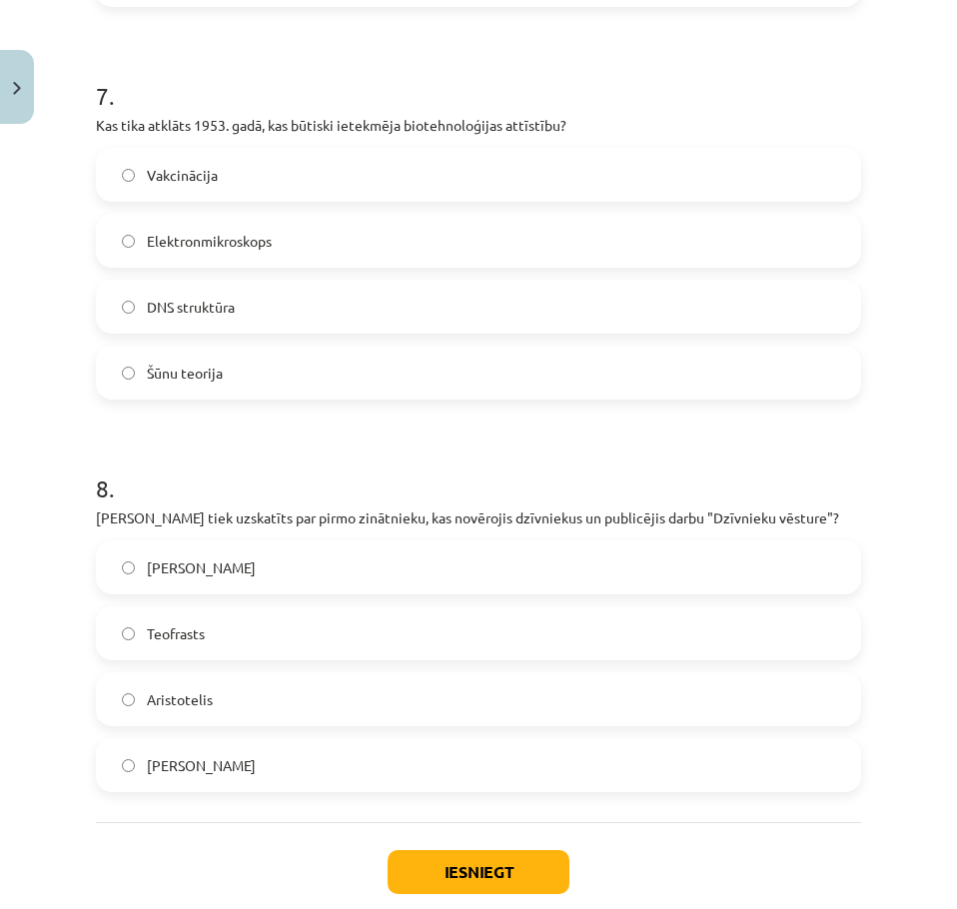
scroll to position [2754, 0]
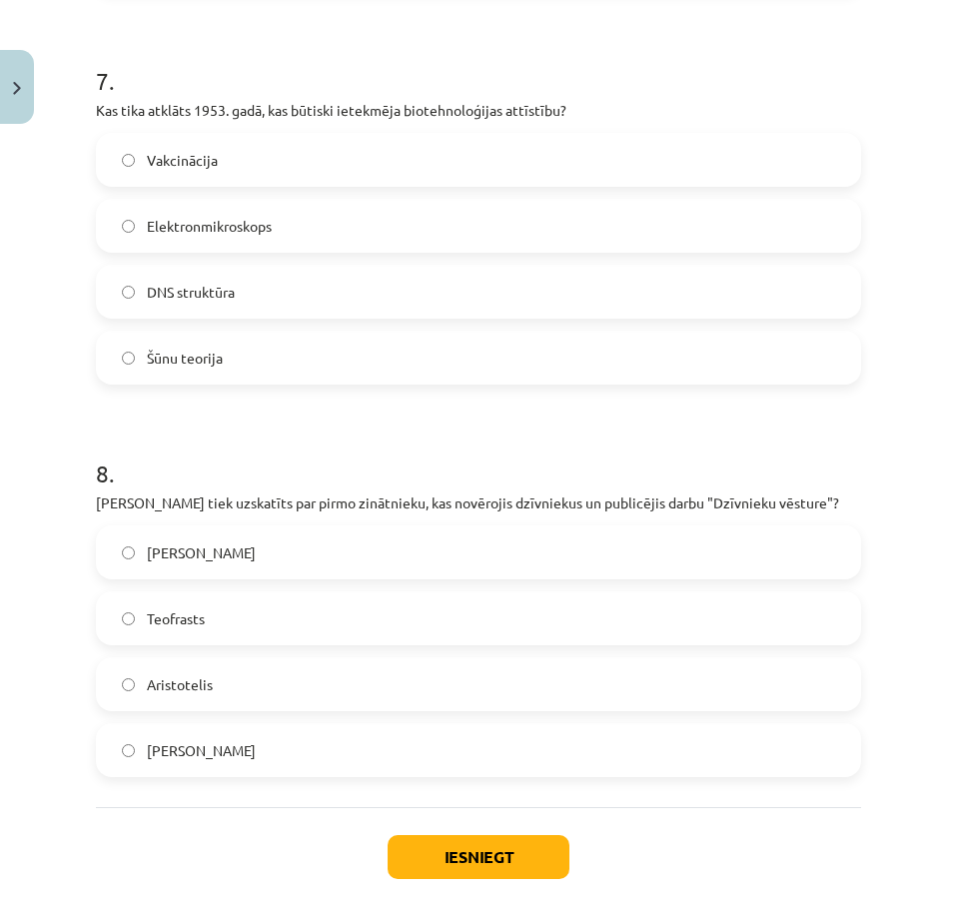
click at [349, 676] on label "Aristotelis" at bounding box center [479, 685] width 762 height 50
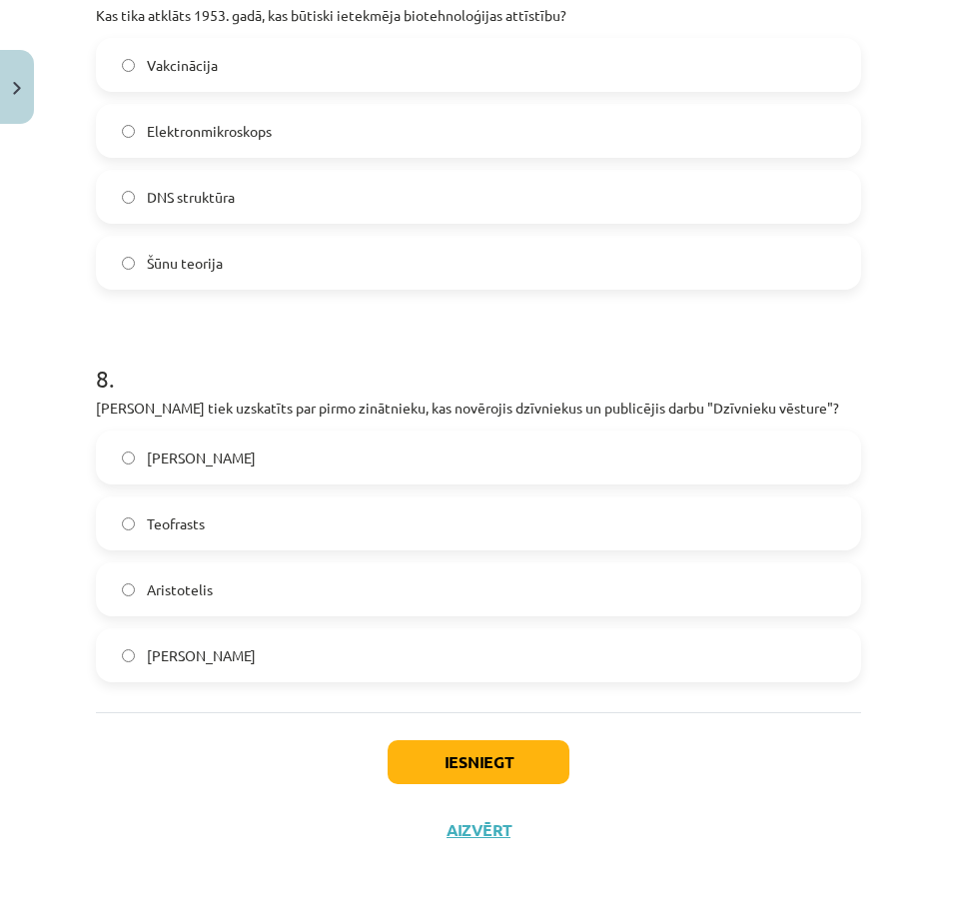
scroll to position [2854, 0]
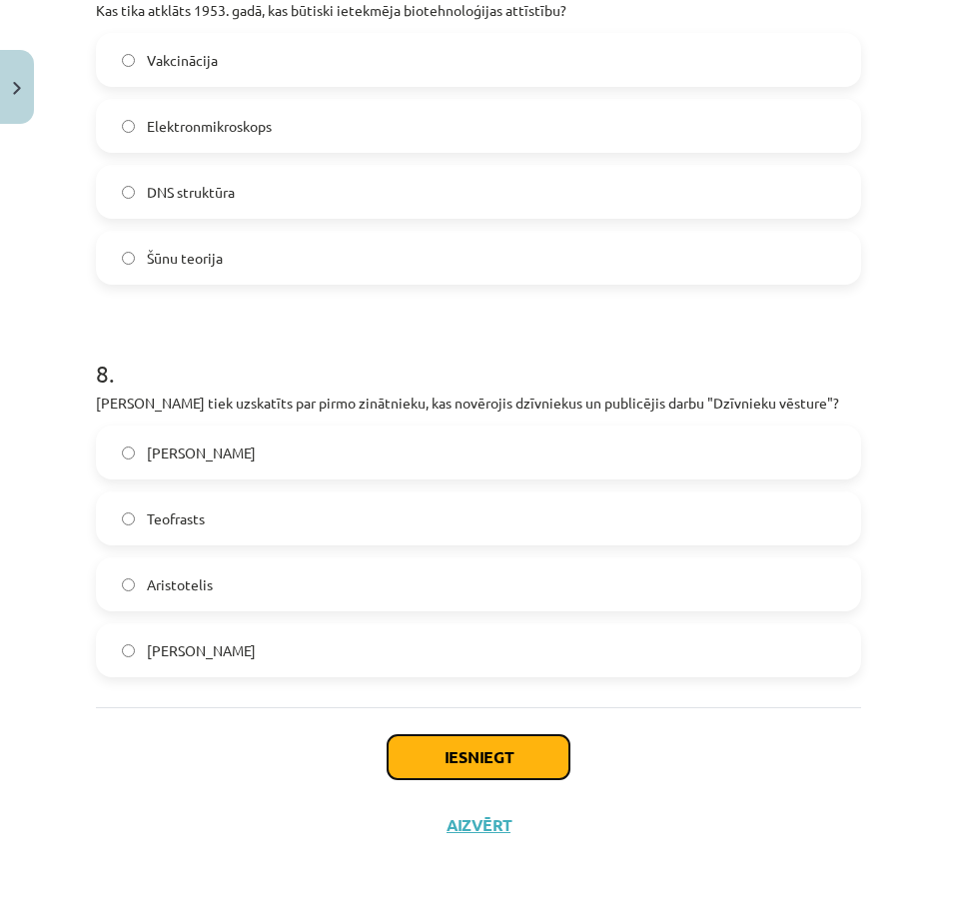
click at [500, 753] on button "Iesniegt" at bounding box center [479, 758] width 182 height 44
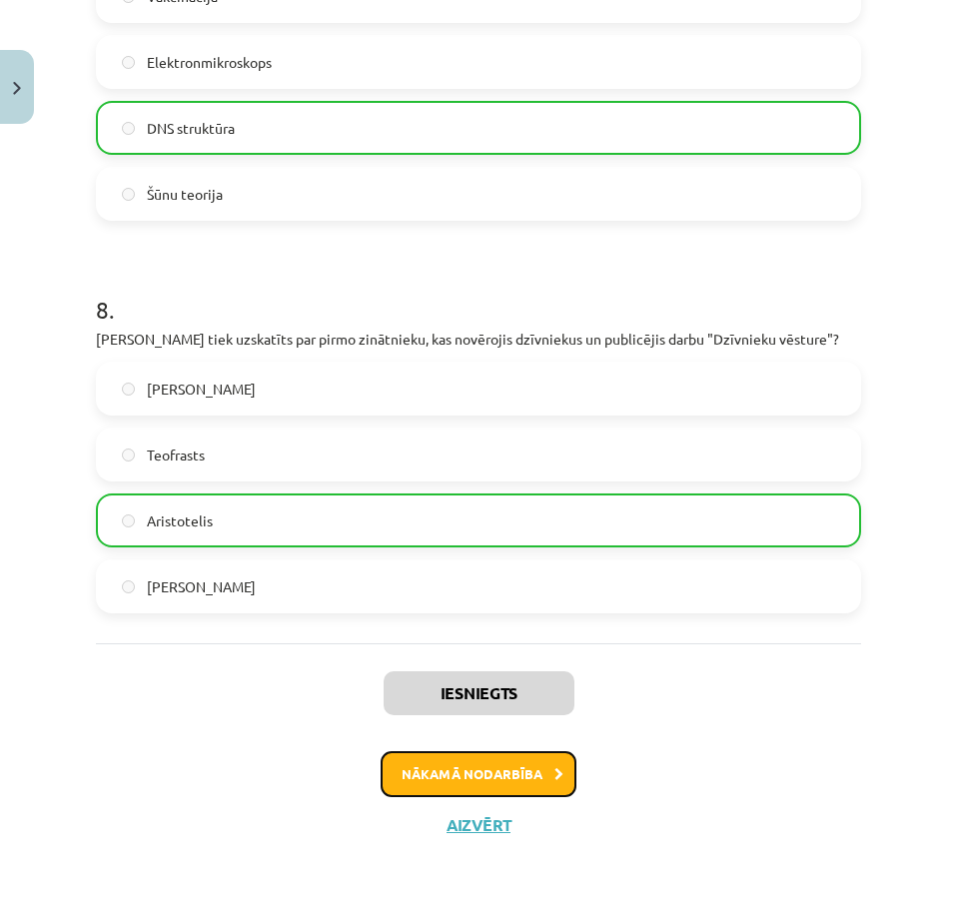
click at [516, 776] on button "Nākamā nodarbība" at bounding box center [479, 775] width 196 height 46
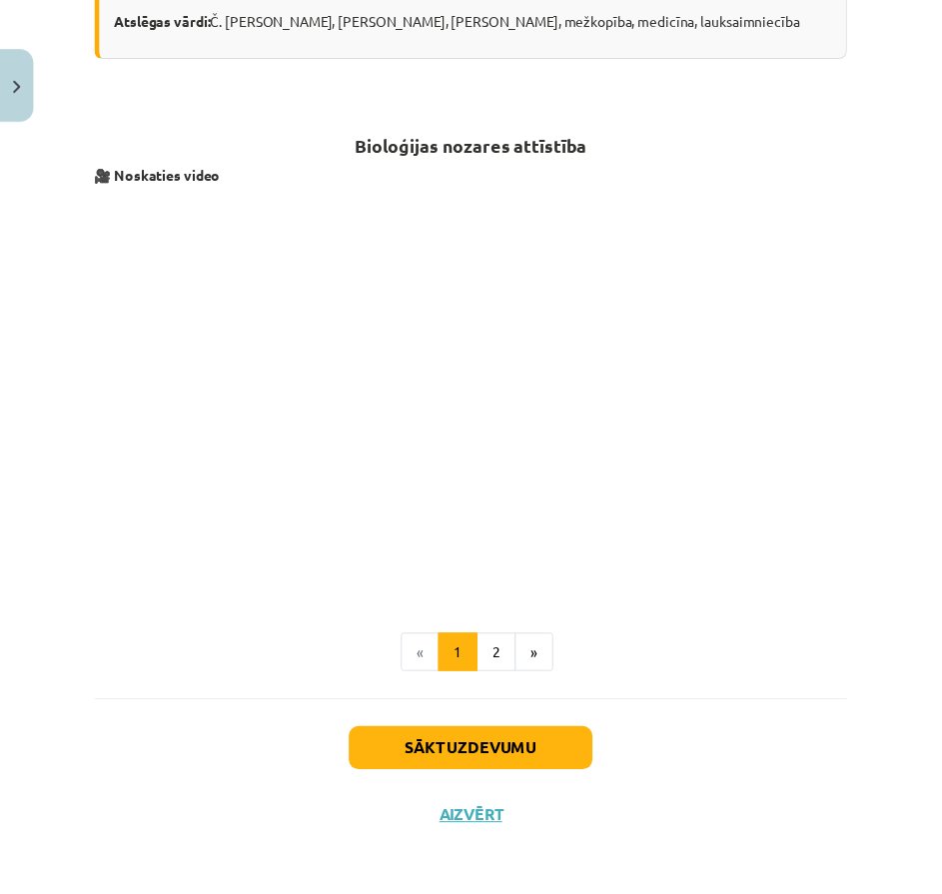
scroll to position [613, 0]
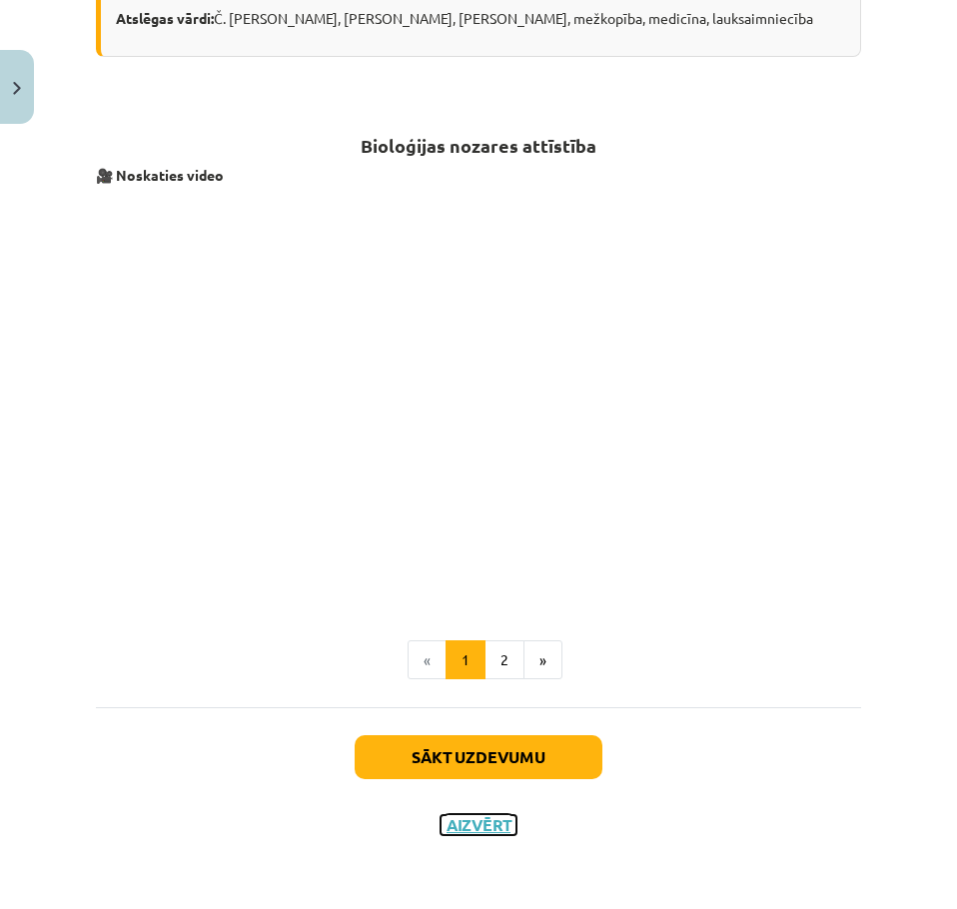
click at [487, 824] on button "Aizvērt" at bounding box center [479, 826] width 76 height 20
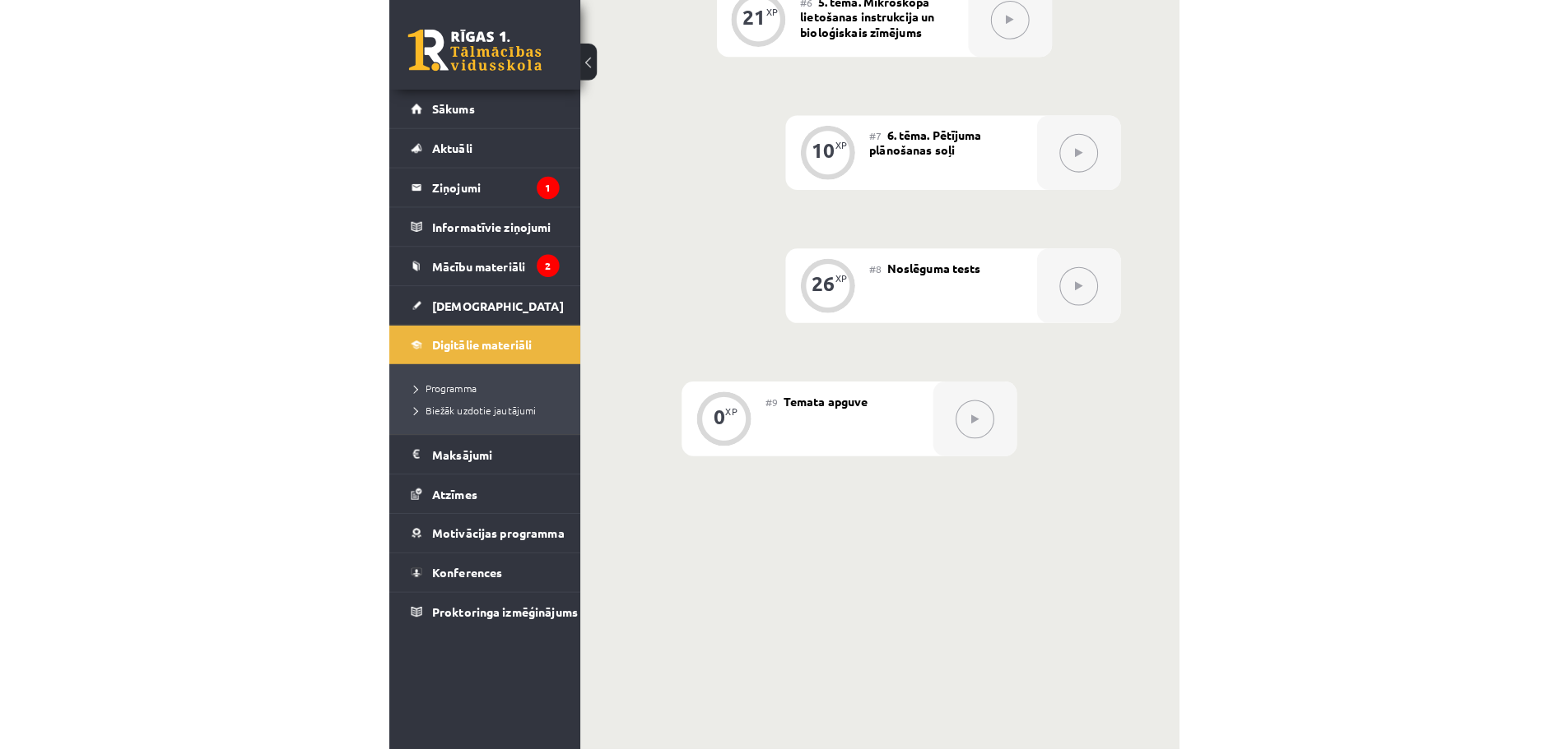
scroll to position [1123, 0]
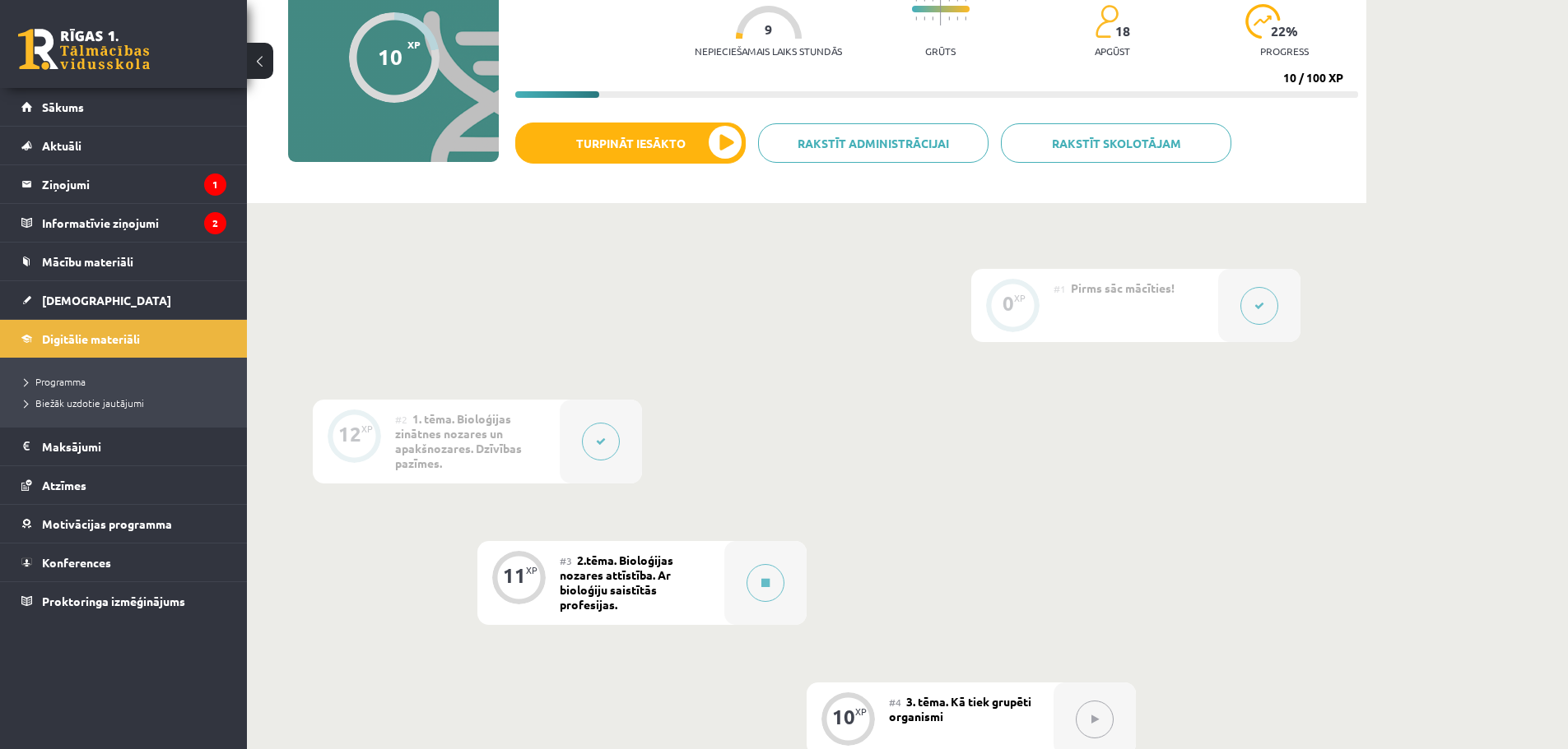
scroll to position [300, 0]
